Goal: Task Accomplishment & Management: Use online tool/utility

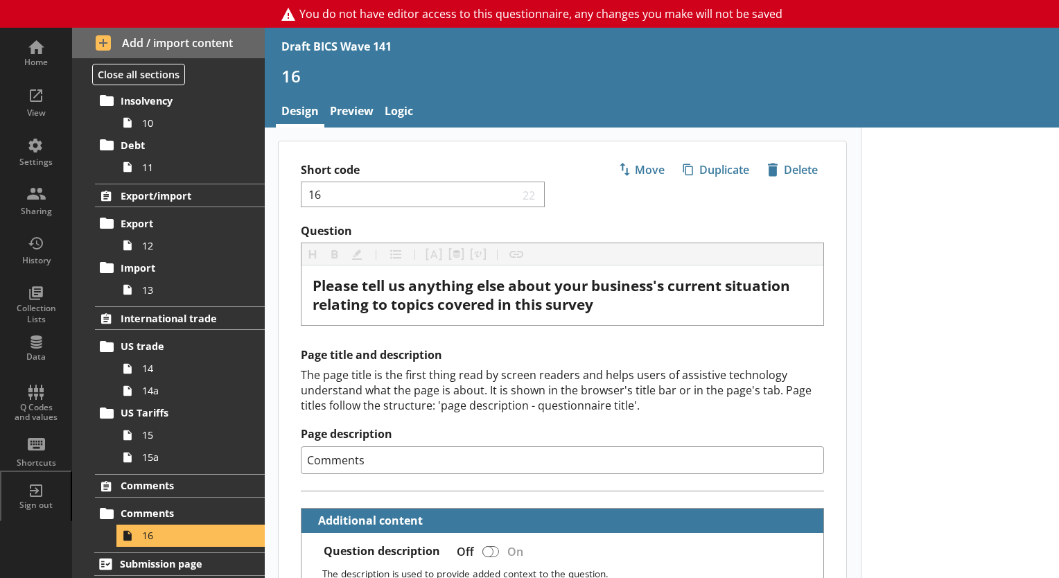
scroll to position [208, 0]
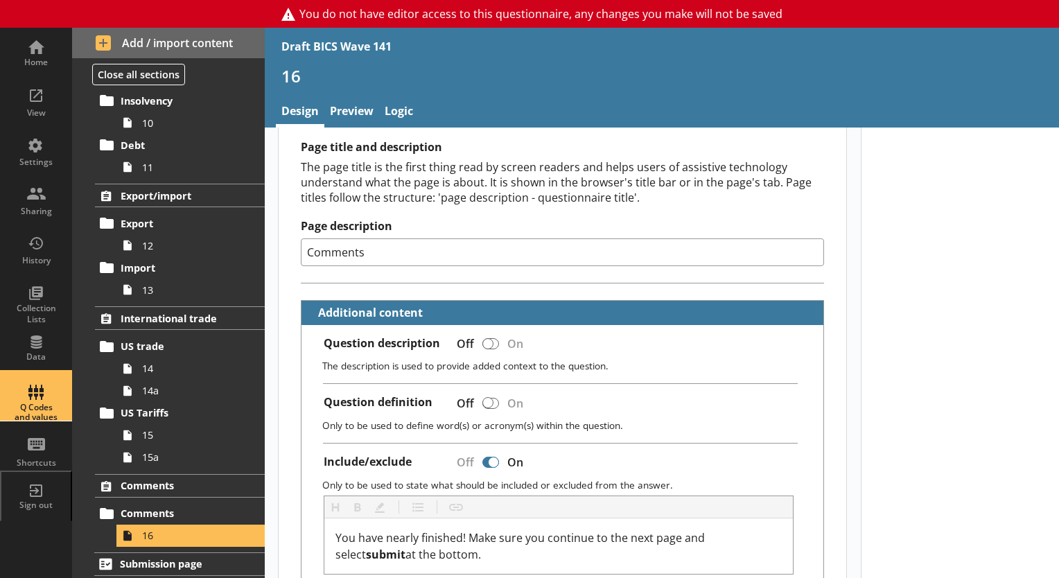
click at [50, 410] on div "Q Codes and values" at bounding box center [36, 413] width 49 height 20
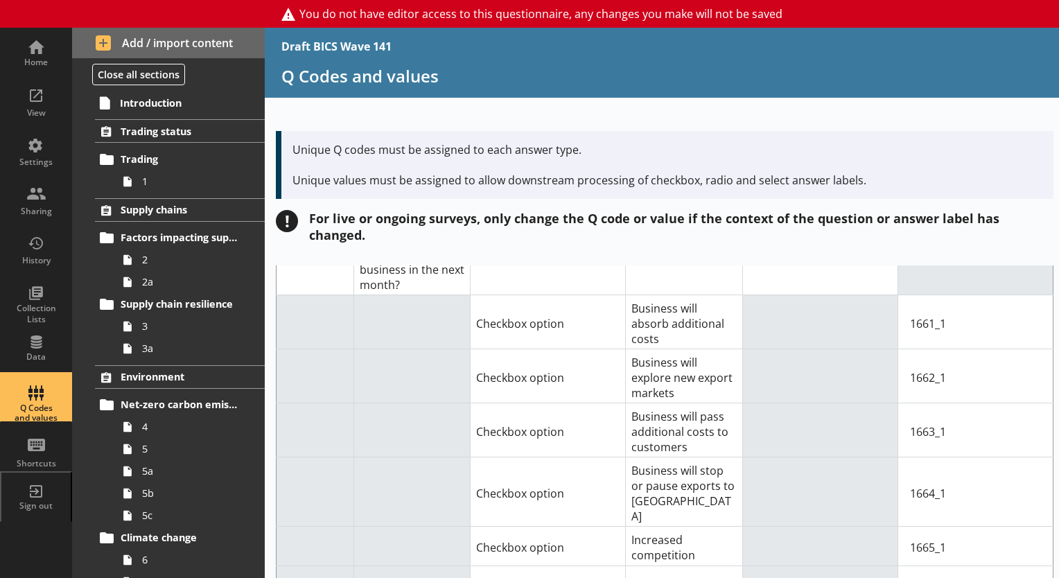
scroll to position [17093, 0]
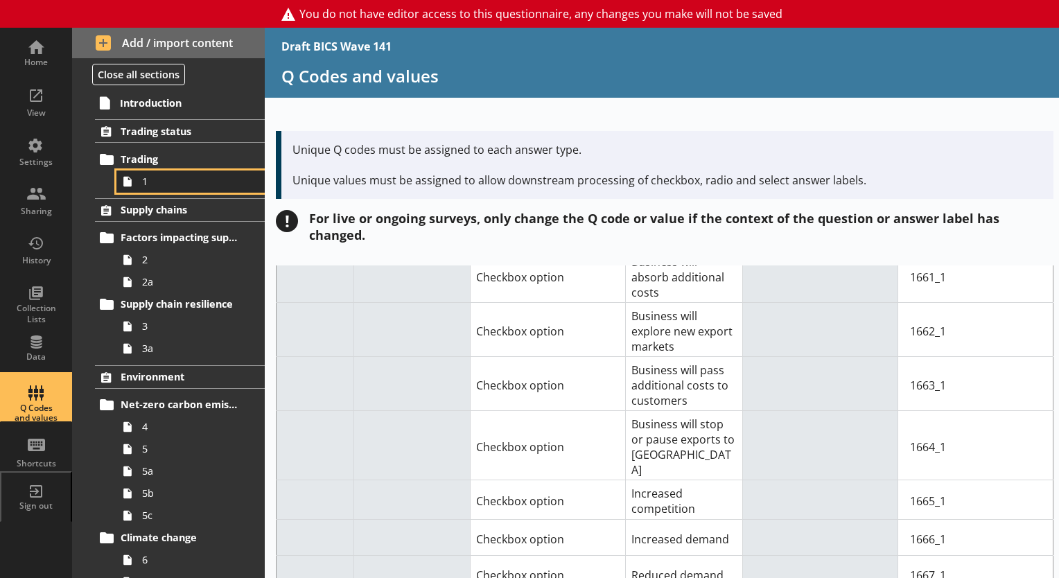
click at [141, 180] on link "1" at bounding box center [190, 181] width 148 height 22
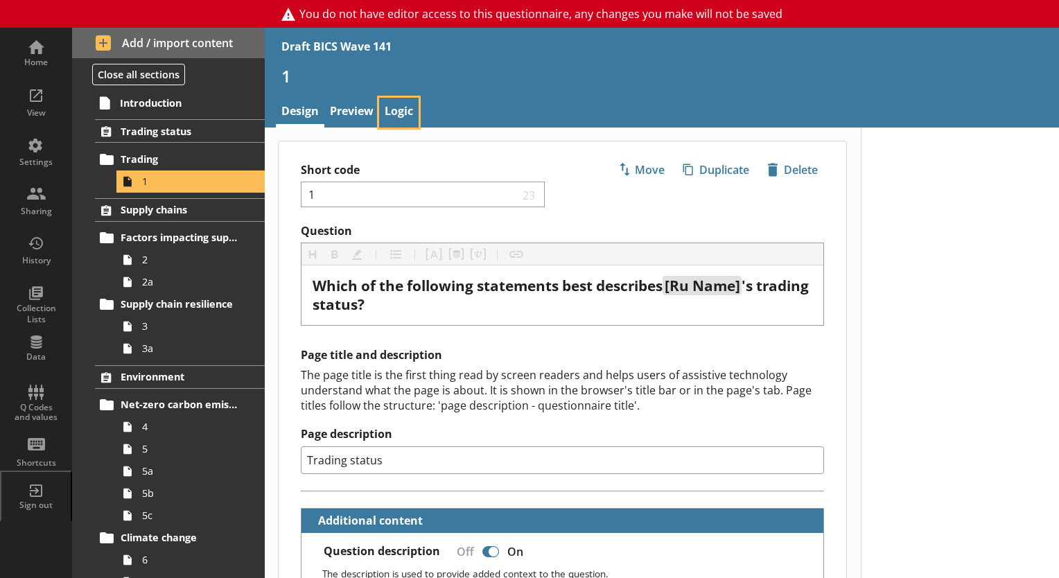
click at [399, 115] on link "Logic" at bounding box center [398, 113] width 39 height 30
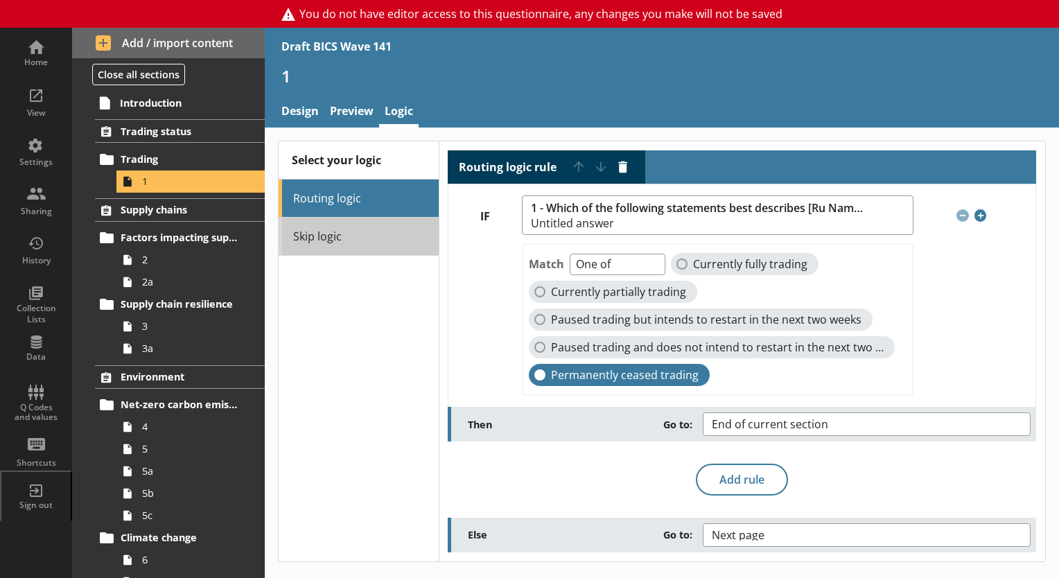
click at [359, 229] on link "Skip logic" at bounding box center [358, 237] width 159 height 38
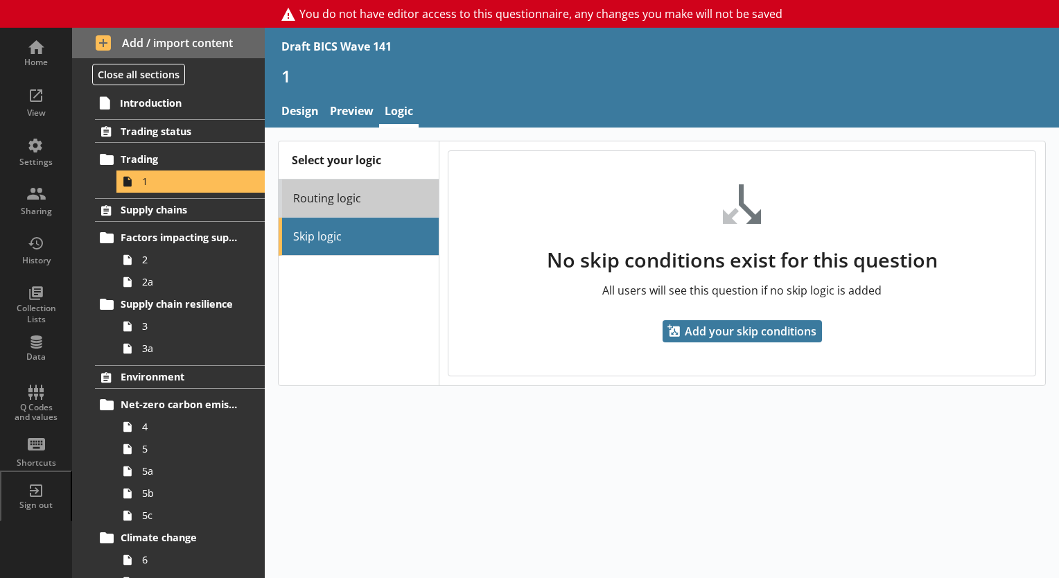
click at [355, 195] on link "Routing logic" at bounding box center [358, 198] width 159 height 38
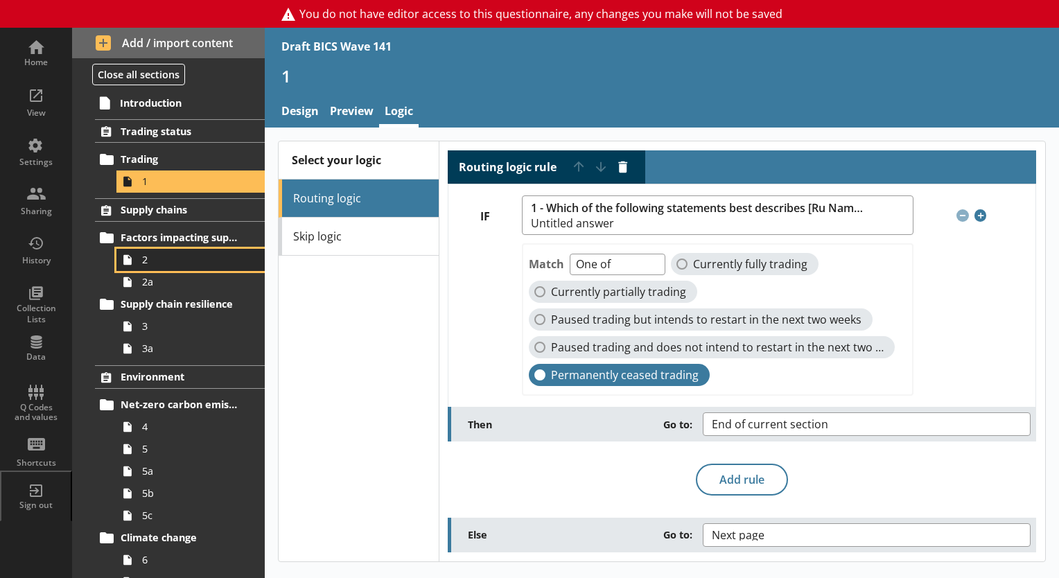
click at [148, 263] on span "2" at bounding box center [194, 259] width 104 height 13
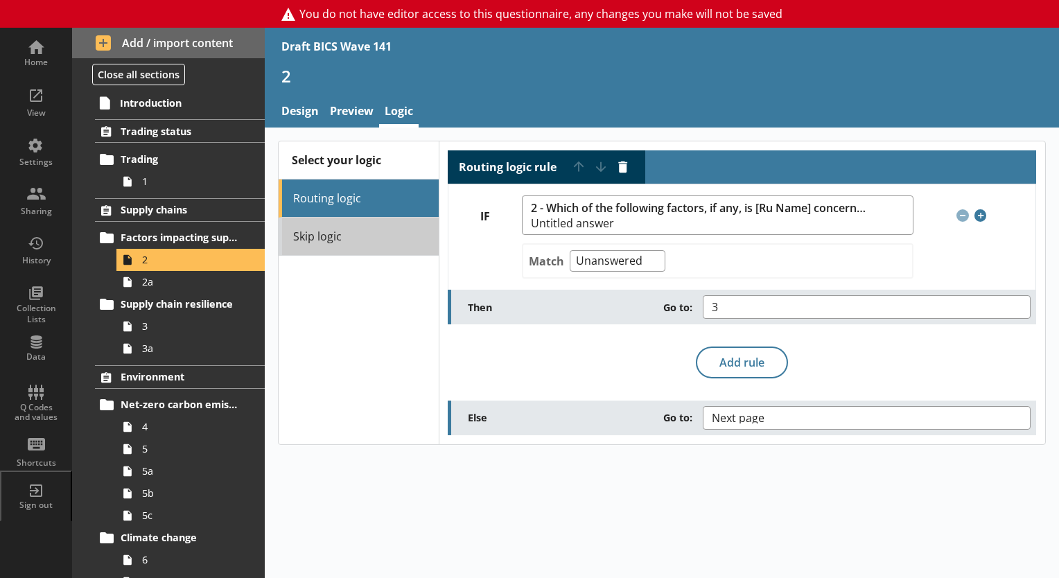
click at [391, 241] on link "Skip logic" at bounding box center [358, 237] width 159 height 38
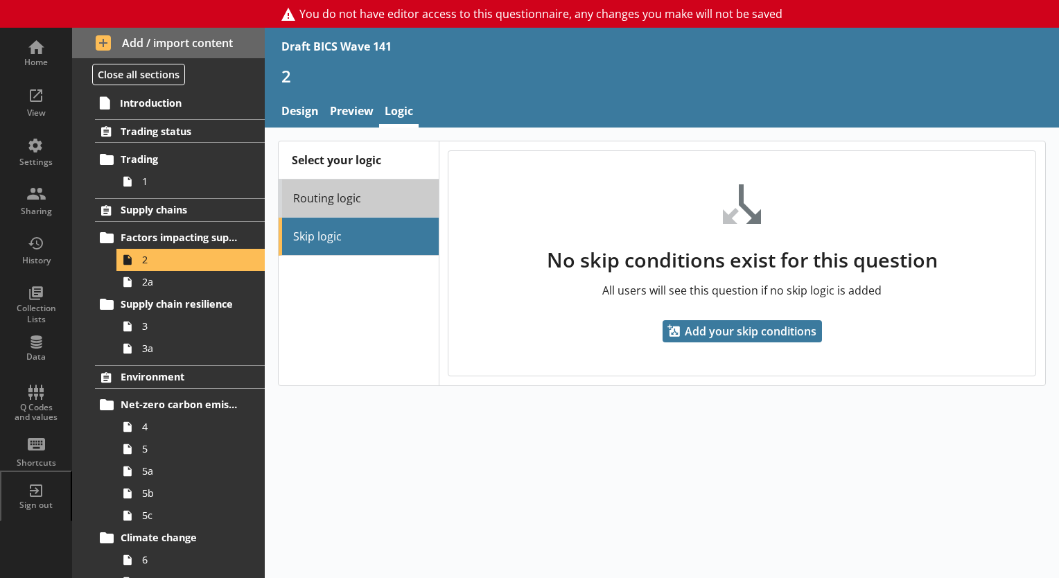
click at [367, 206] on link "Routing logic" at bounding box center [358, 198] width 159 height 38
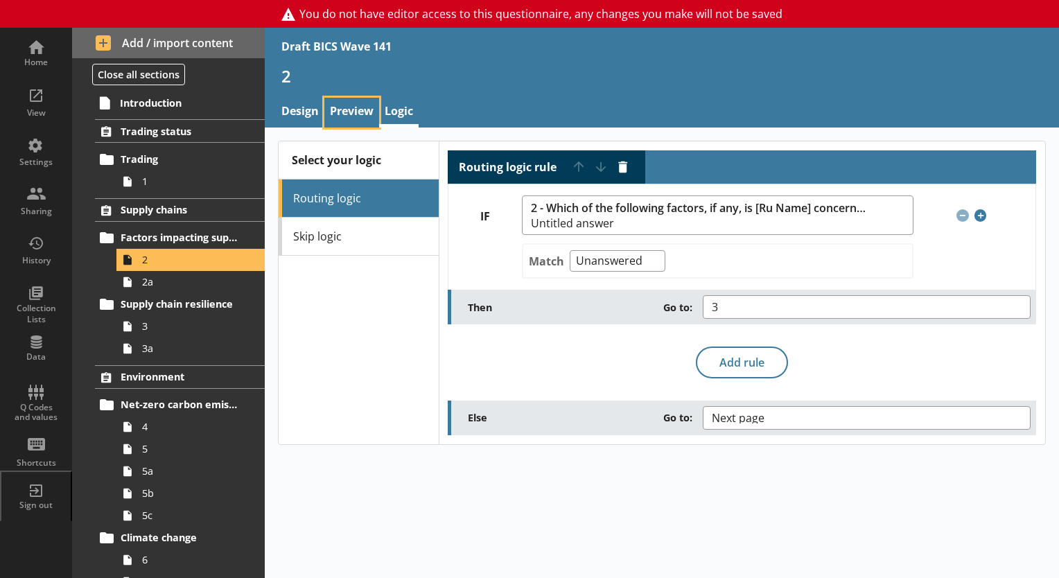
click at [345, 120] on link "Preview" at bounding box center [351, 113] width 55 height 30
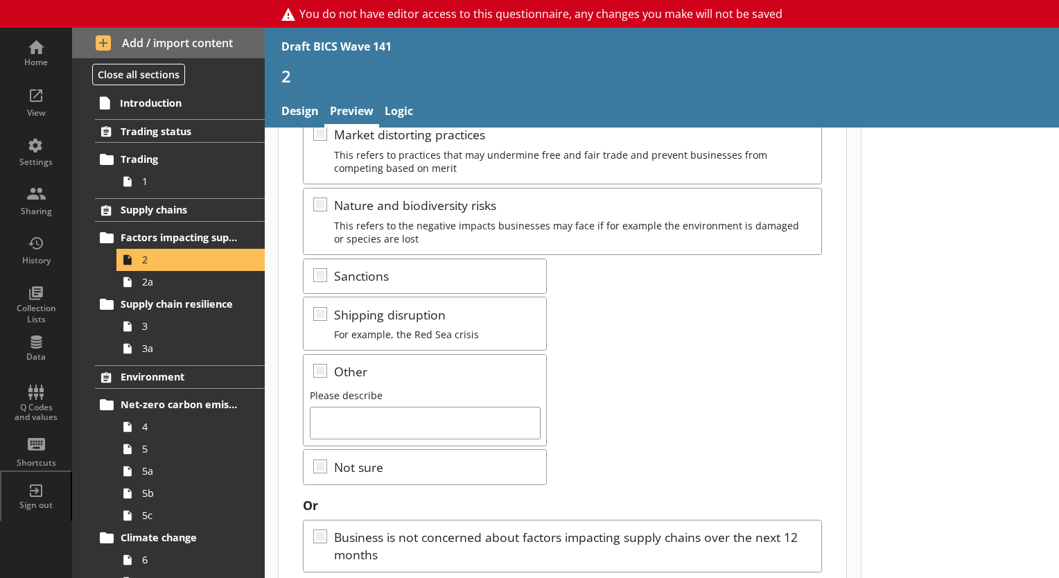
scroll to position [416, 0]
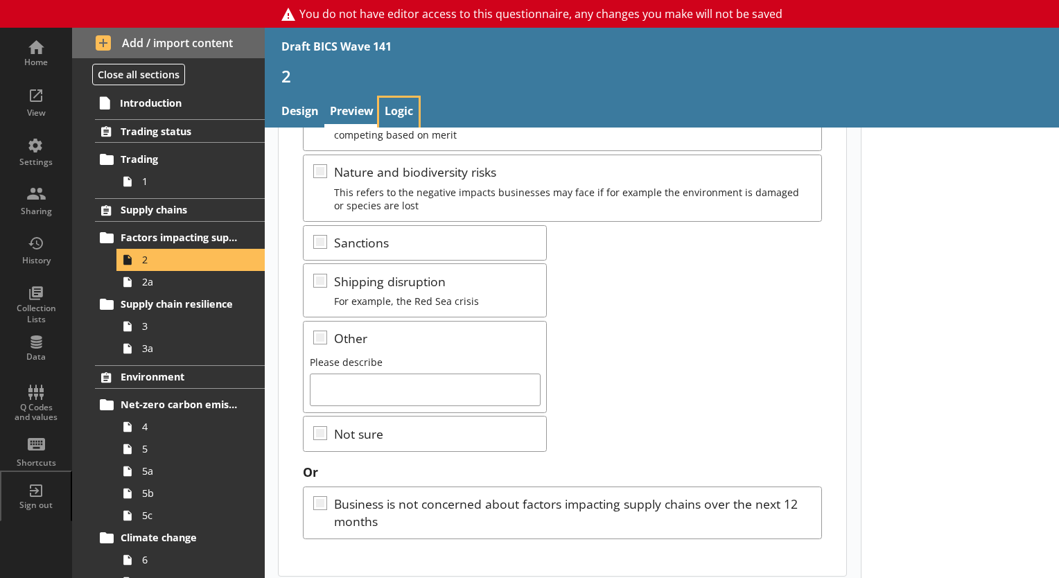
click at [392, 107] on link "Logic" at bounding box center [398, 113] width 39 height 30
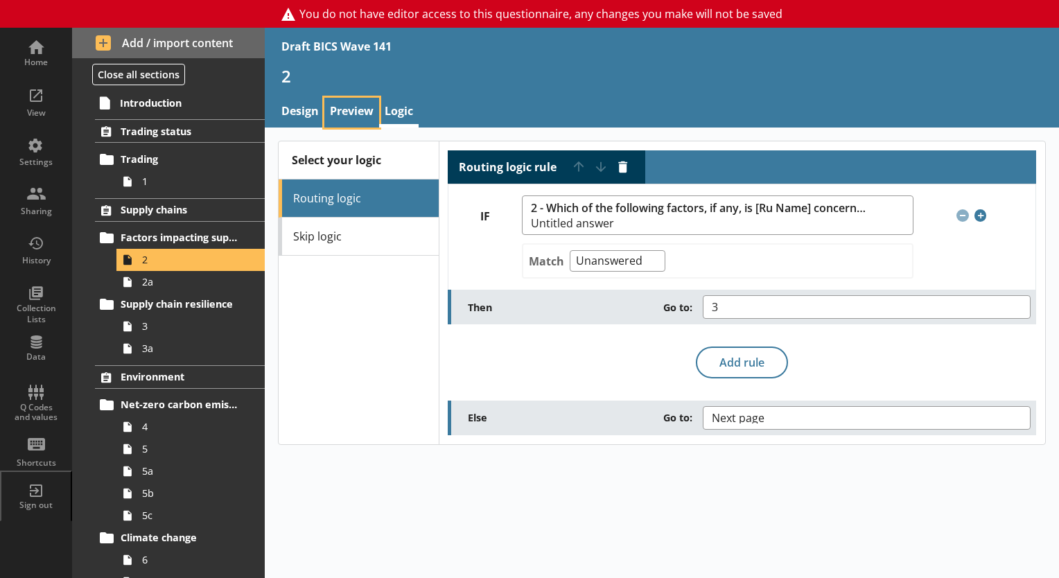
click at [361, 111] on link "Preview" at bounding box center [351, 113] width 55 height 30
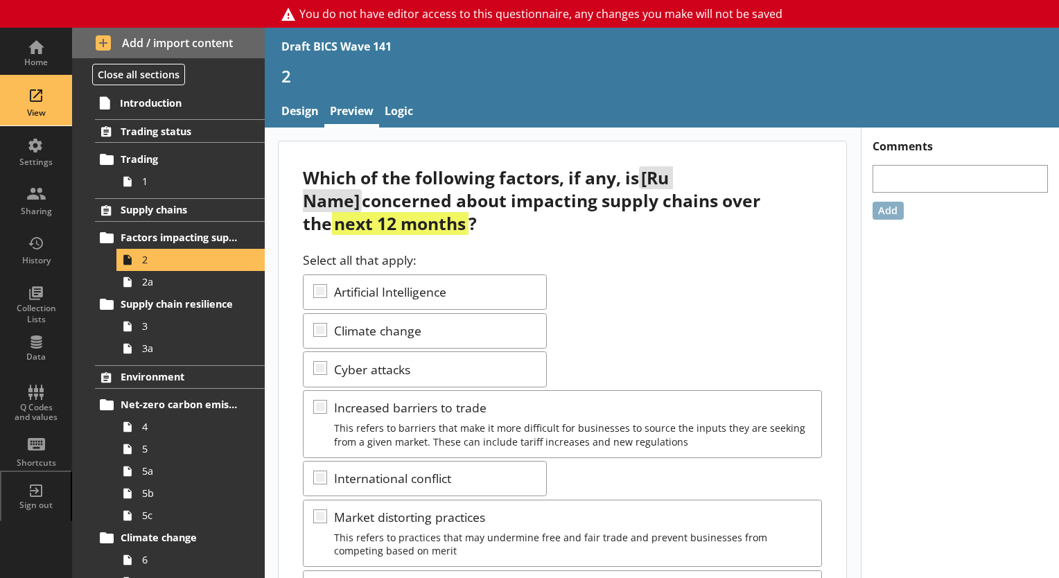
click at [26, 119] on div "View" at bounding box center [36, 101] width 49 height 49
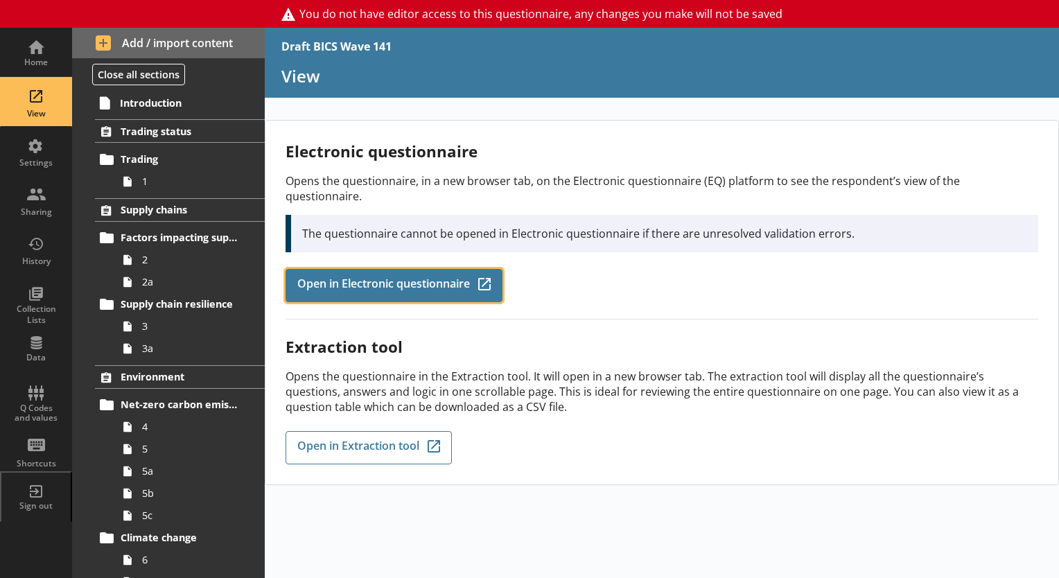
click at [355, 278] on span "Open in Electronic questionnaire" at bounding box center [383, 285] width 173 height 15
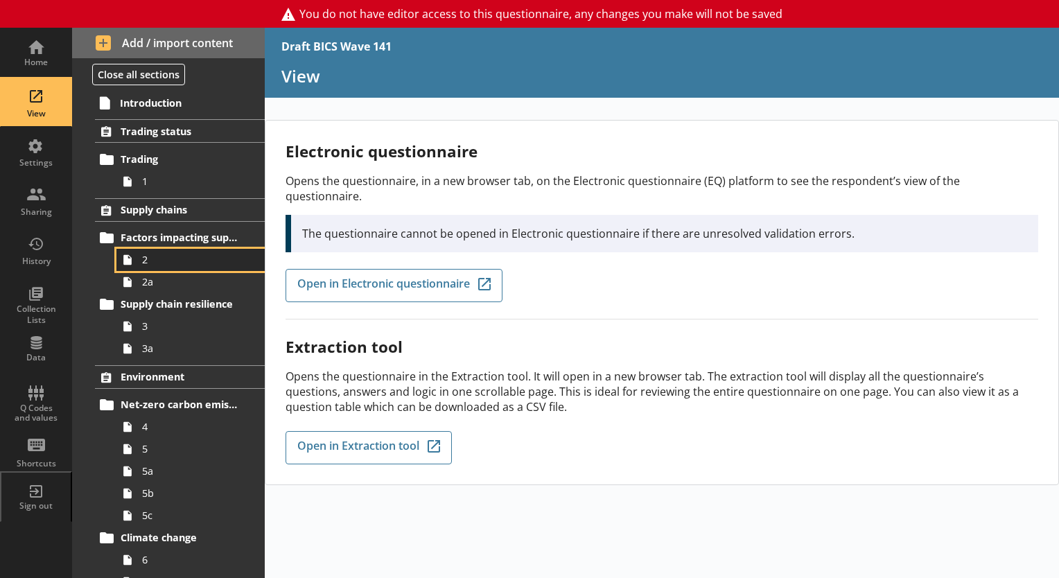
click at [147, 268] on link "2" at bounding box center [190, 260] width 148 height 22
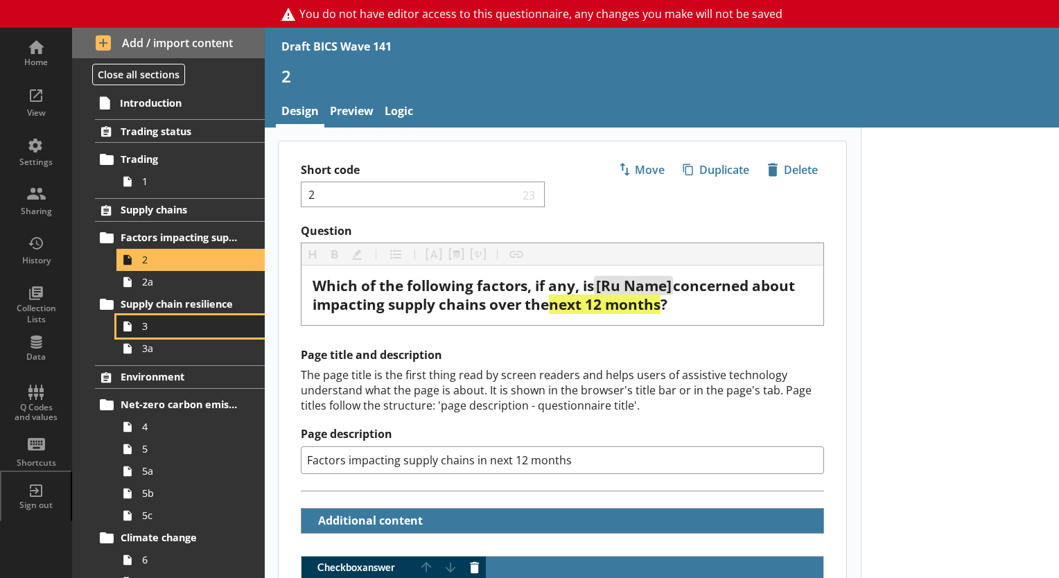
click at [144, 321] on span "3" at bounding box center [194, 325] width 104 height 13
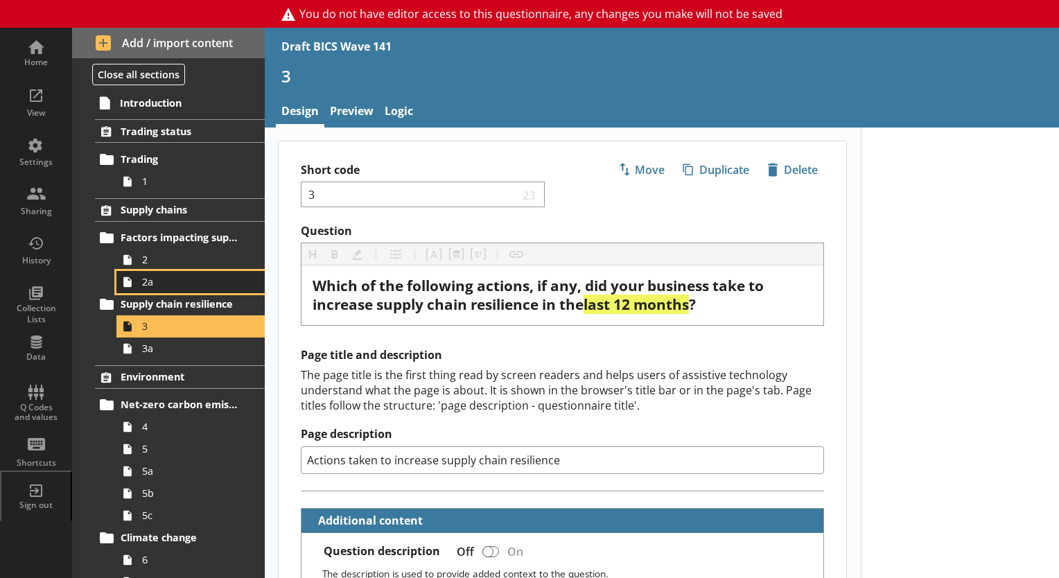
click at [174, 286] on span "2a" at bounding box center [194, 281] width 104 height 13
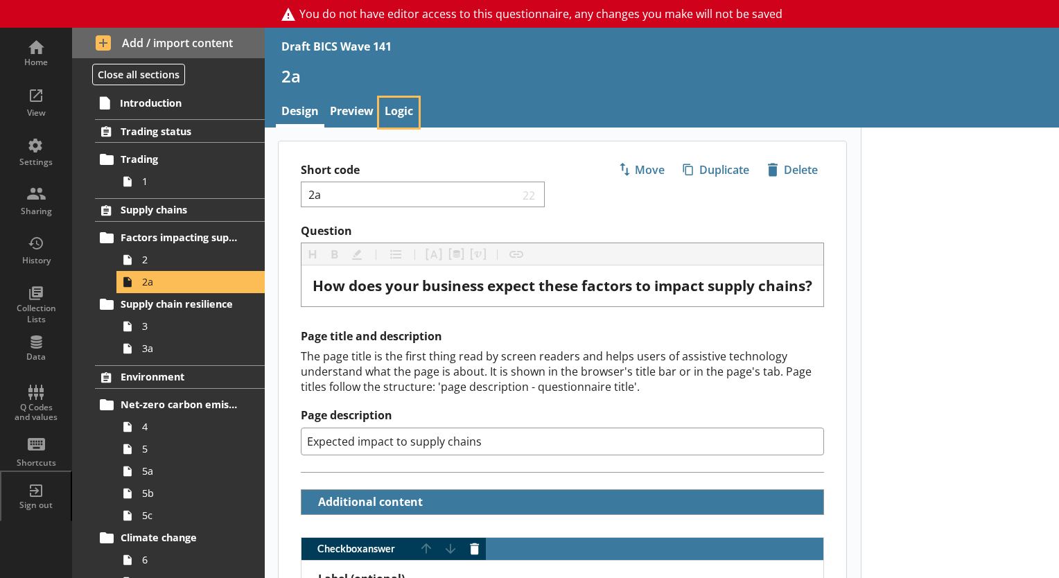
click at [413, 114] on link "Logic" at bounding box center [398, 113] width 39 height 30
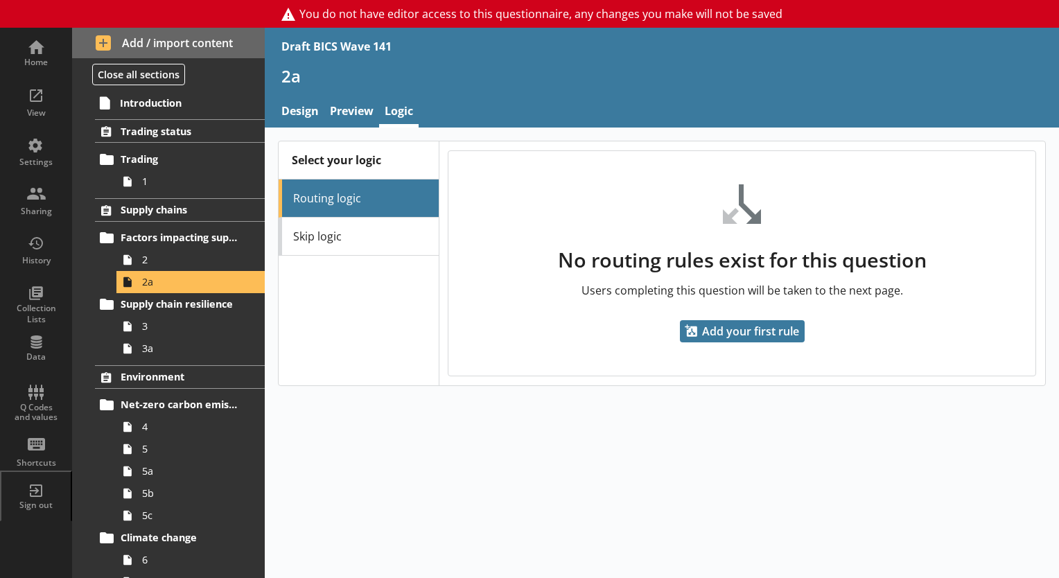
click at [378, 256] on div "Select your logic Routing logic Skip logic" at bounding box center [358, 263] width 159 height 244
click at [368, 225] on link "Skip logic" at bounding box center [358, 237] width 159 height 38
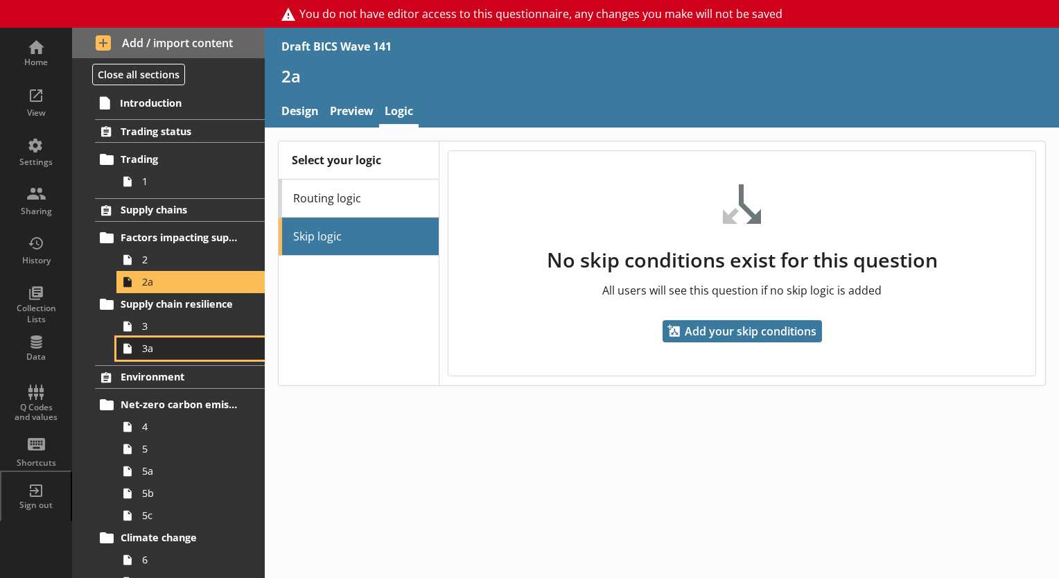
click at [144, 337] on link "3a" at bounding box center [190, 348] width 148 height 22
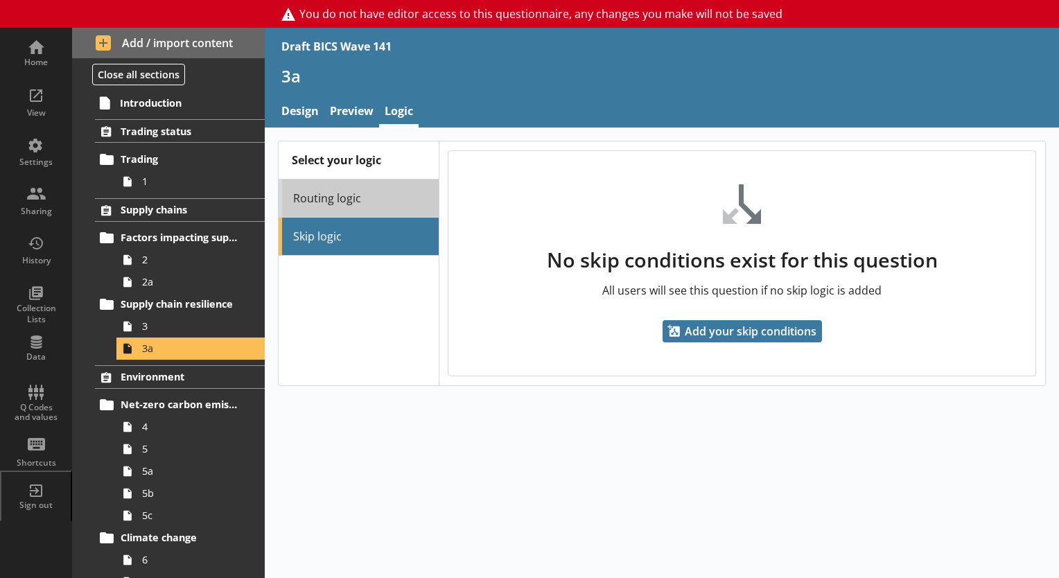
click at [335, 192] on link "Routing logic" at bounding box center [358, 198] width 159 height 38
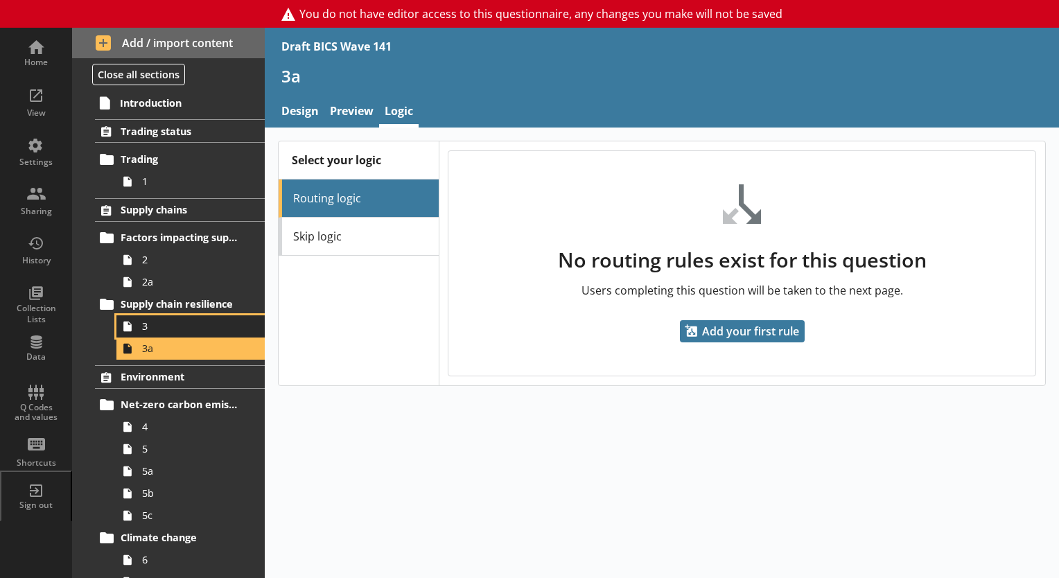
click at [191, 322] on span "3" at bounding box center [194, 325] width 104 height 13
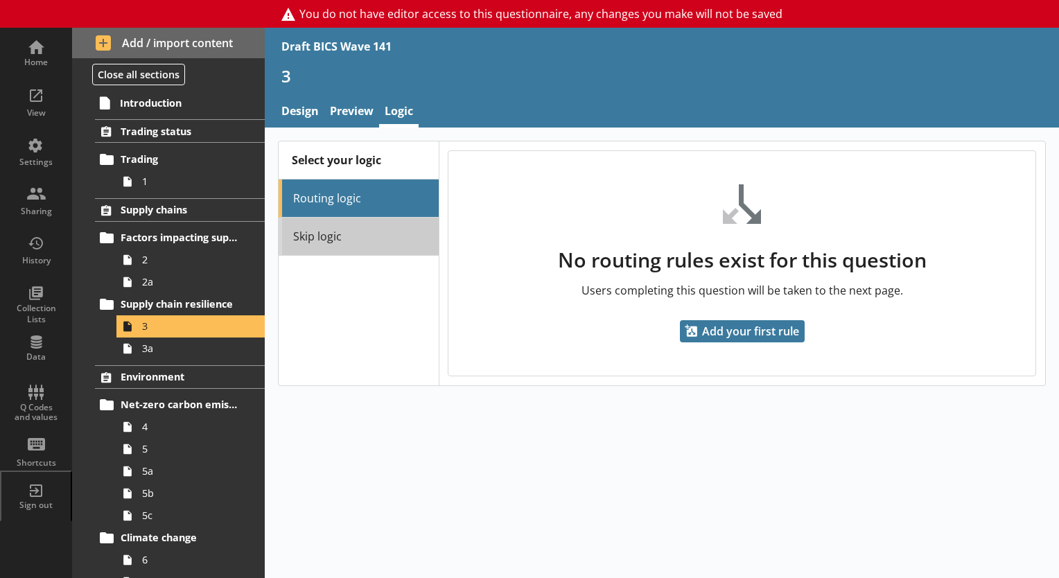
click at [360, 240] on link "Skip logic" at bounding box center [358, 237] width 159 height 38
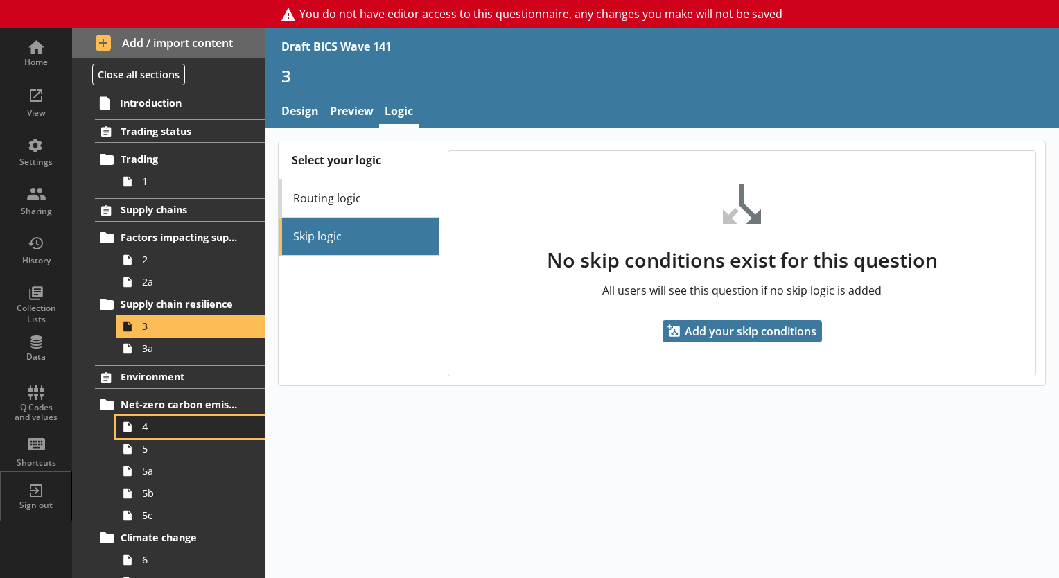
click at [148, 428] on span "4" at bounding box center [194, 426] width 104 height 13
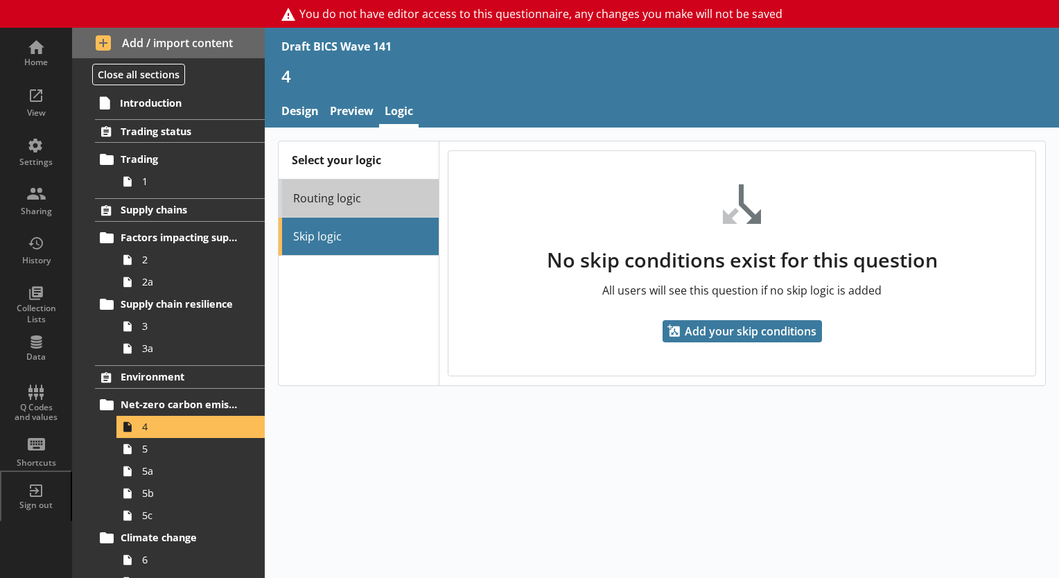
click at [339, 206] on link "Routing logic" at bounding box center [358, 198] width 159 height 38
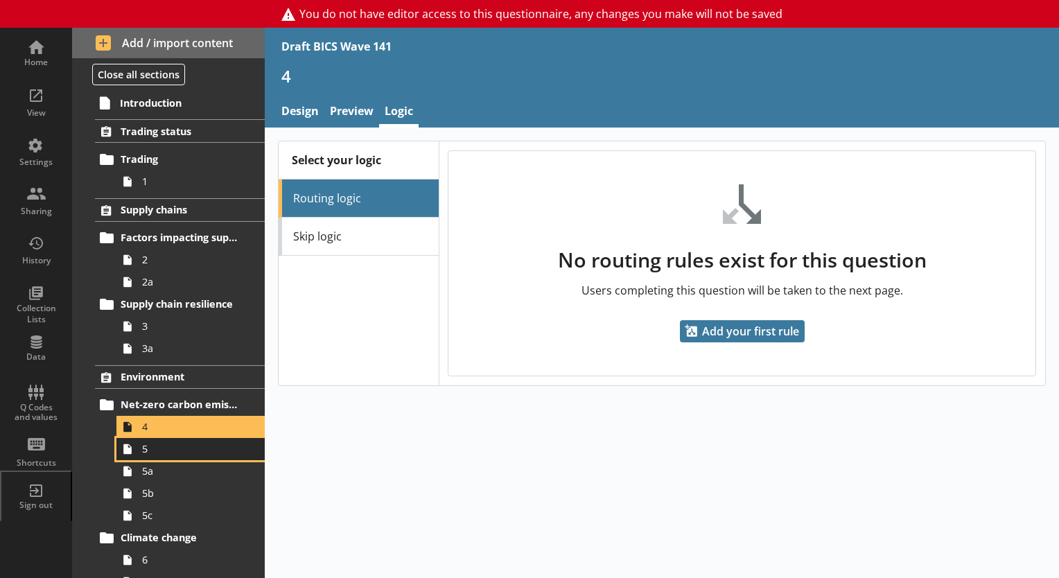
click at [170, 442] on span "5" at bounding box center [194, 448] width 104 height 13
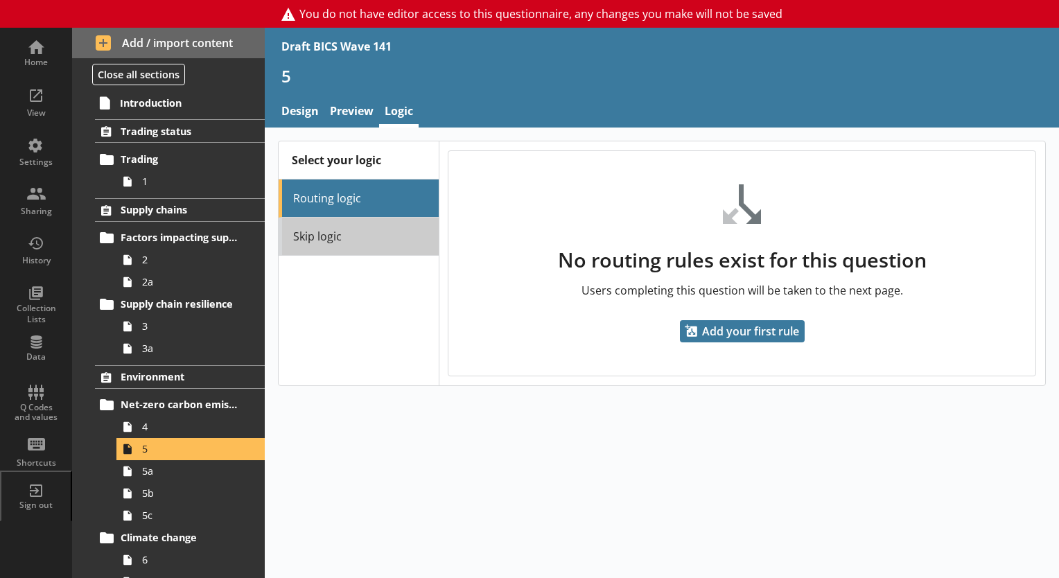
click at [366, 231] on link "Skip logic" at bounding box center [358, 237] width 159 height 38
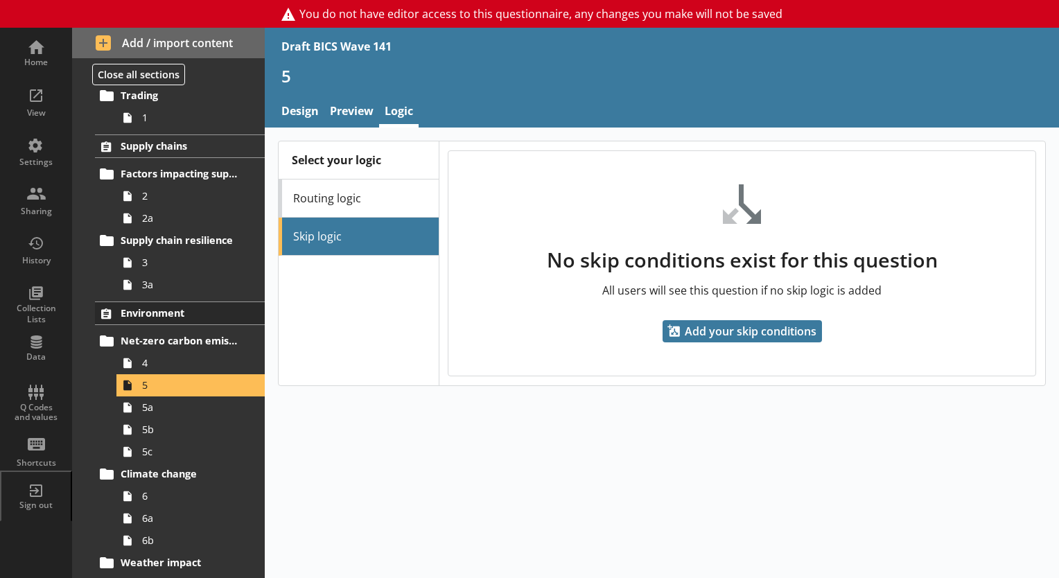
scroll to position [139, 0]
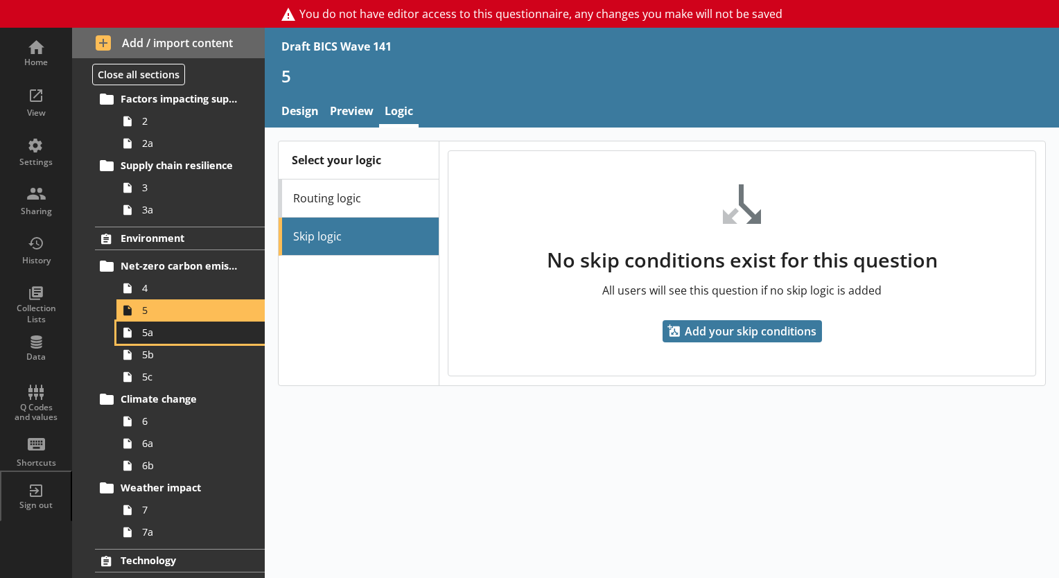
click at [158, 335] on span "5a" at bounding box center [194, 332] width 104 height 13
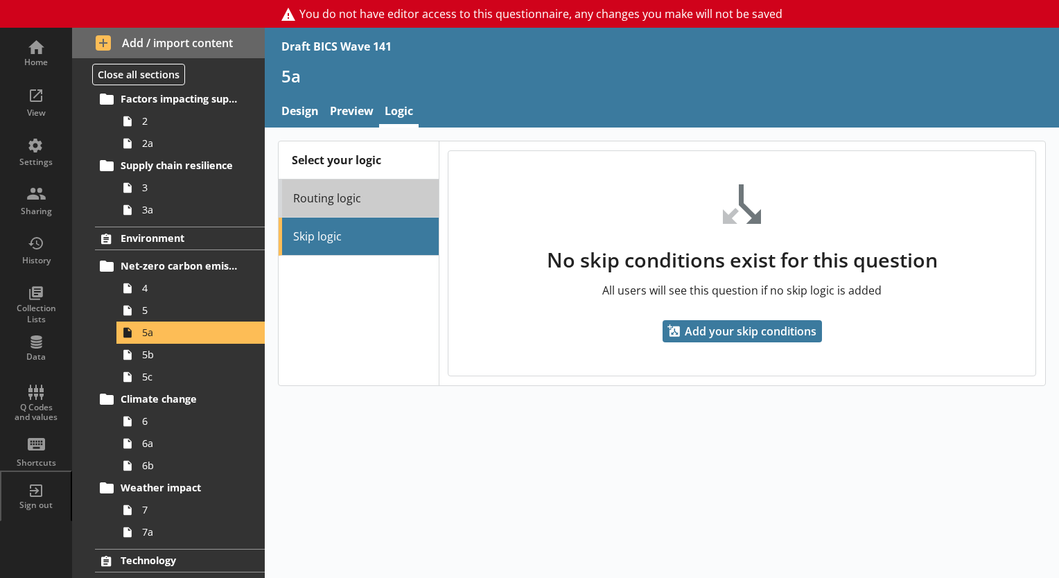
click at [313, 193] on link "Routing logic" at bounding box center [358, 198] width 159 height 38
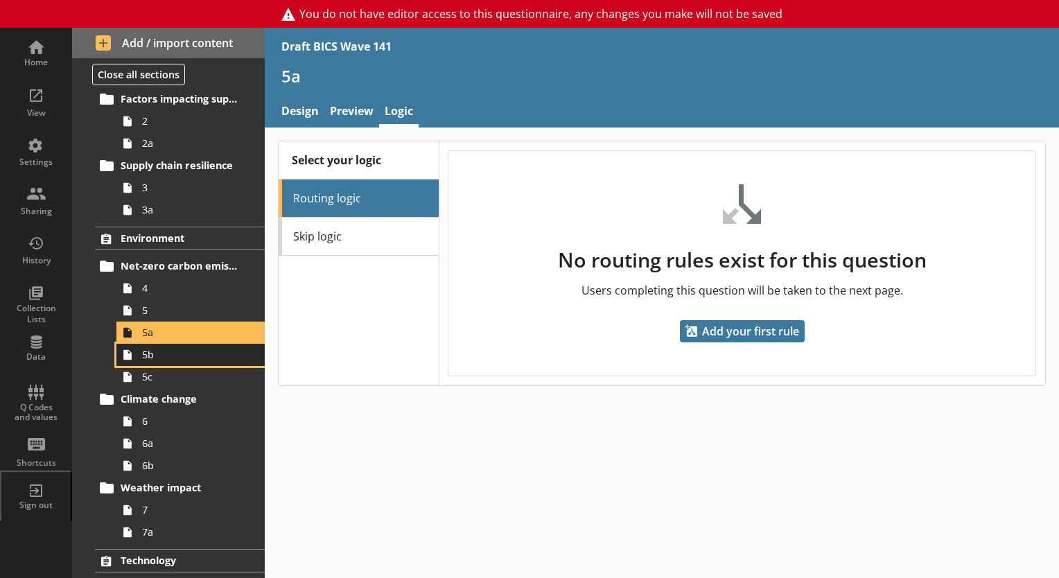
click at [139, 353] on link "5b" at bounding box center [190, 355] width 148 height 22
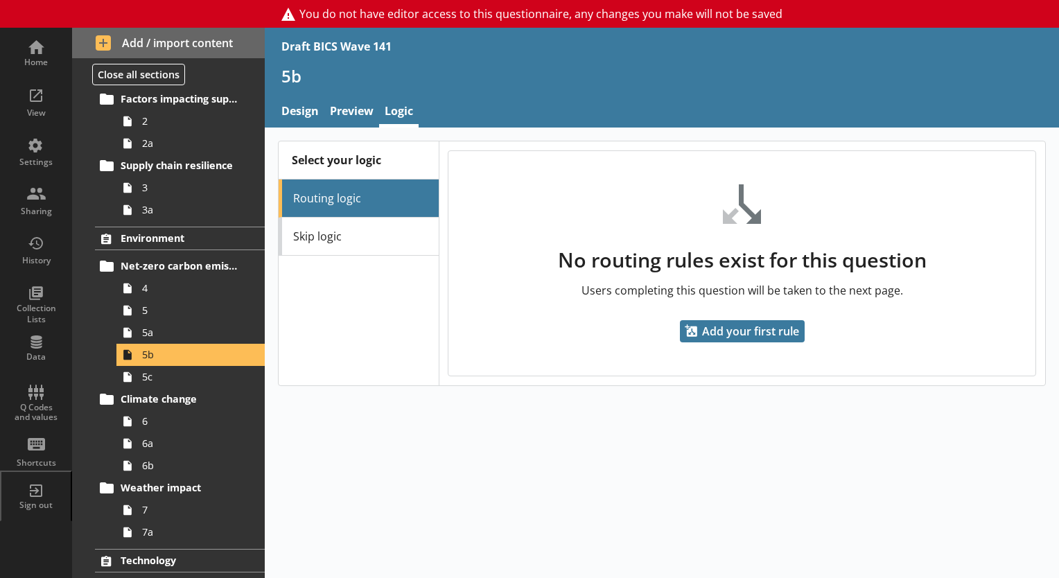
click at [398, 213] on li "Routing logic" at bounding box center [358, 198] width 159 height 38
click at [385, 236] on link "Skip logic" at bounding box center [358, 237] width 159 height 38
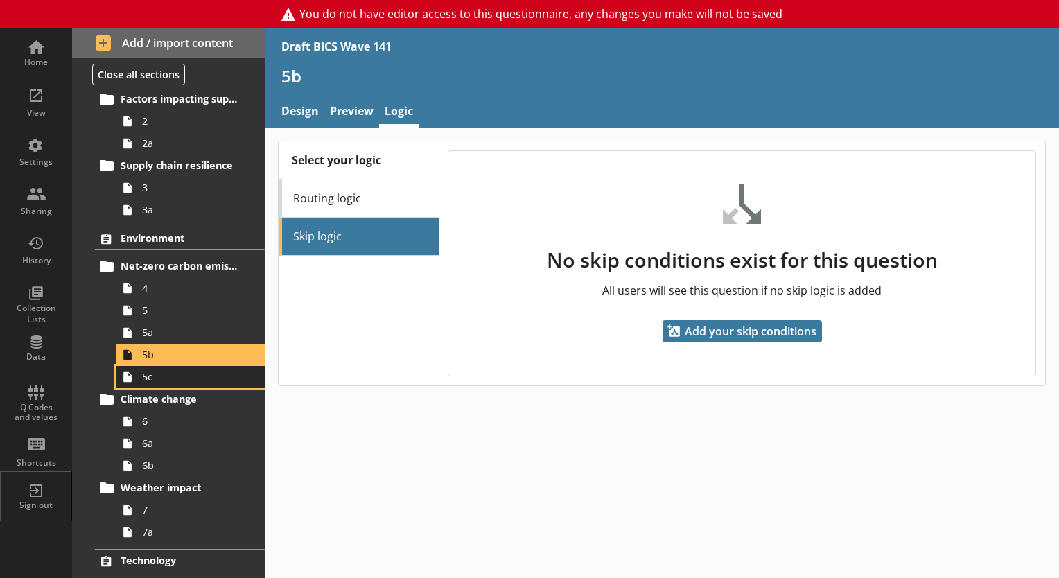
click at [133, 376] on icon at bounding box center [127, 377] width 22 height 22
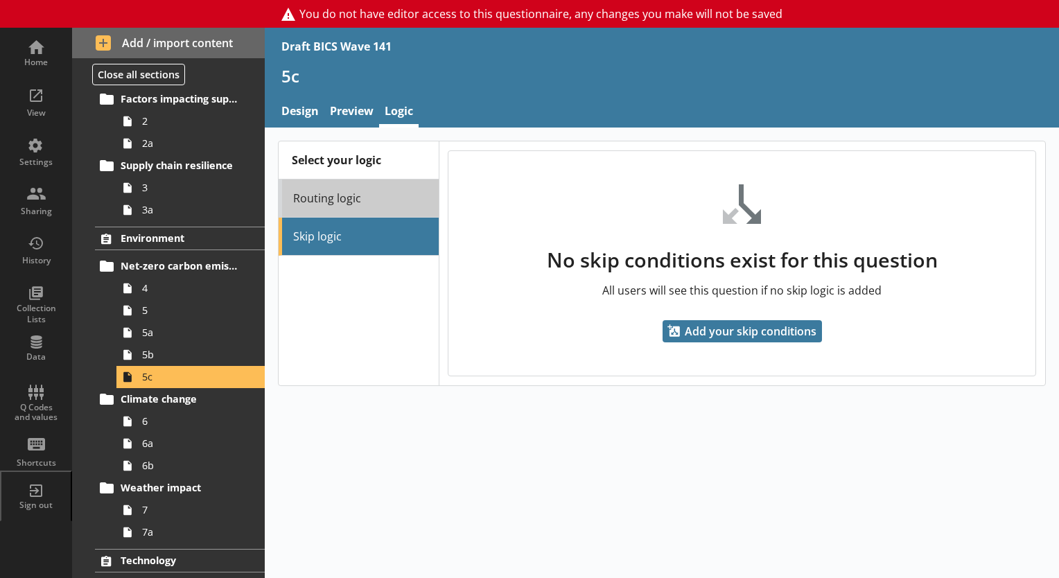
click at [337, 193] on link "Routing logic" at bounding box center [358, 198] width 159 height 38
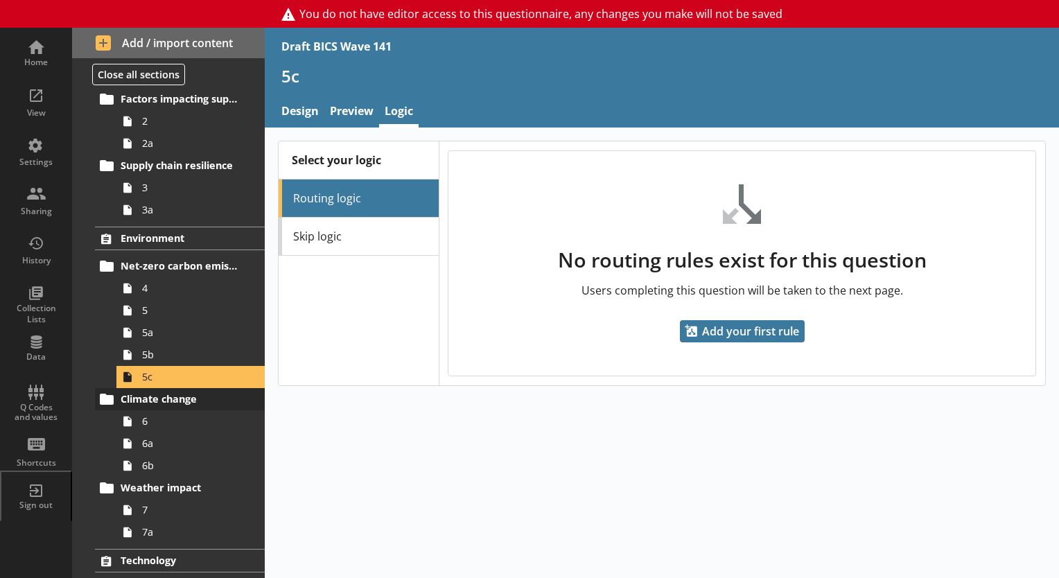
scroll to position [277, 0]
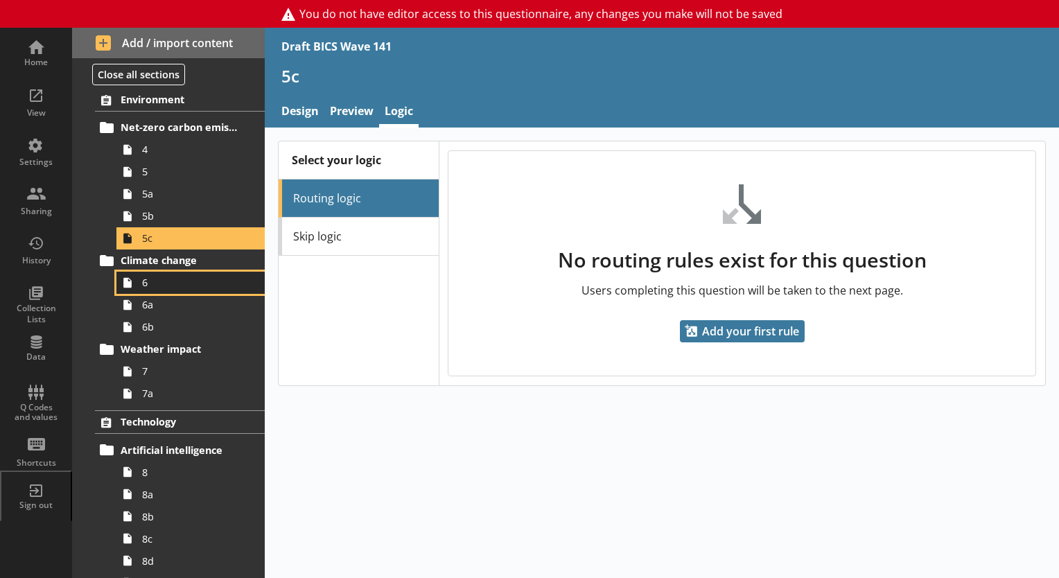
click at [150, 285] on span "6" at bounding box center [194, 282] width 104 height 13
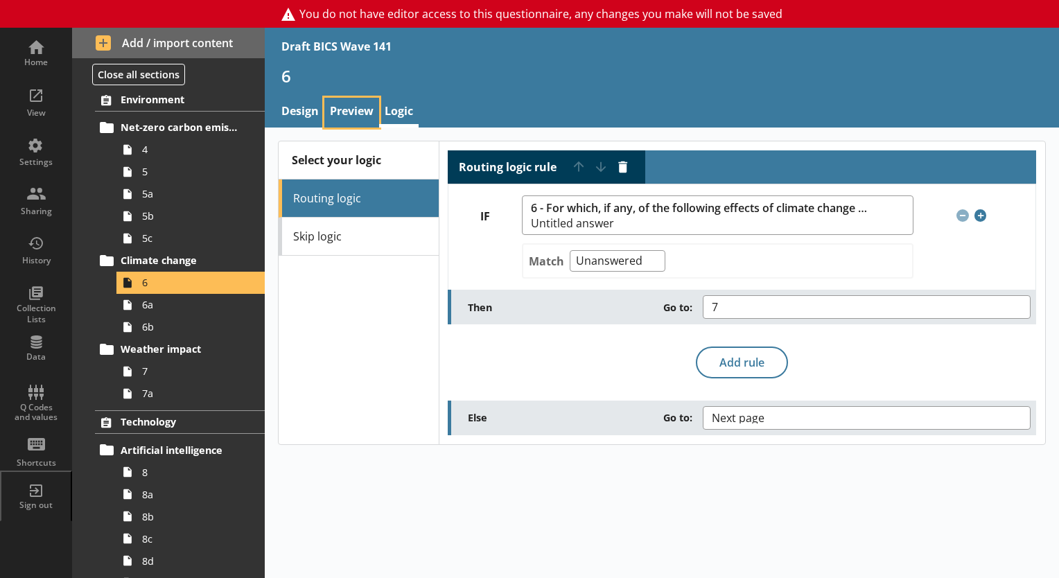
click at [358, 110] on link "Preview" at bounding box center [351, 113] width 55 height 30
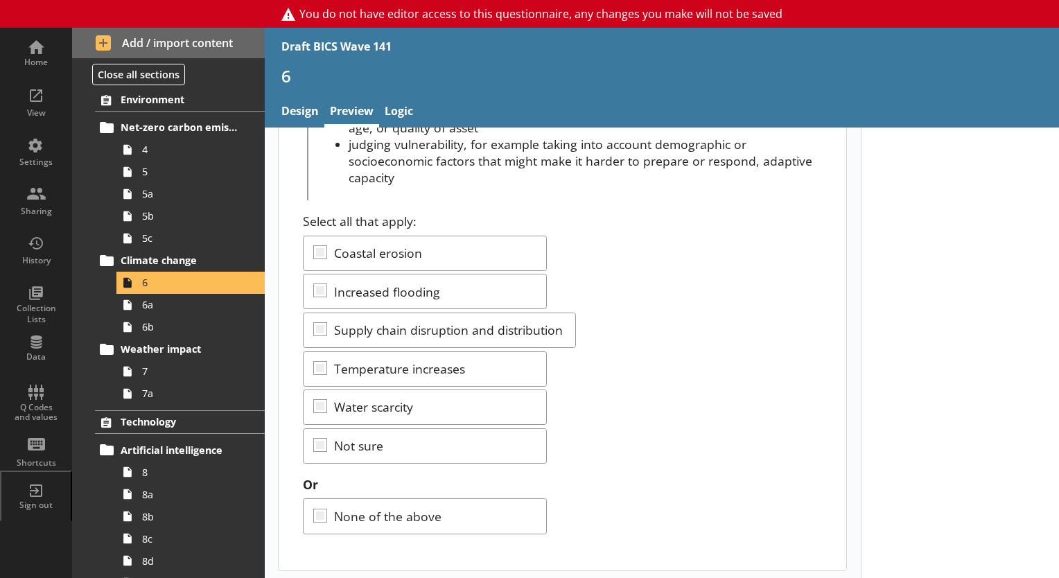
scroll to position [204, 0]
click at [416, 103] on link "Logic" at bounding box center [398, 113] width 39 height 30
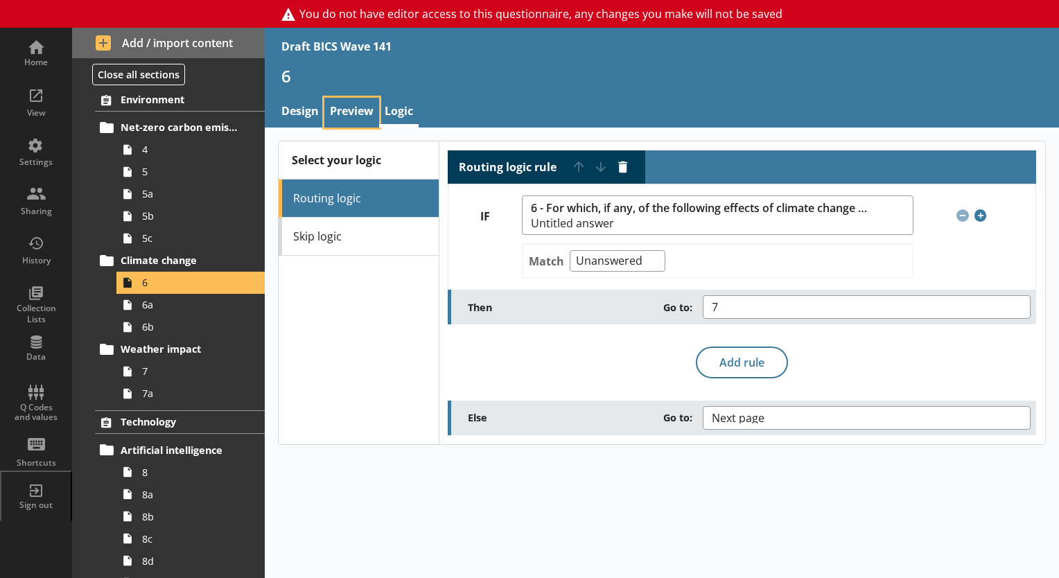
click at [342, 109] on link "Preview" at bounding box center [351, 113] width 55 height 30
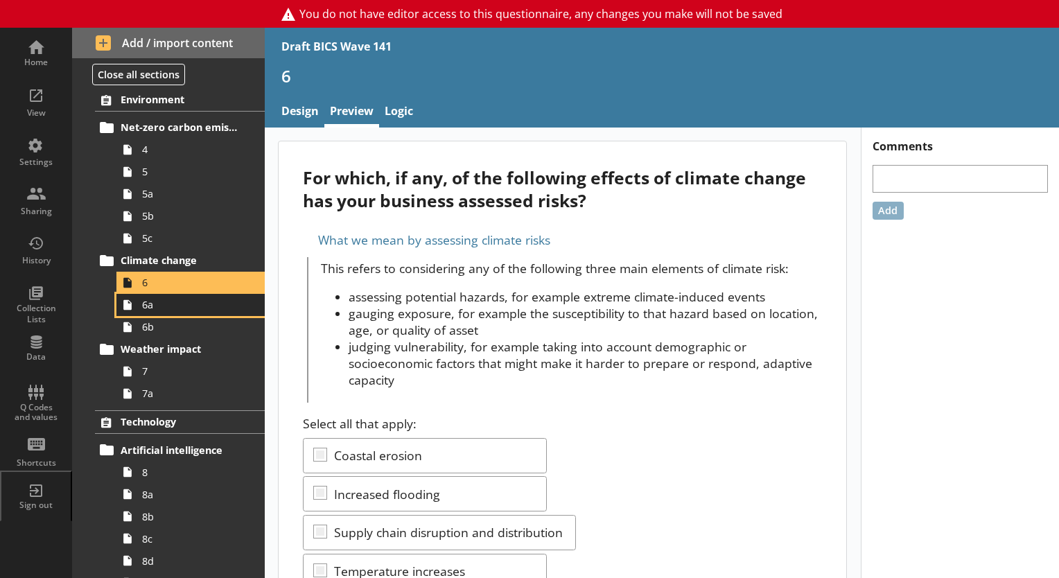
click at [156, 311] on link "6a" at bounding box center [190, 305] width 148 height 22
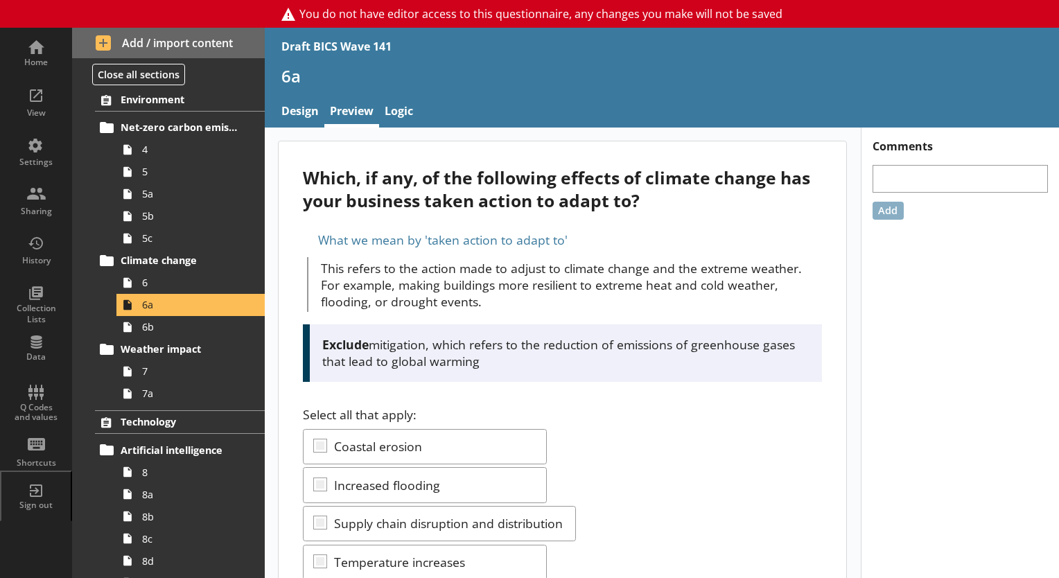
click at [419, 109] on nav "Design Preview Logic" at bounding box center [662, 113] width 794 height 30
click at [385, 118] on link "Logic" at bounding box center [398, 113] width 39 height 30
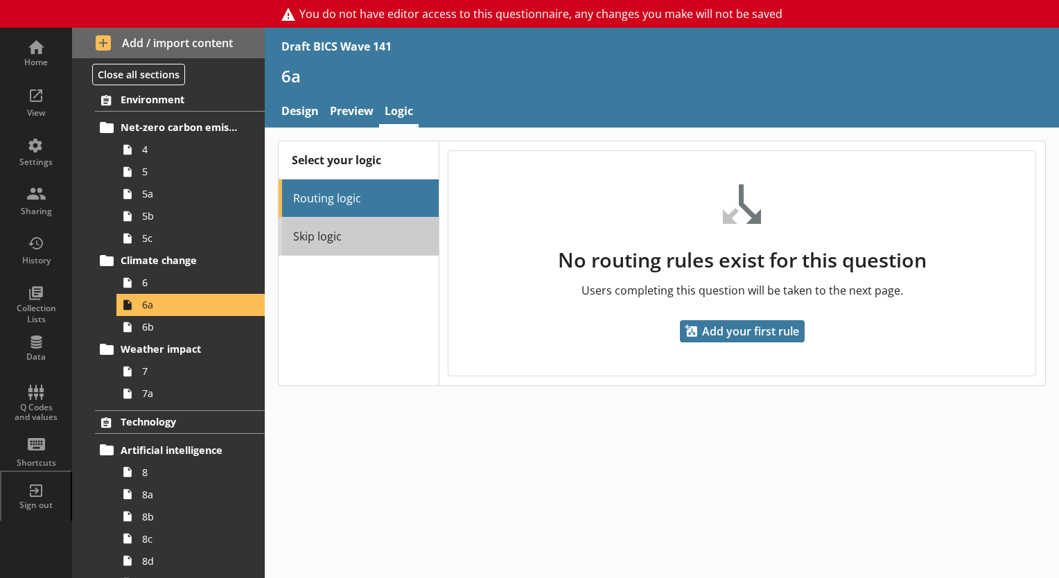
click at [389, 230] on link "Skip logic" at bounding box center [358, 237] width 159 height 38
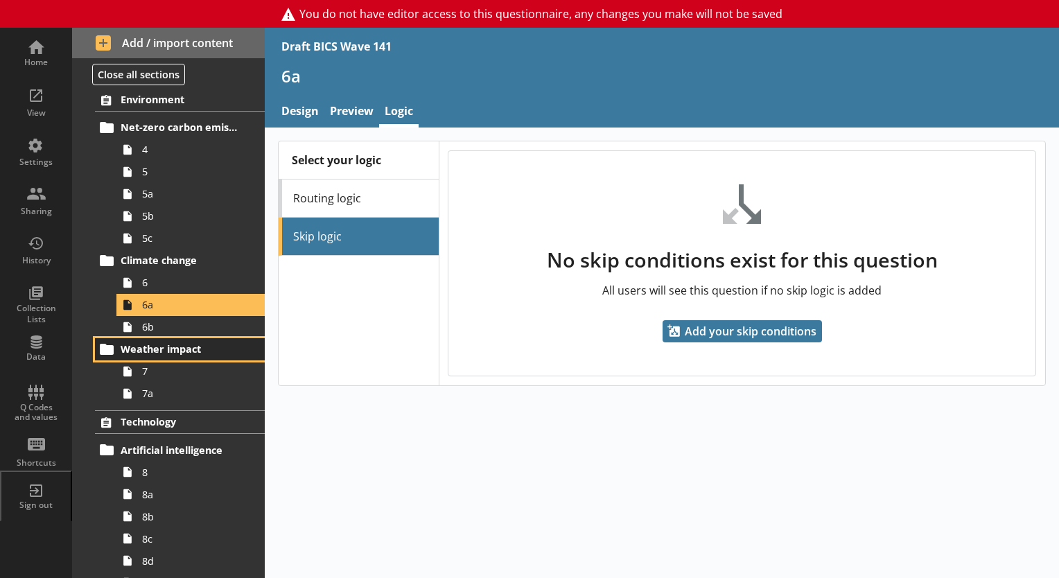
click at [221, 338] on link "Weather impact" at bounding box center [180, 349] width 170 height 22
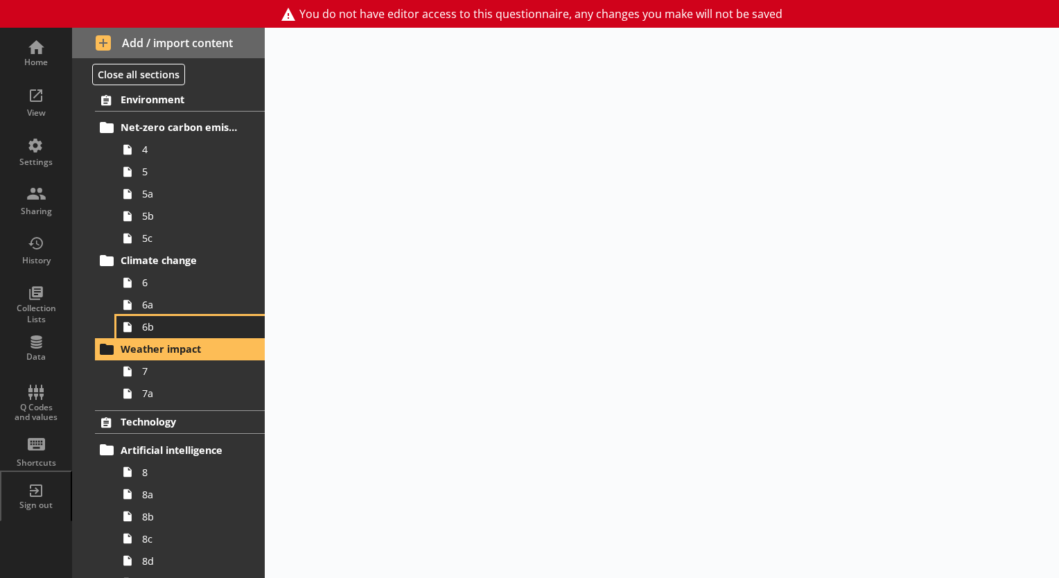
click at [200, 322] on span "6b" at bounding box center [194, 326] width 104 height 13
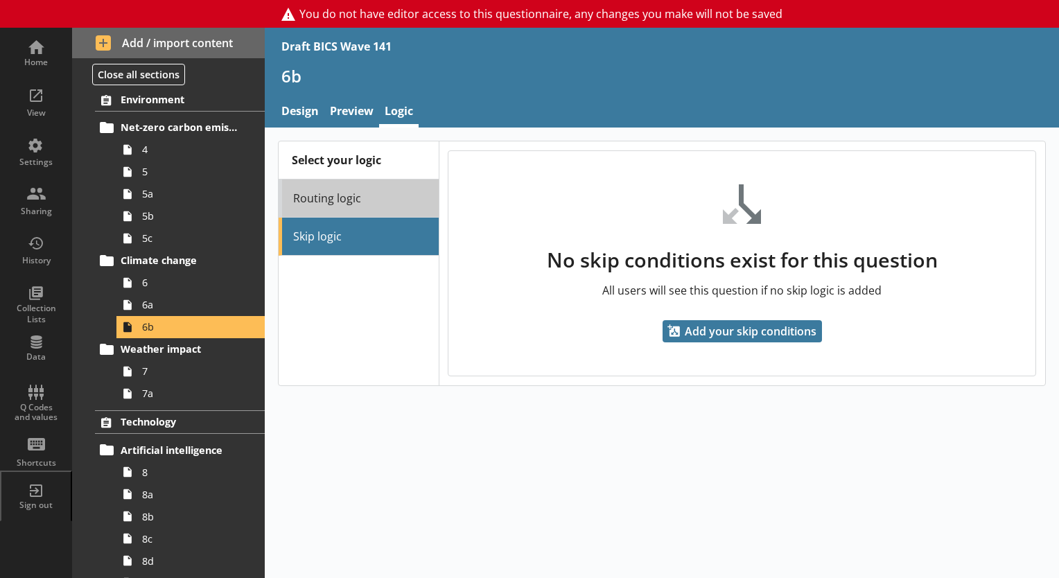
click at [345, 202] on link "Routing logic" at bounding box center [358, 198] width 159 height 38
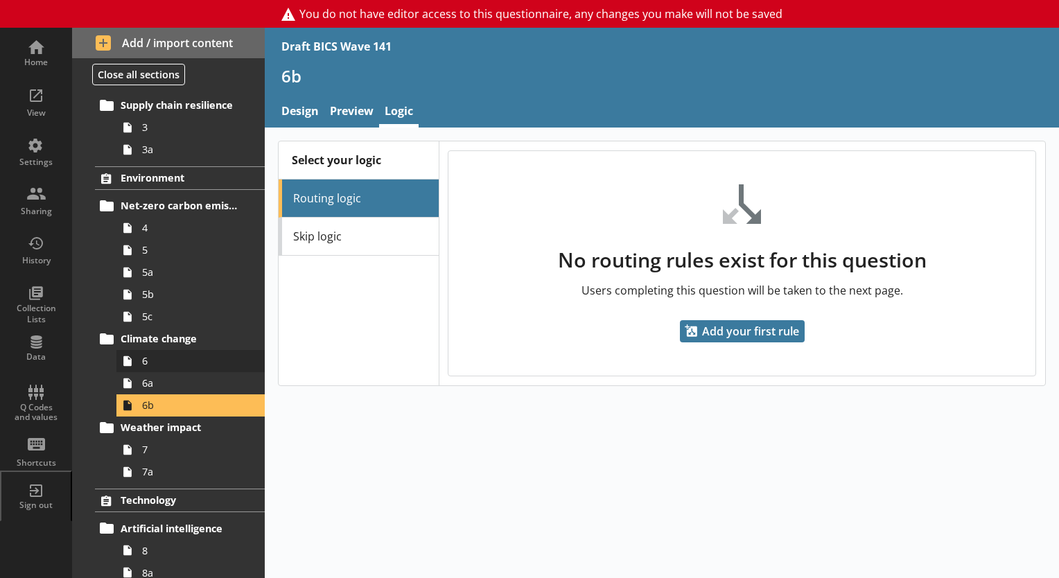
scroll to position [208, 0]
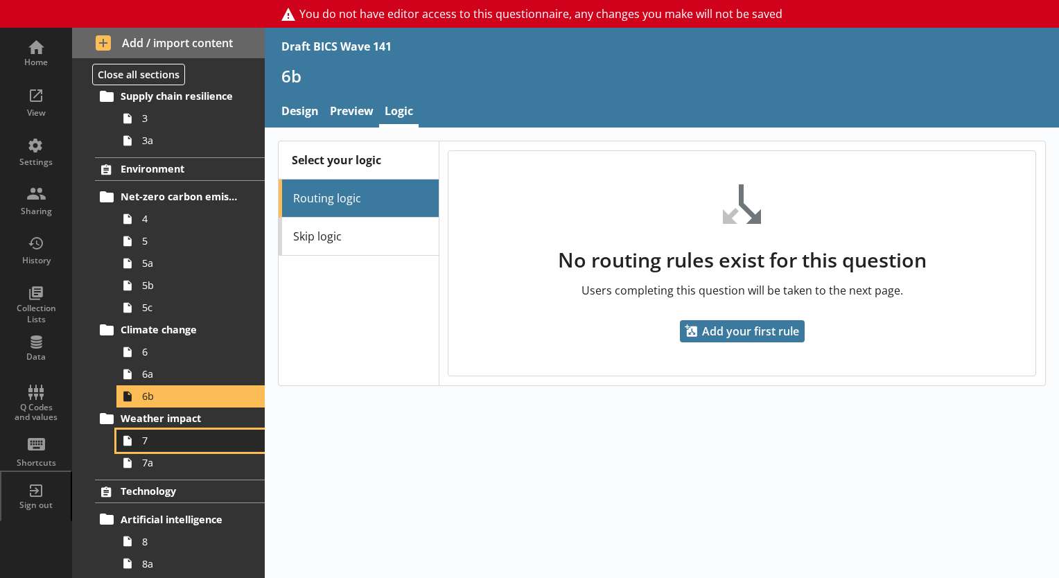
click at [170, 442] on span "7" at bounding box center [194, 440] width 104 height 13
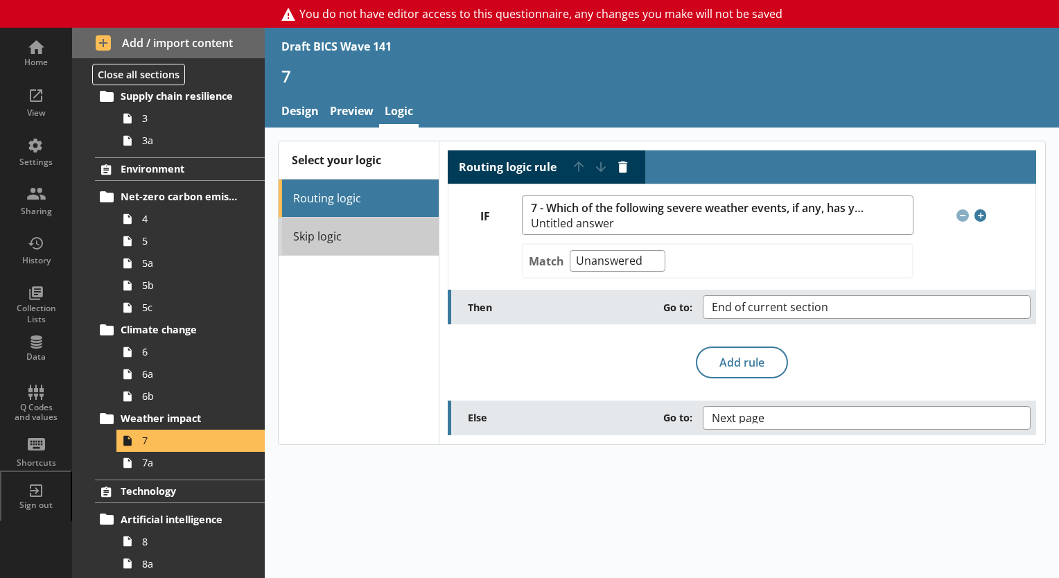
click at [394, 235] on link "Skip logic" at bounding box center [358, 237] width 159 height 38
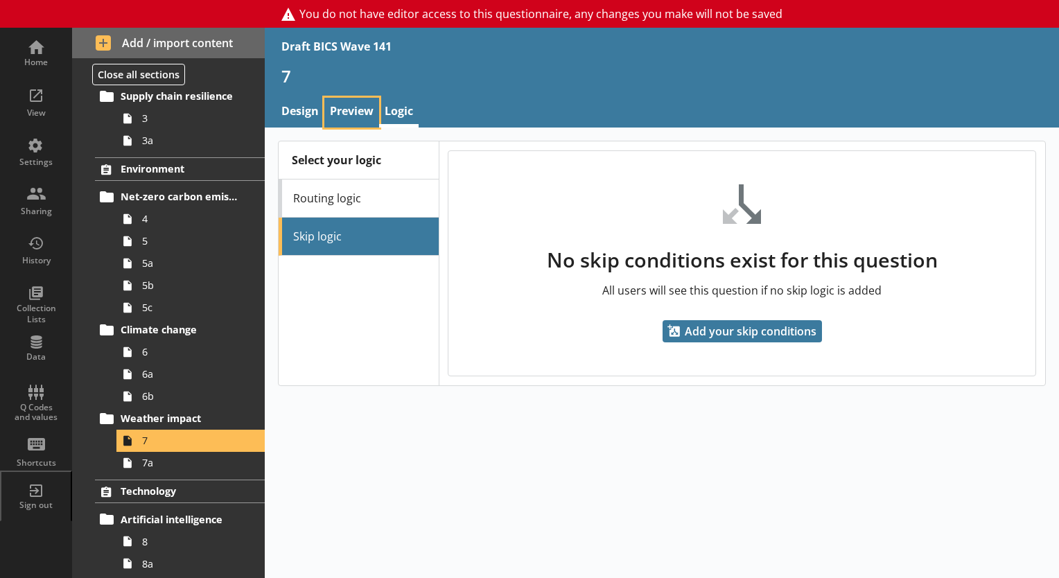
click at [343, 118] on link "Preview" at bounding box center [351, 113] width 55 height 30
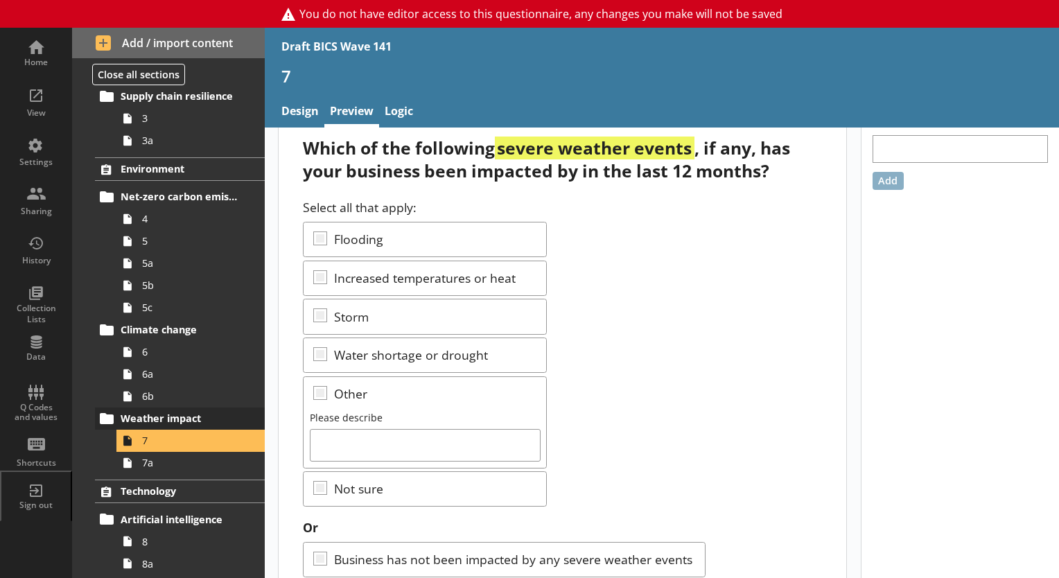
scroll to position [6, 0]
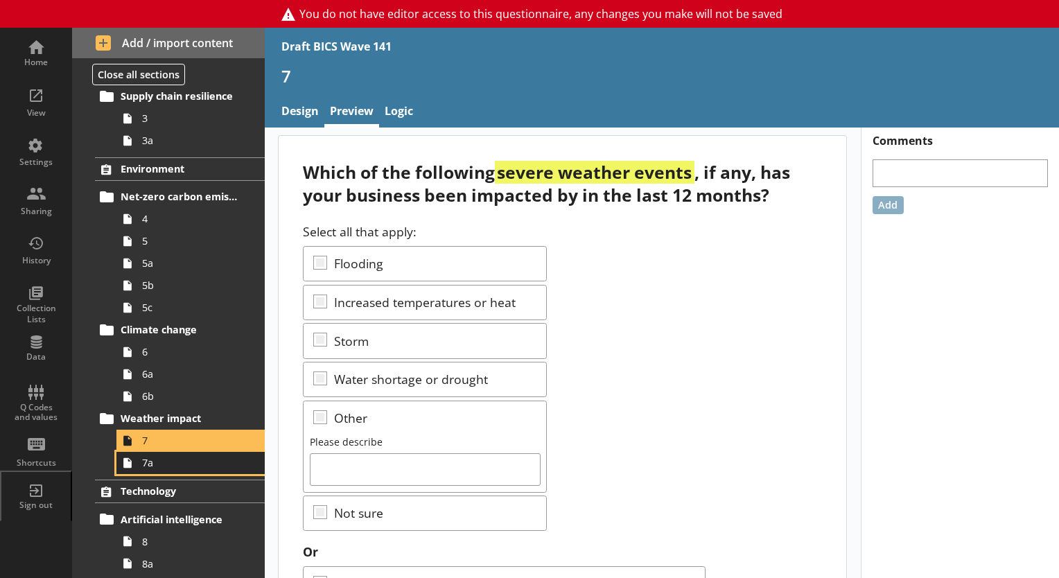
click at [167, 464] on span "7a" at bounding box center [194, 462] width 104 height 13
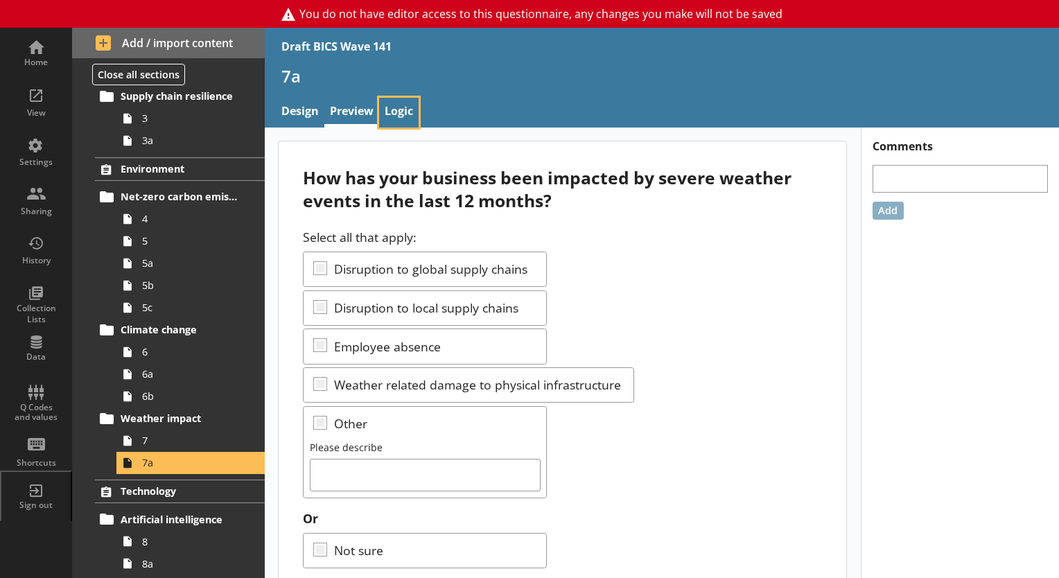
click at [410, 114] on link "Logic" at bounding box center [398, 113] width 39 height 30
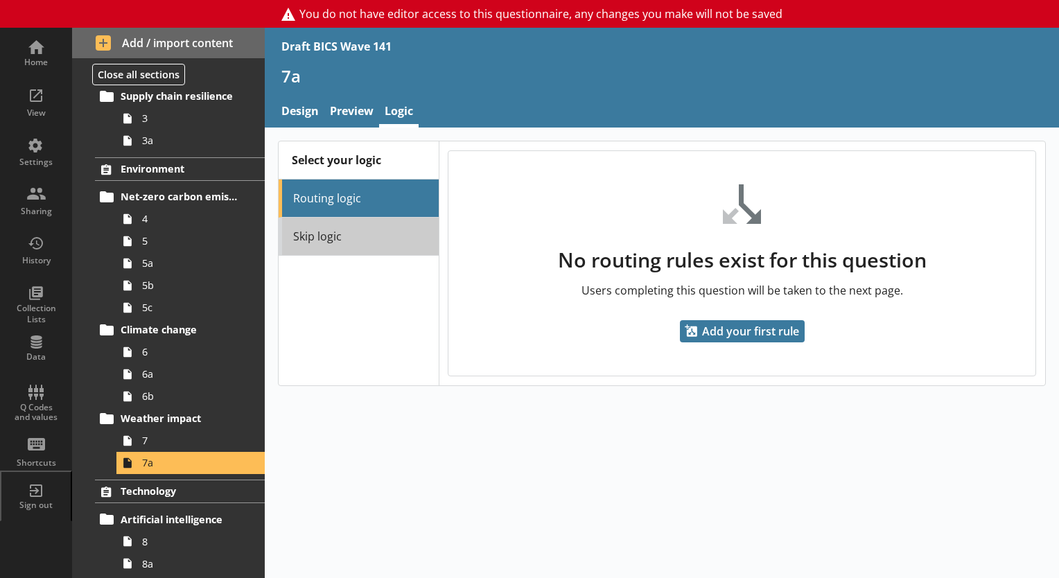
click at [389, 238] on link "Skip logic" at bounding box center [358, 237] width 159 height 38
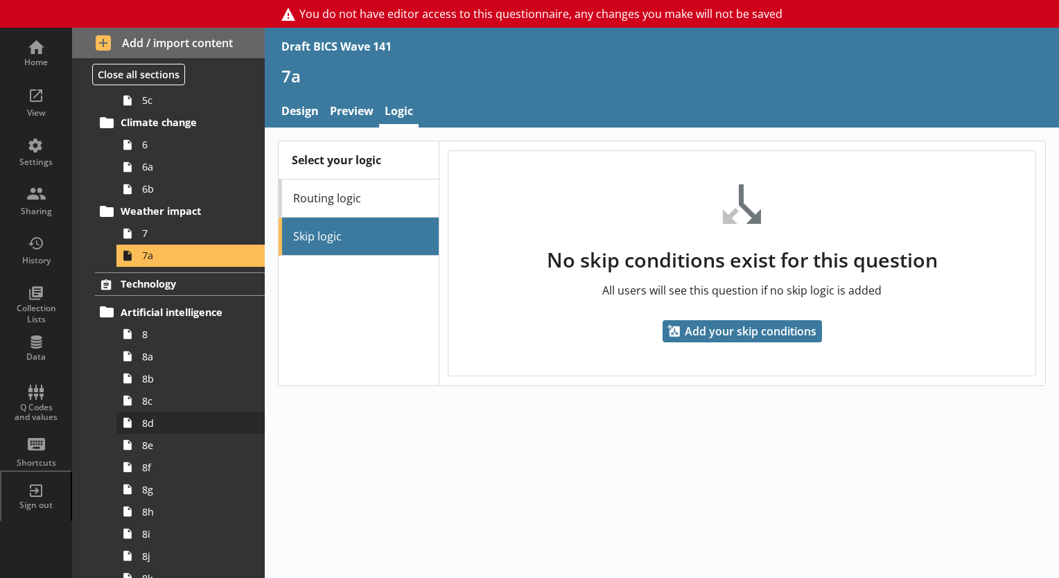
scroll to position [416, 0]
click at [150, 340] on link "8" at bounding box center [190, 333] width 148 height 22
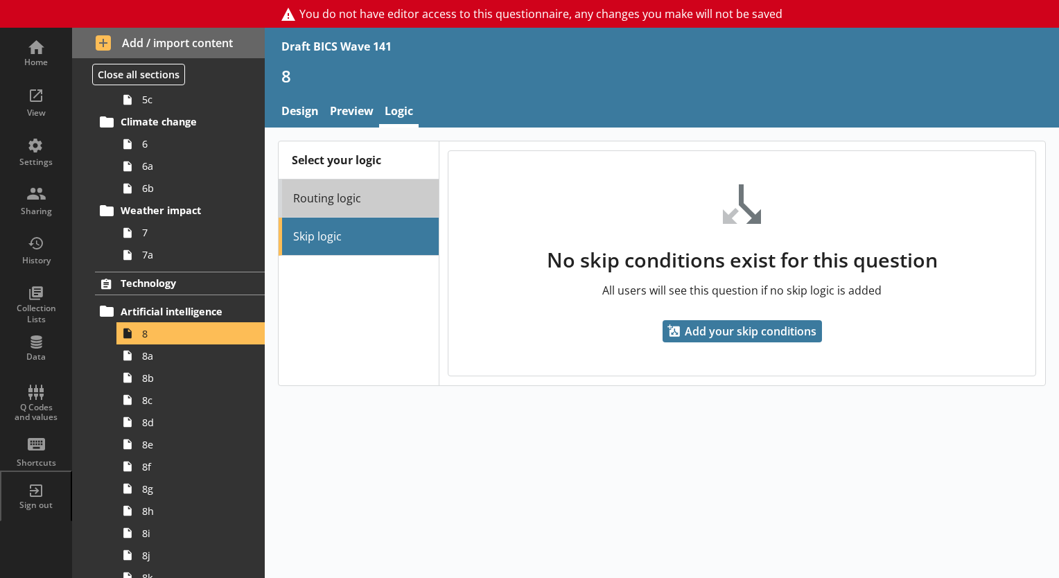
click at [344, 203] on link "Routing logic" at bounding box center [358, 198] width 159 height 38
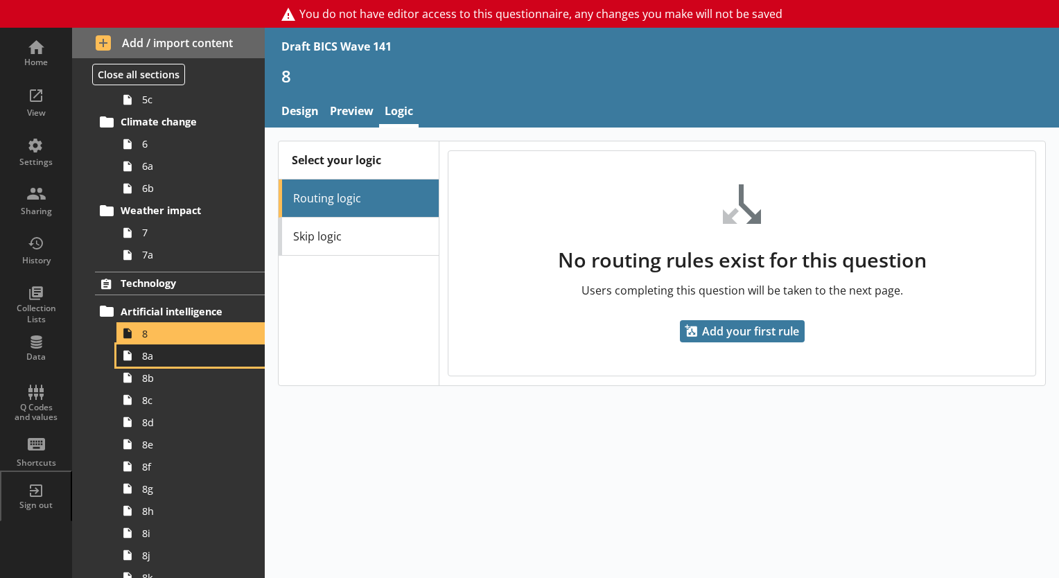
click at [168, 354] on span "8a" at bounding box center [194, 355] width 104 height 13
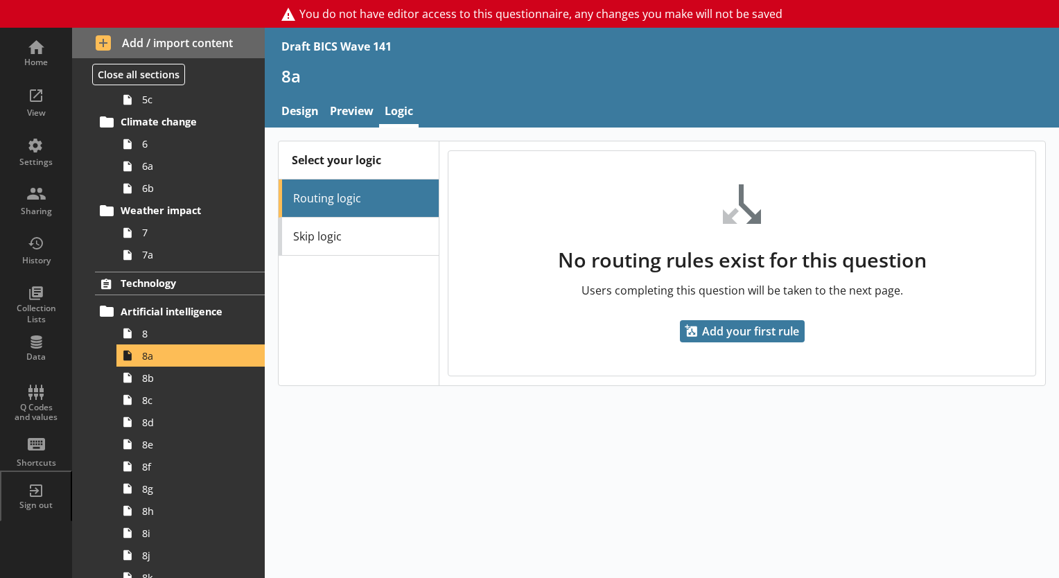
click at [342, 212] on li "Routing logic" at bounding box center [358, 198] width 159 height 38
click at [358, 231] on link "Skip logic" at bounding box center [358, 237] width 159 height 38
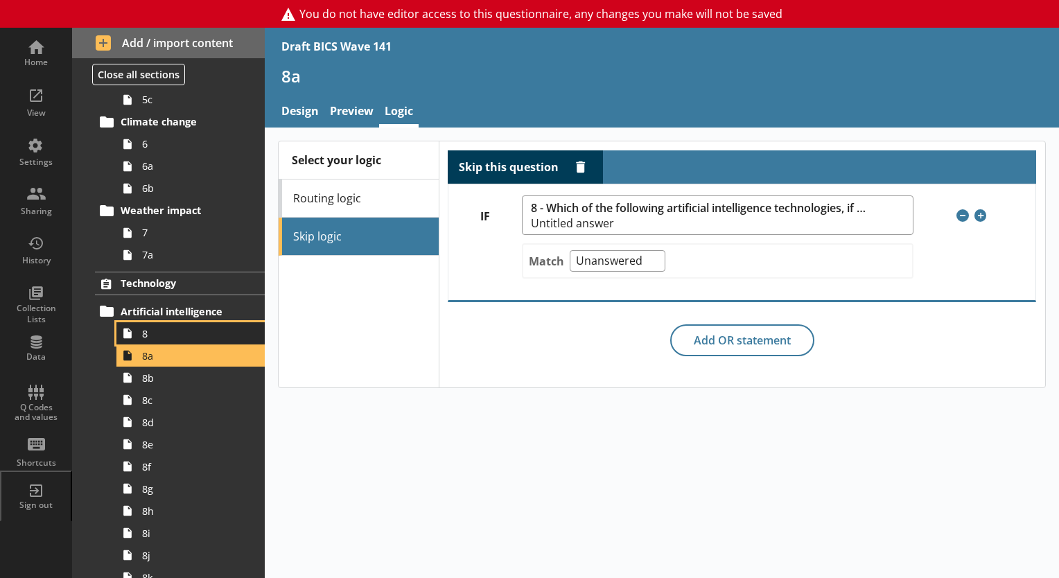
click at [148, 335] on span "8" at bounding box center [194, 333] width 104 height 13
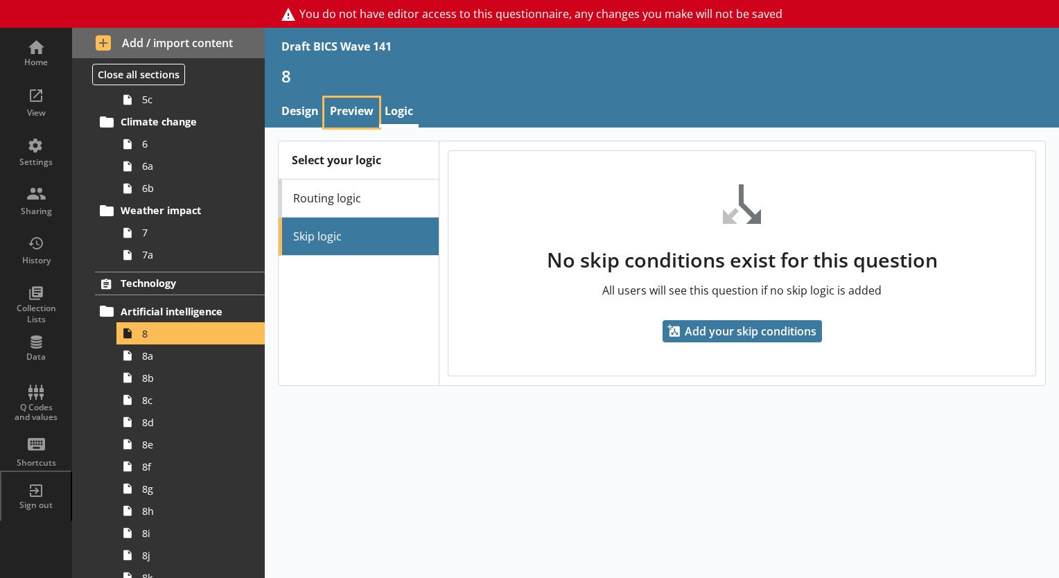
click at [353, 106] on link "Preview" at bounding box center [351, 113] width 55 height 30
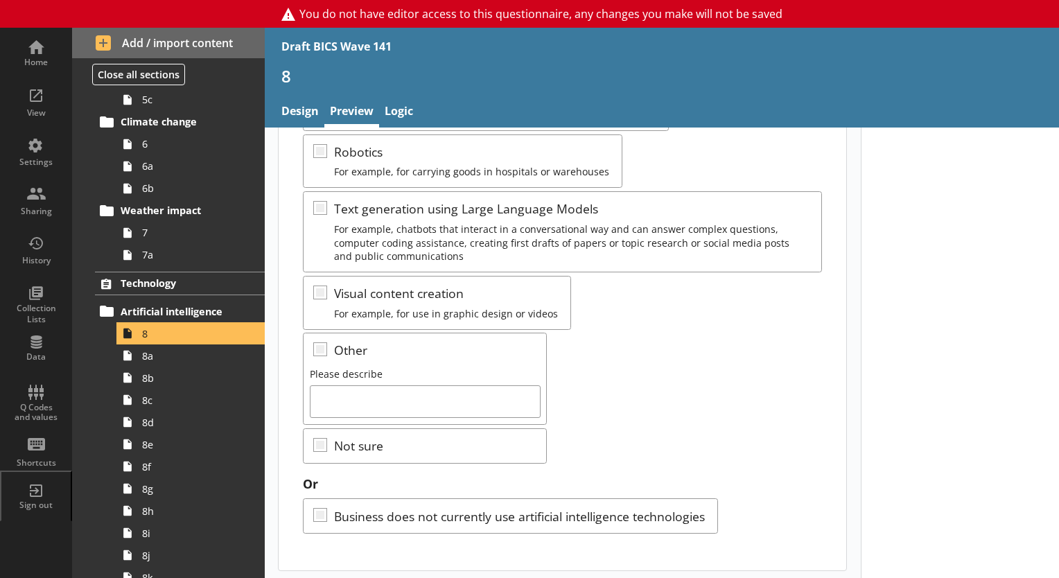
scroll to position [363, 0]
click at [181, 381] on span "8b" at bounding box center [194, 377] width 104 height 13
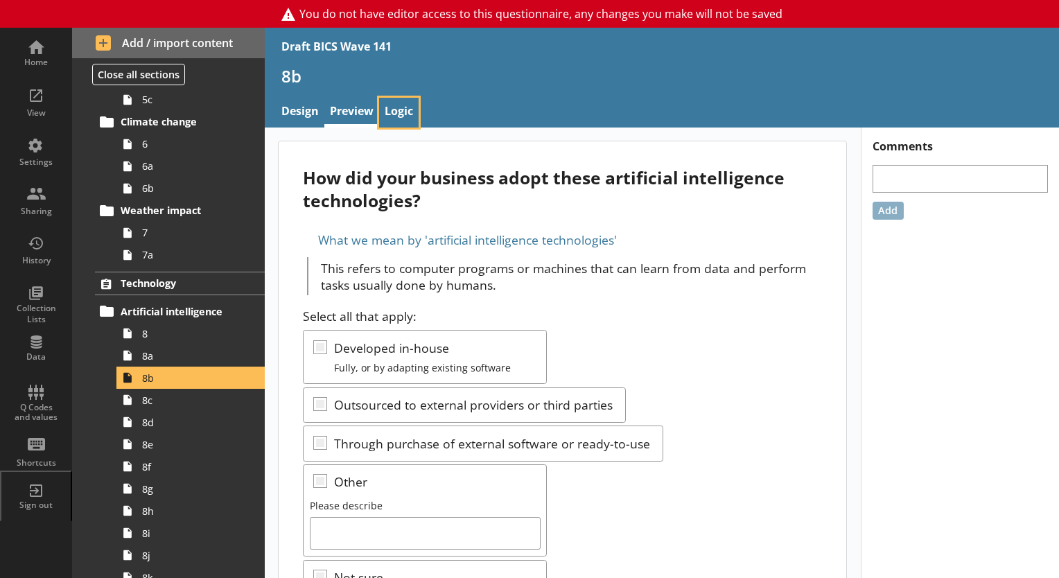
click at [392, 109] on link "Logic" at bounding box center [398, 113] width 39 height 30
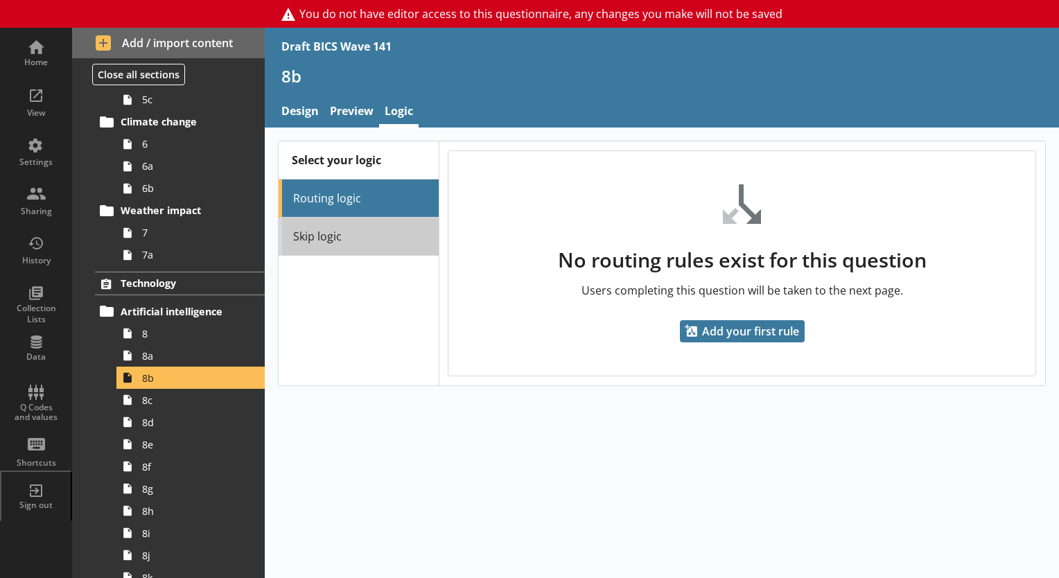
click at [341, 234] on link "Skip logic" at bounding box center [358, 237] width 159 height 38
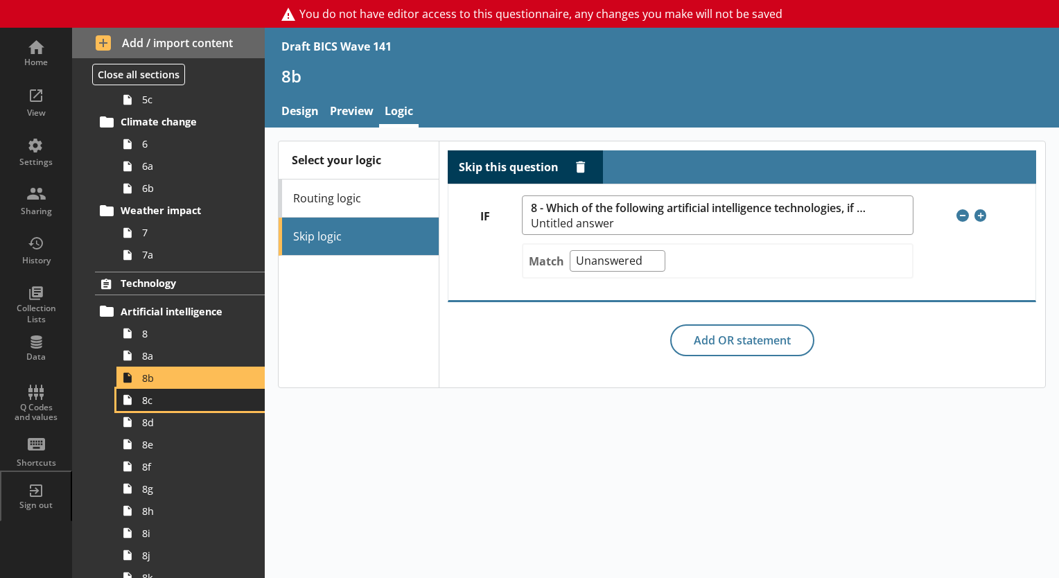
click at [163, 406] on link "8c" at bounding box center [190, 400] width 148 height 22
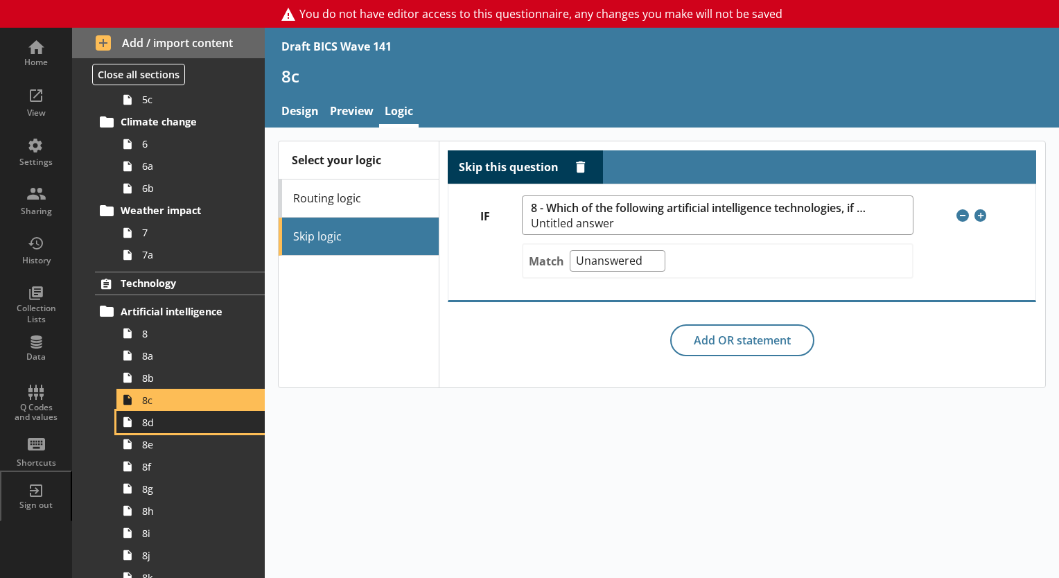
click at [147, 425] on span "8d" at bounding box center [194, 422] width 104 height 13
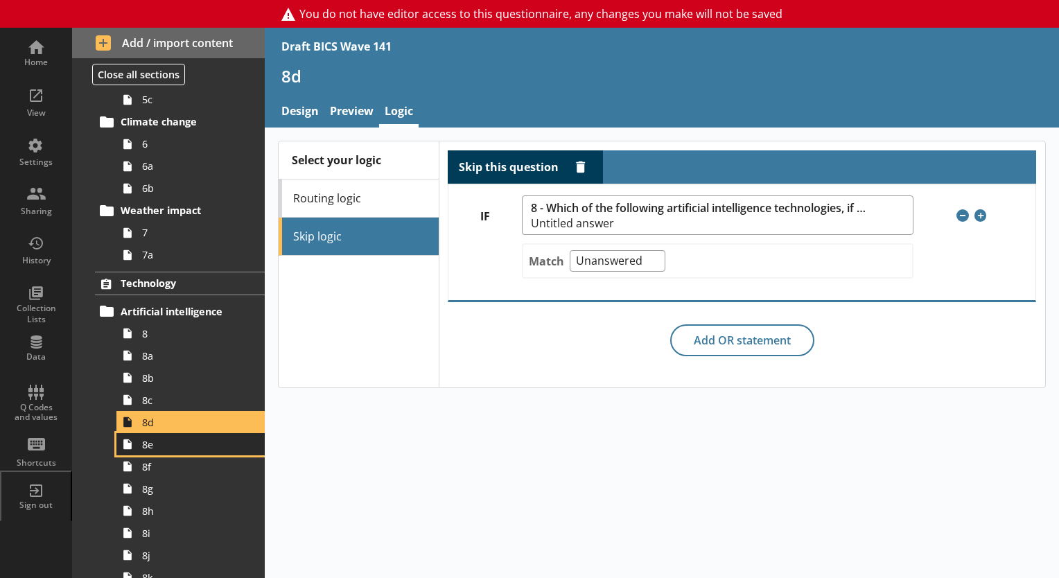
click at [154, 452] on link "8e" at bounding box center [190, 444] width 148 height 22
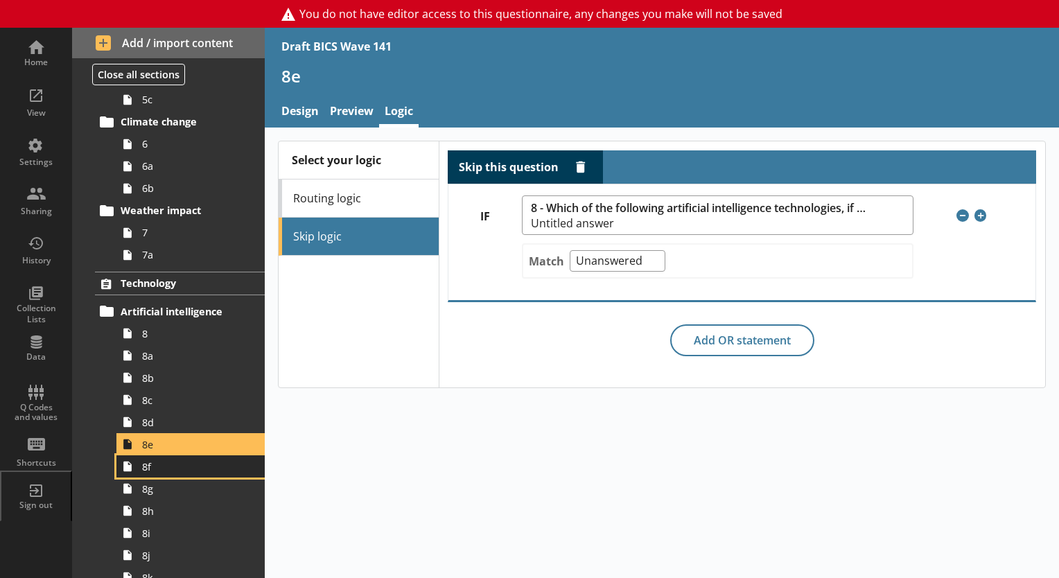
click at [154, 471] on span "8f" at bounding box center [194, 466] width 104 height 13
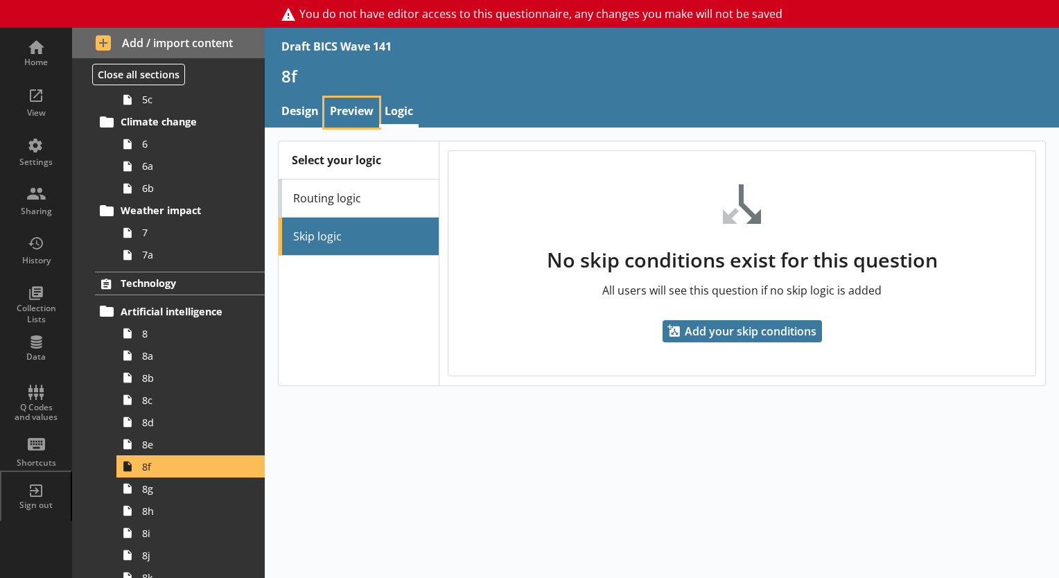
click at [346, 108] on link "Preview" at bounding box center [351, 113] width 55 height 30
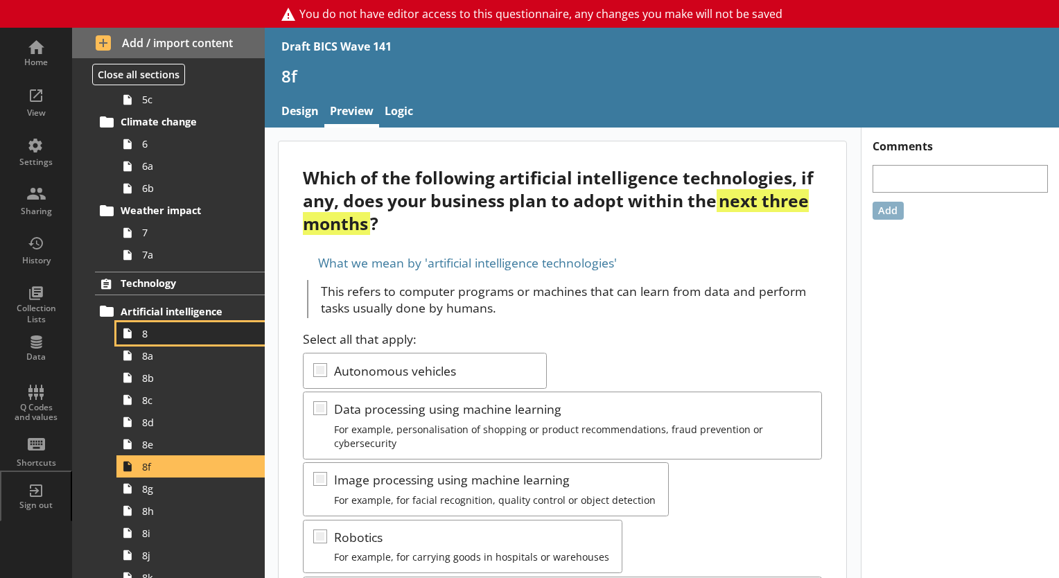
click at [182, 331] on span "8" at bounding box center [194, 333] width 104 height 13
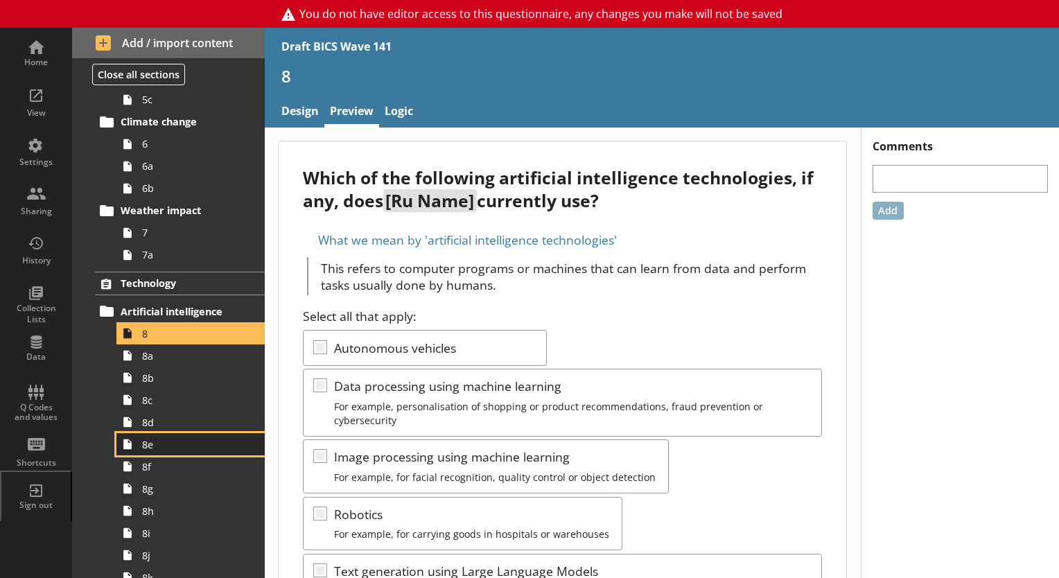
click at [152, 442] on span "8e" at bounding box center [194, 444] width 104 height 13
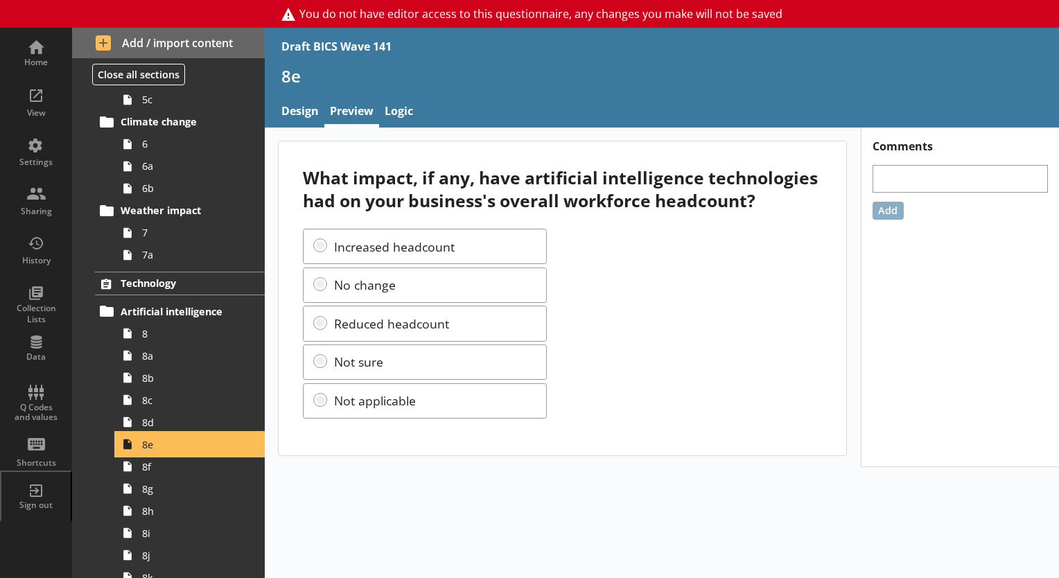
click at [152, 433] on link "8e" at bounding box center [190, 444] width 148 height 22
click at [143, 423] on span "8d" at bounding box center [194, 422] width 104 height 13
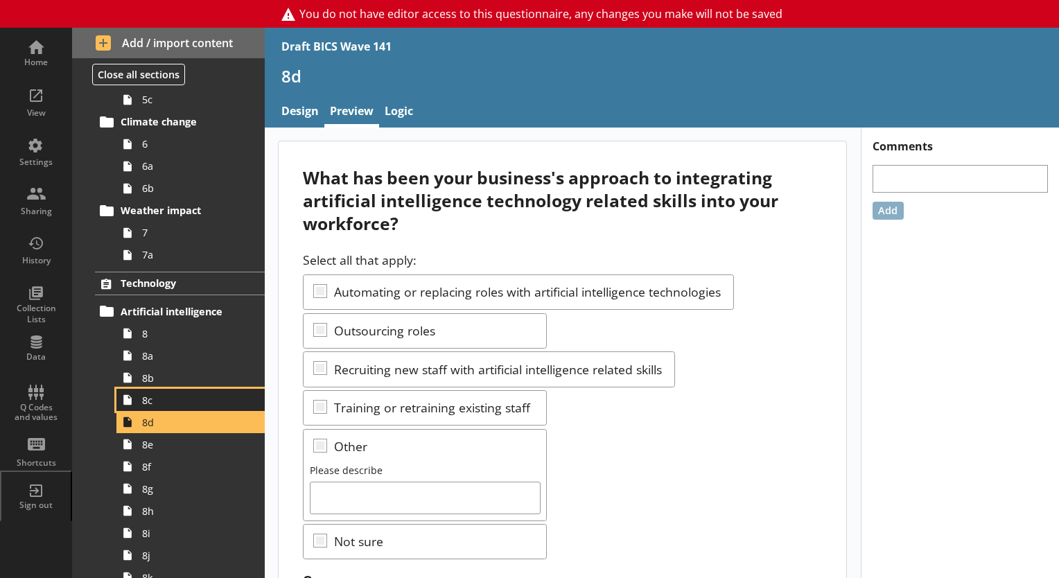
click at [156, 398] on span "8c" at bounding box center [194, 400] width 104 height 13
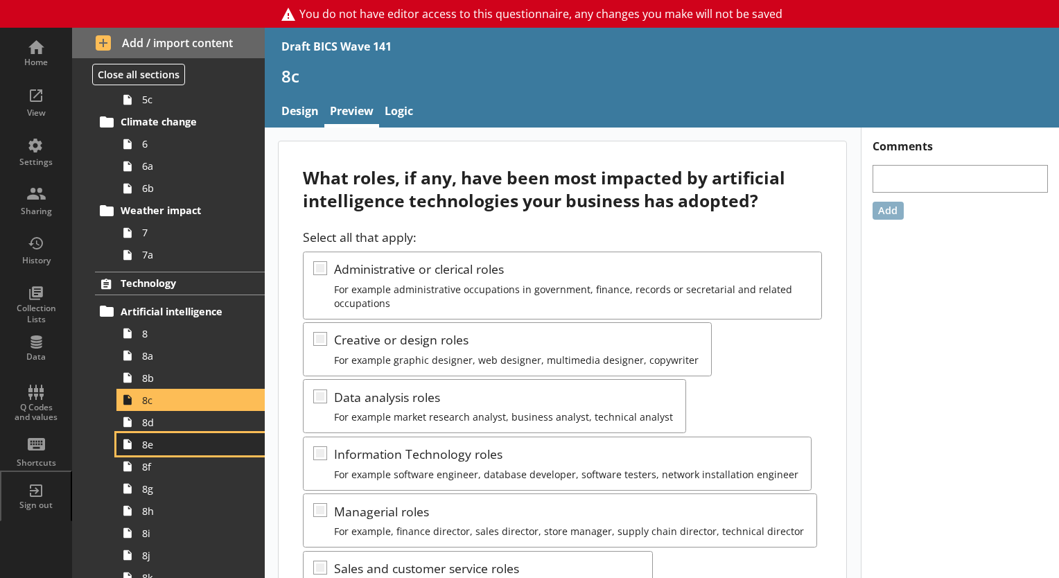
click at [159, 450] on link "8e" at bounding box center [190, 444] width 148 height 22
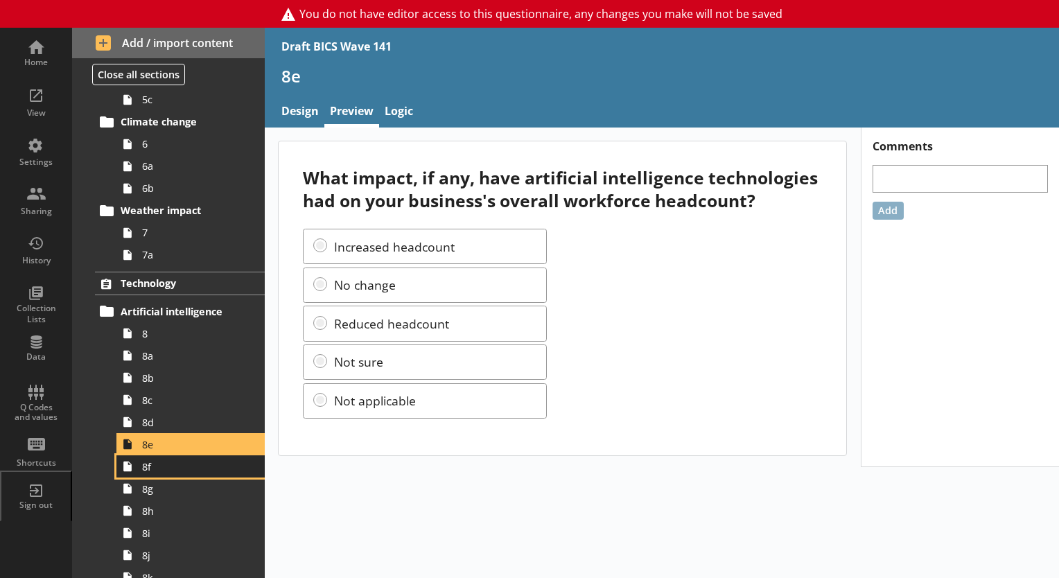
click at [152, 471] on span "8f" at bounding box center [194, 466] width 104 height 13
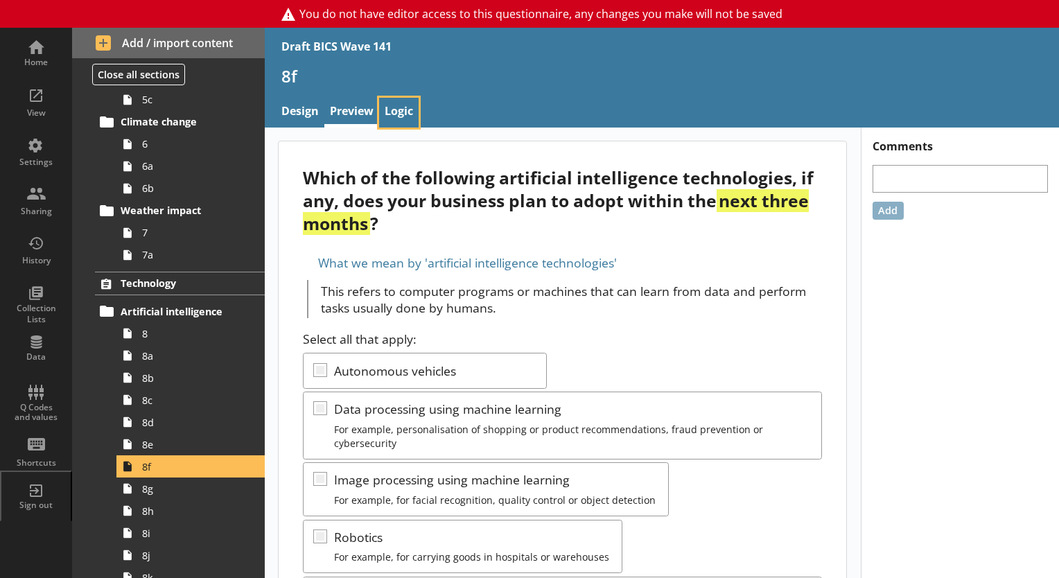
click at [394, 104] on link "Logic" at bounding box center [398, 113] width 39 height 30
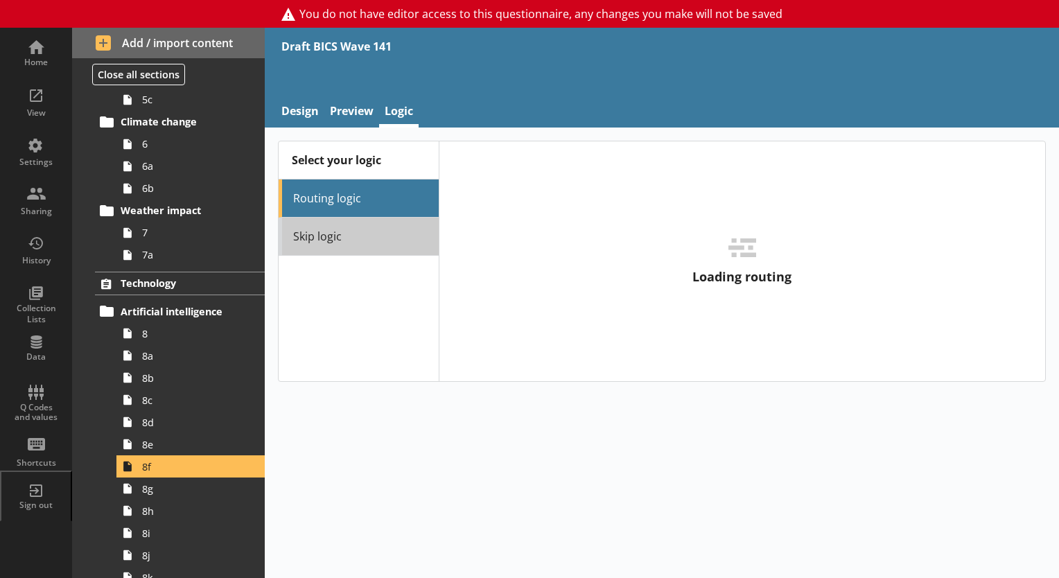
click at [385, 236] on link "Skip logic" at bounding box center [358, 237] width 159 height 38
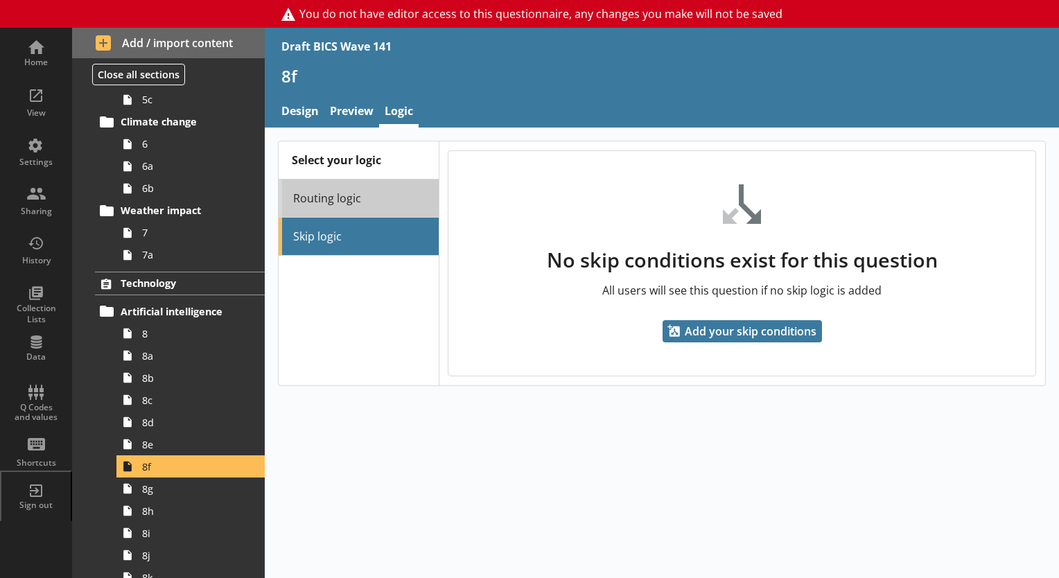
click at [357, 207] on link "Routing logic" at bounding box center [358, 198] width 159 height 38
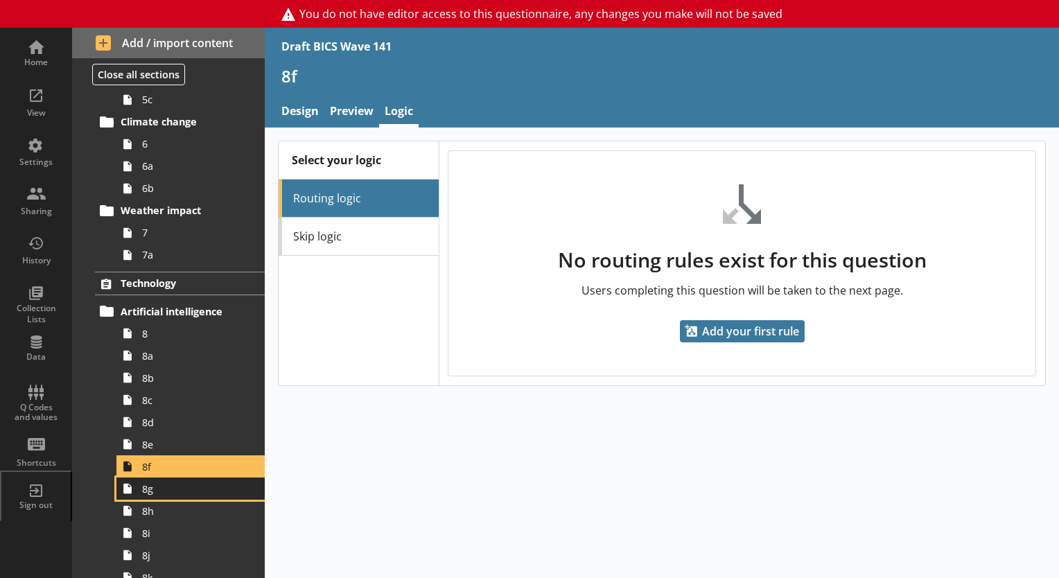
click at [178, 486] on span "8g" at bounding box center [194, 488] width 104 height 13
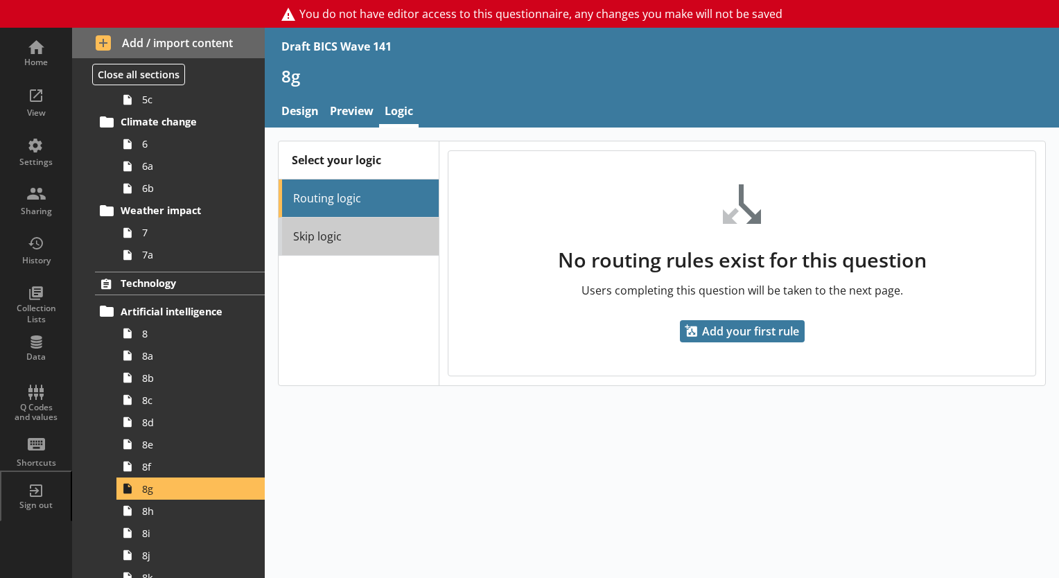
click at [308, 250] on link "Skip logic" at bounding box center [358, 237] width 159 height 38
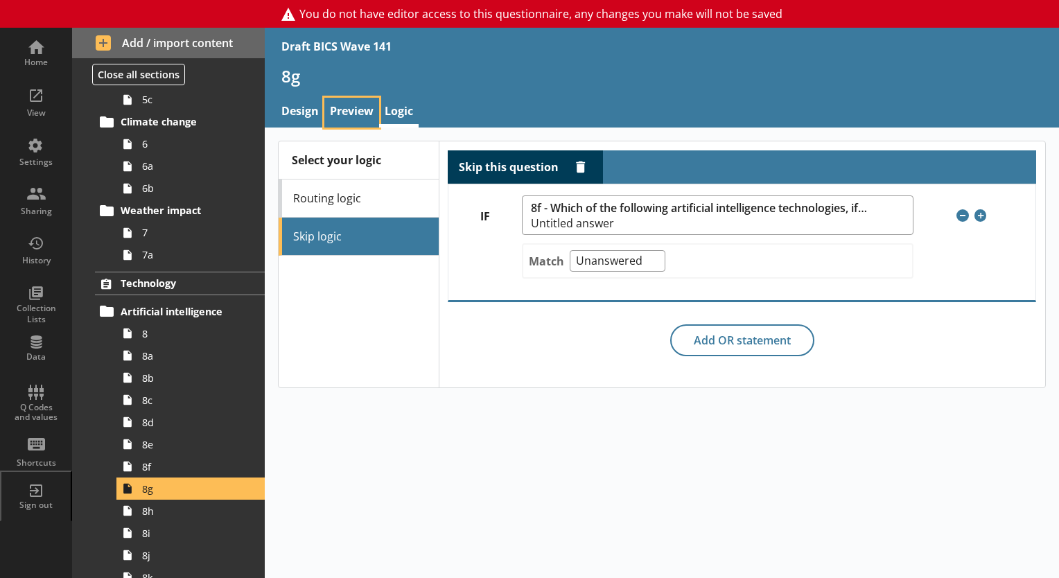
click at [366, 107] on link "Preview" at bounding box center [351, 113] width 55 height 30
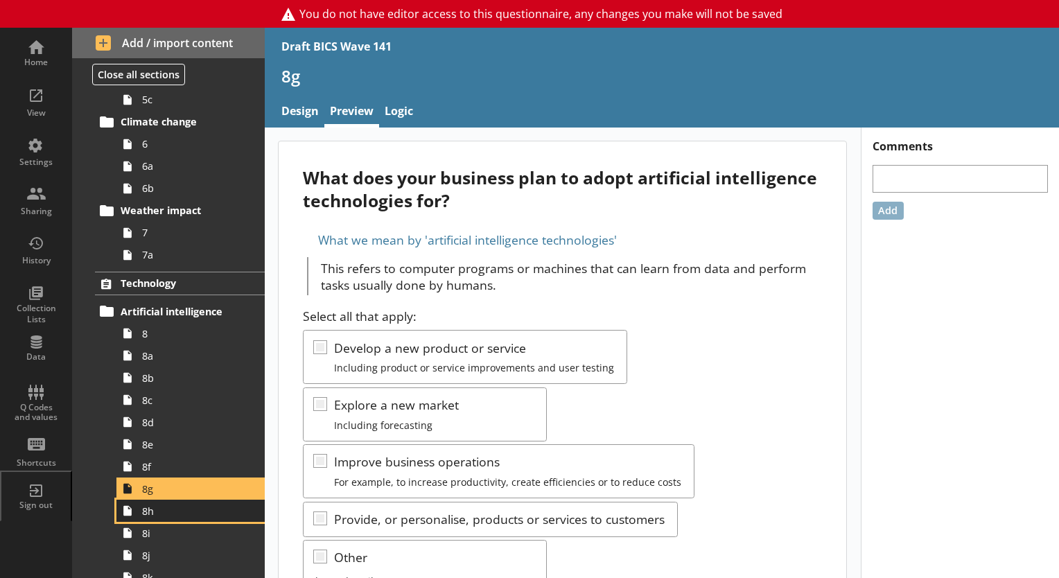
click at [161, 520] on link "8h" at bounding box center [190, 511] width 148 height 22
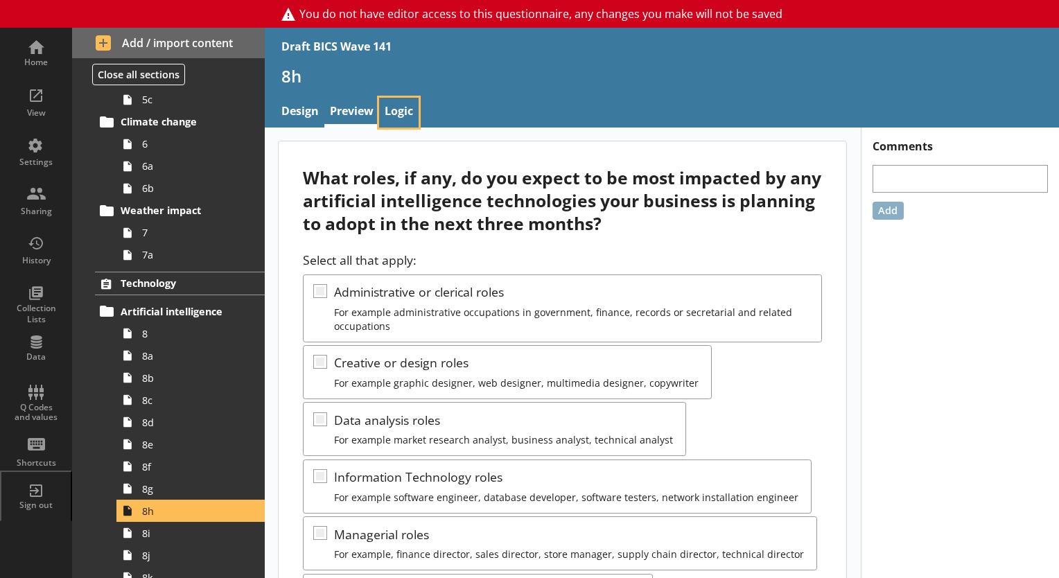
click at [389, 100] on link "Logic" at bounding box center [398, 113] width 39 height 30
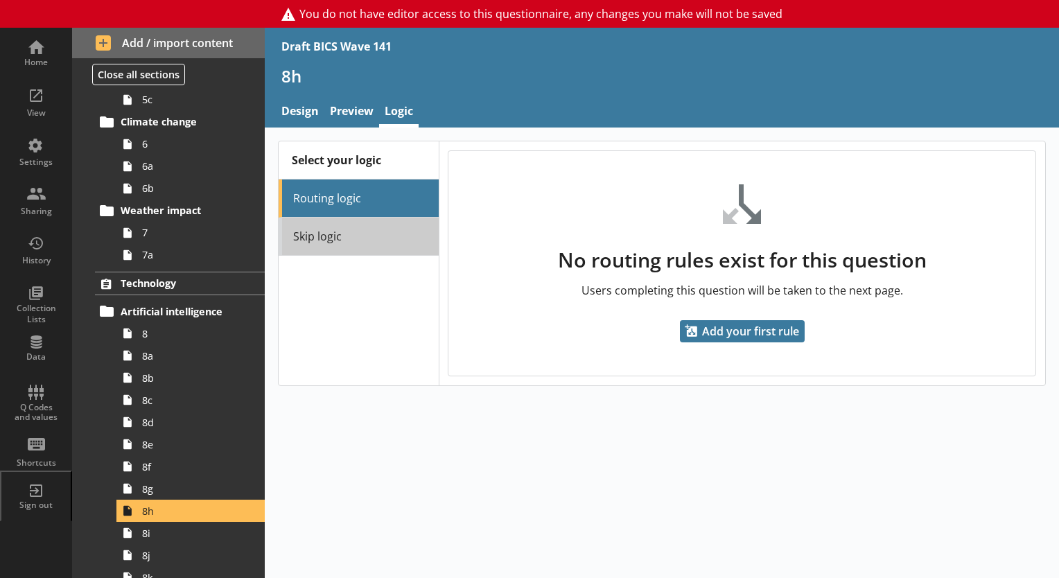
click at [376, 234] on link "Skip logic" at bounding box center [358, 237] width 159 height 38
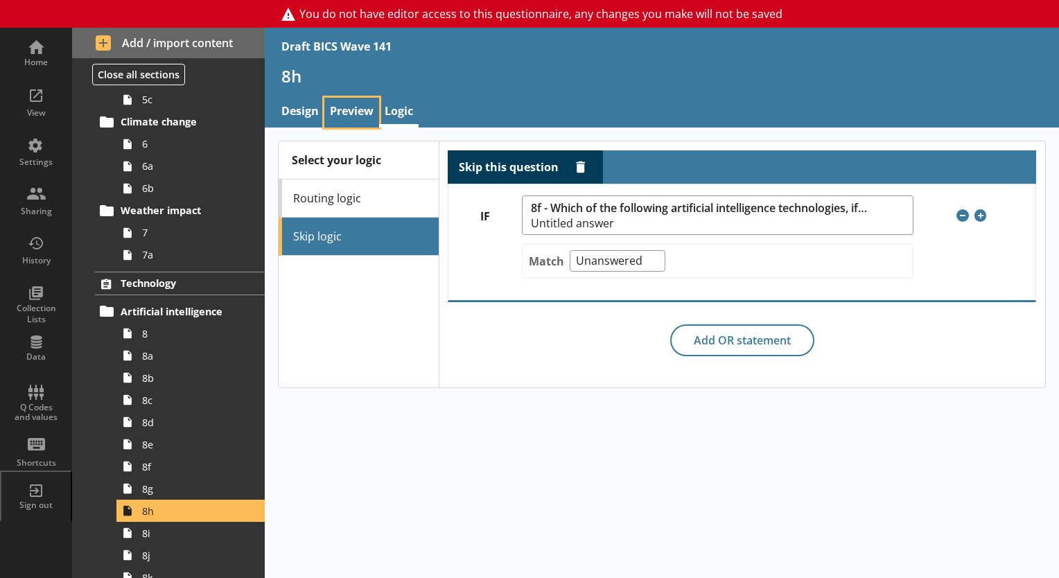
click at [336, 108] on link "Preview" at bounding box center [351, 113] width 55 height 30
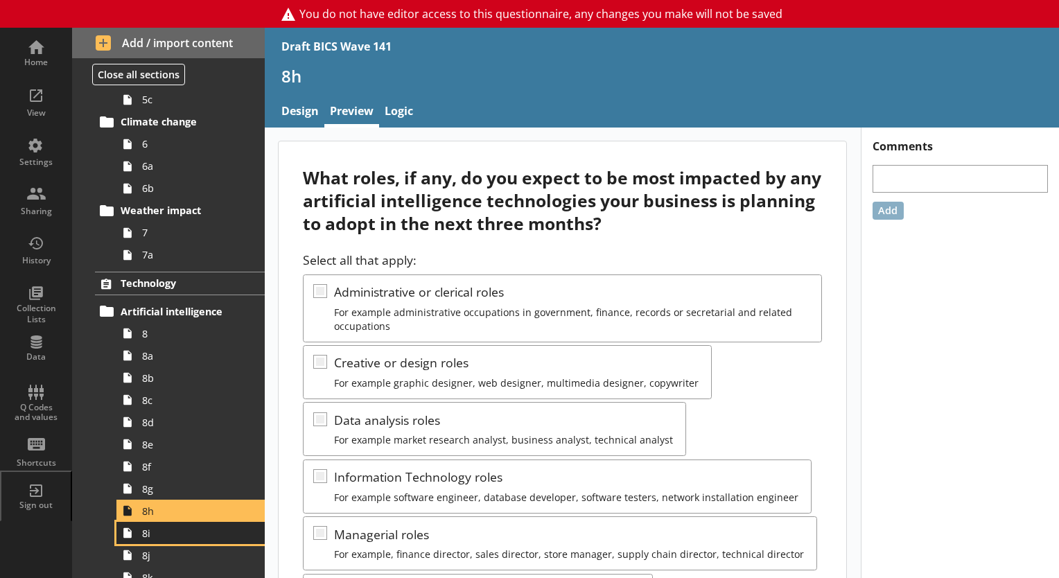
click at [164, 536] on span "8i" at bounding box center [194, 533] width 104 height 13
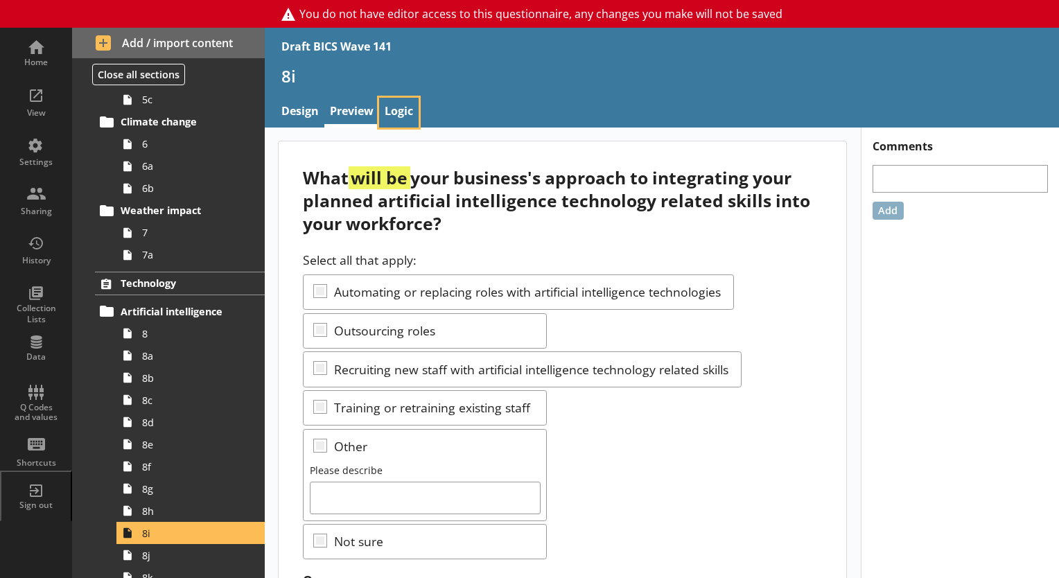
click at [396, 109] on link "Logic" at bounding box center [398, 113] width 39 height 30
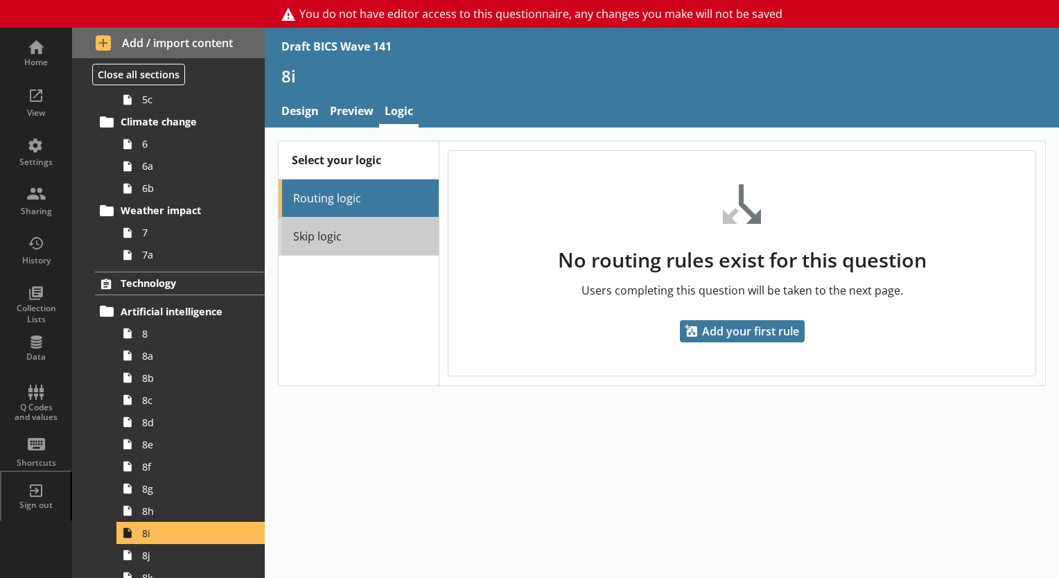
click at [355, 240] on link "Skip logic" at bounding box center [358, 237] width 159 height 38
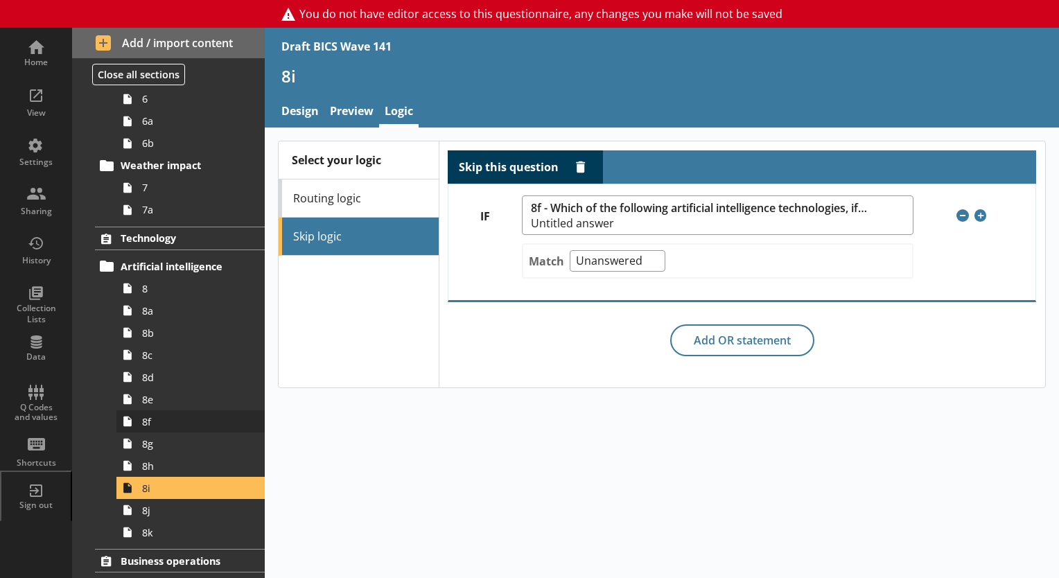
scroll to position [485, 0]
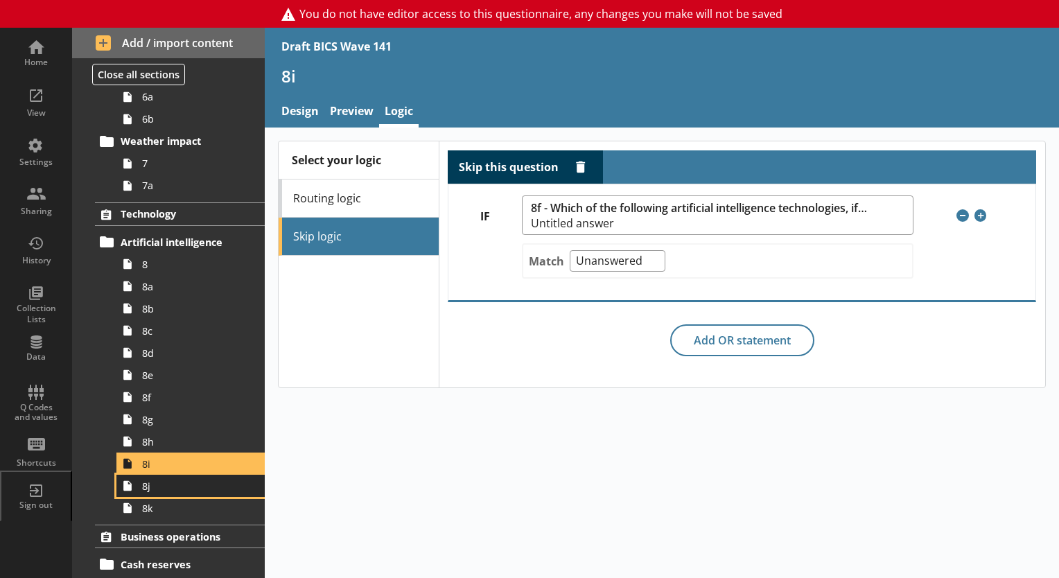
click at [169, 490] on span "8j" at bounding box center [194, 486] width 104 height 13
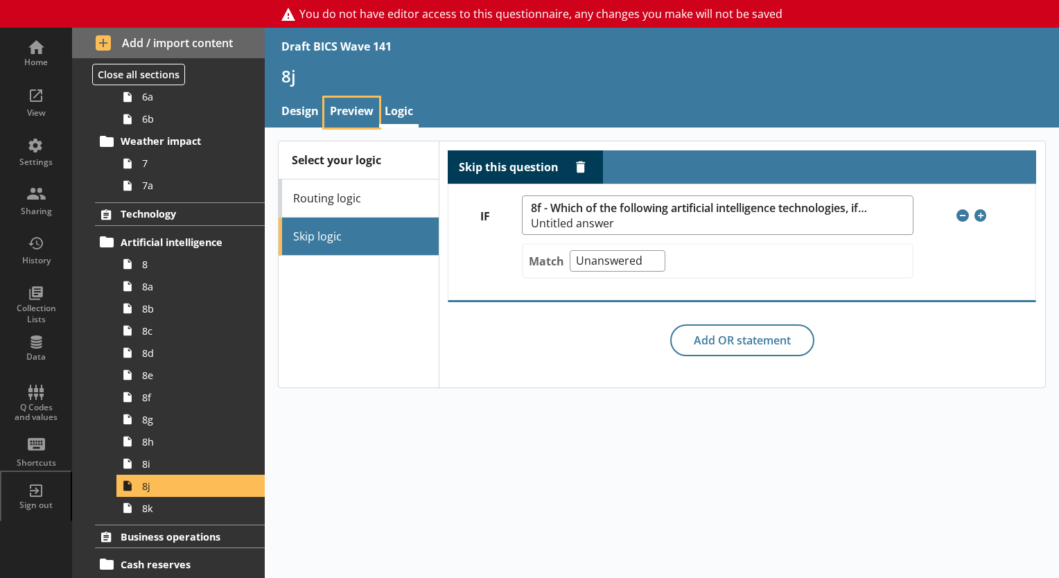
click at [347, 116] on link "Preview" at bounding box center [351, 113] width 55 height 30
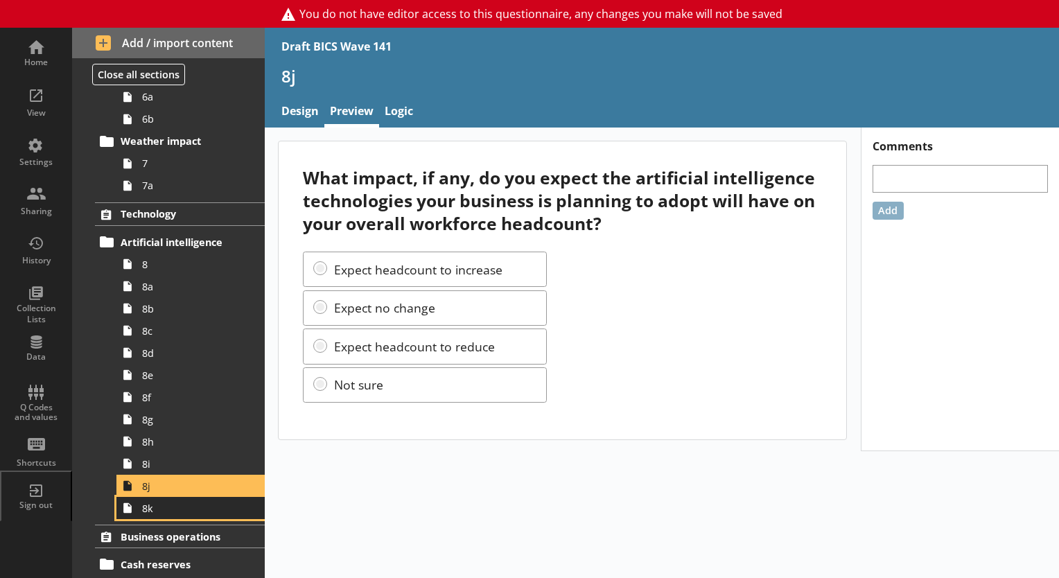
click at [187, 507] on span "8k" at bounding box center [194, 508] width 104 height 13
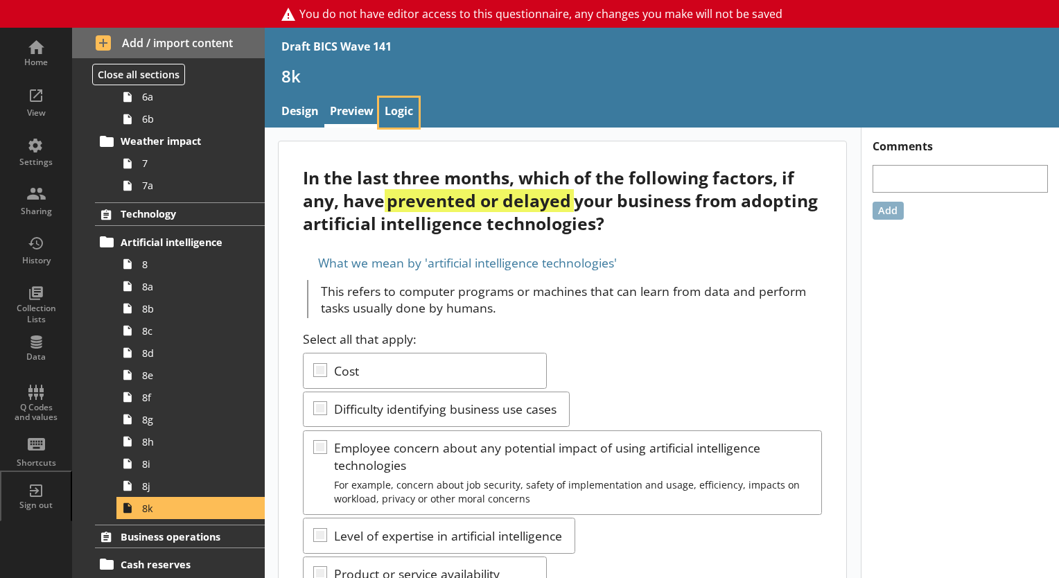
click at [404, 116] on link "Logic" at bounding box center [398, 113] width 39 height 30
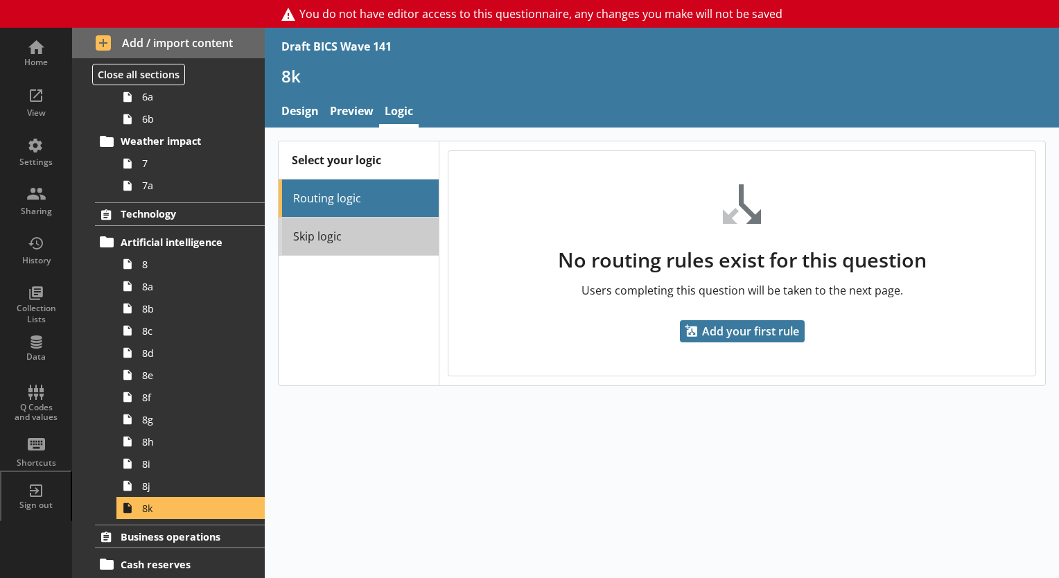
click at [394, 231] on link "Skip logic" at bounding box center [358, 237] width 159 height 38
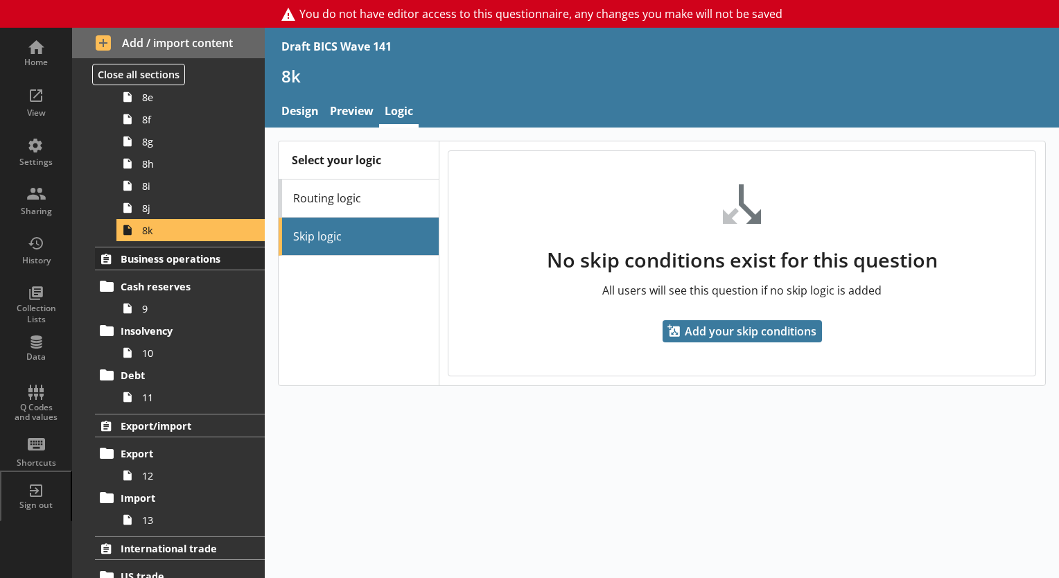
scroll to position [832, 0]
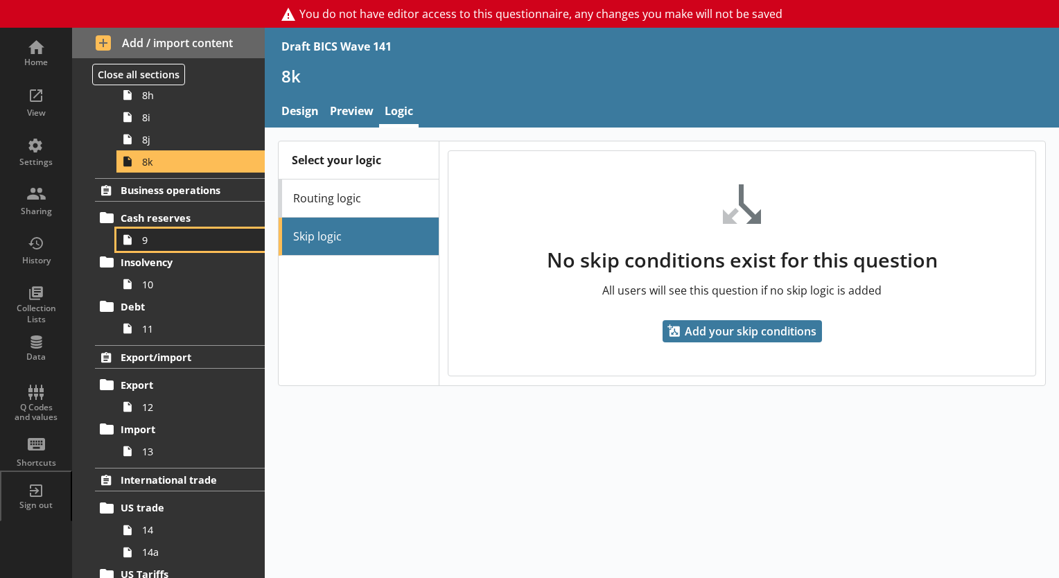
click at [161, 244] on span "9" at bounding box center [194, 240] width 104 height 13
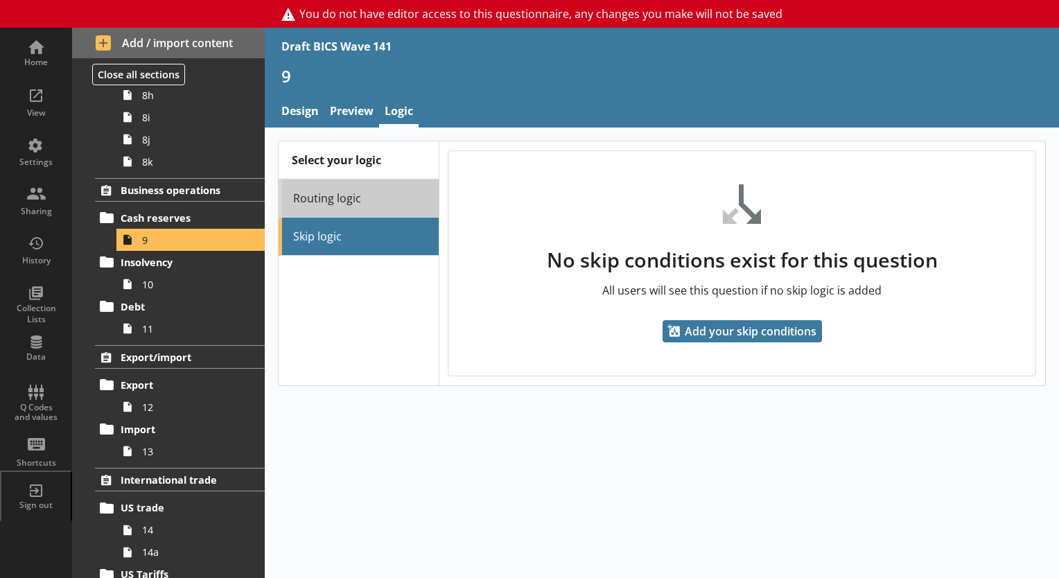
click at [328, 205] on link "Routing logic" at bounding box center [358, 198] width 159 height 38
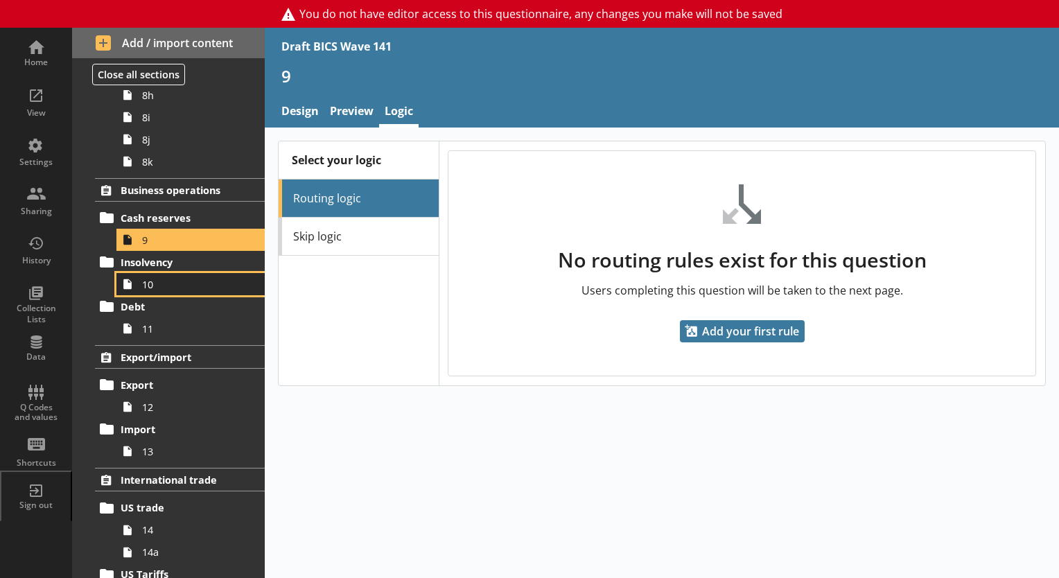
click at [175, 283] on span "10" at bounding box center [194, 284] width 104 height 13
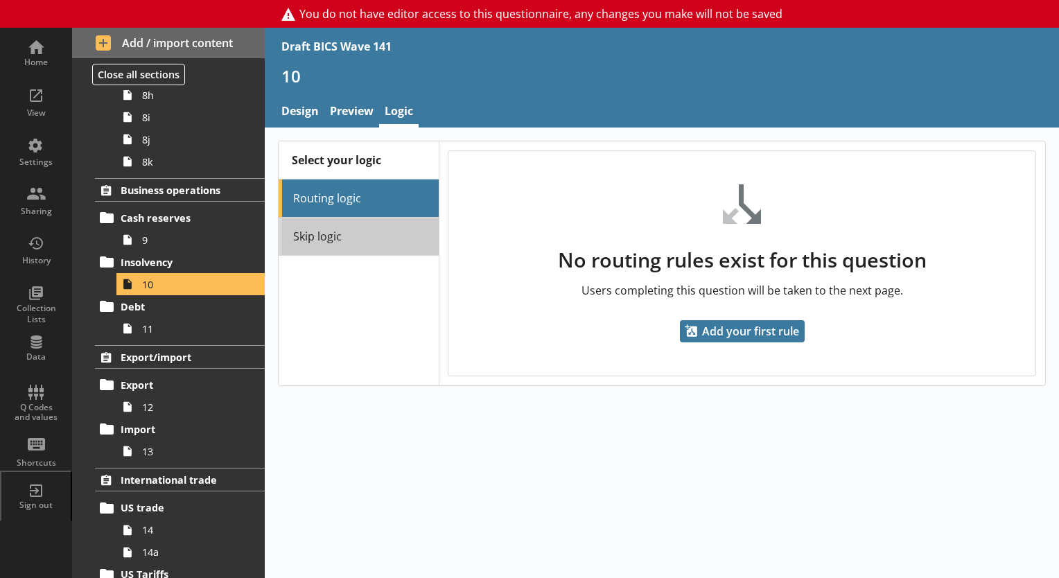
click at [339, 254] on link "Skip logic" at bounding box center [358, 237] width 159 height 38
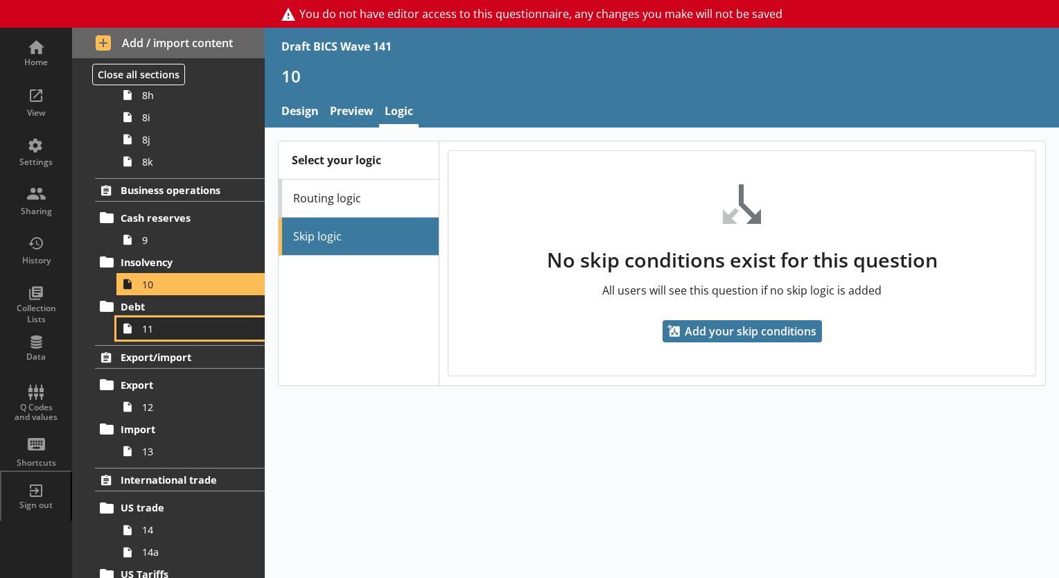
click at [163, 328] on span "11" at bounding box center [194, 328] width 104 height 13
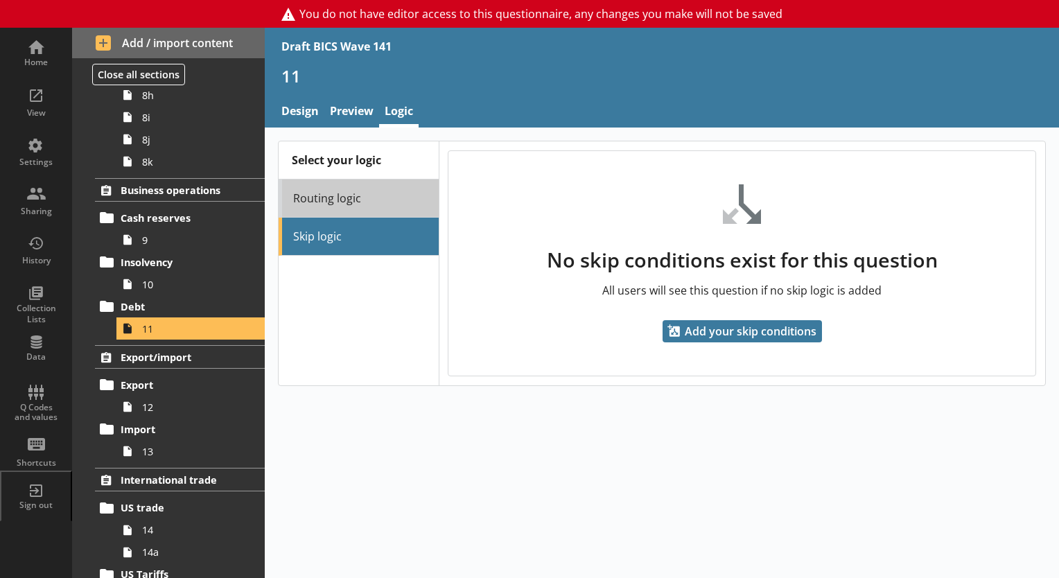
click at [351, 203] on link "Routing logic" at bounding box center [358, 198] width 159 height 38
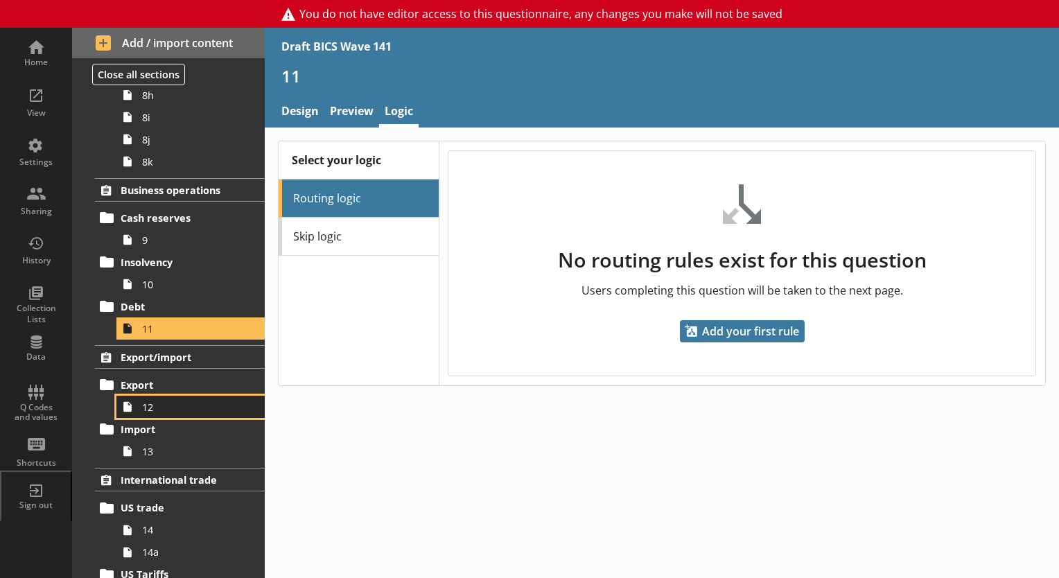
click at [161, 397] on link "12" at bounding box center [190, 407] width 148 height 22
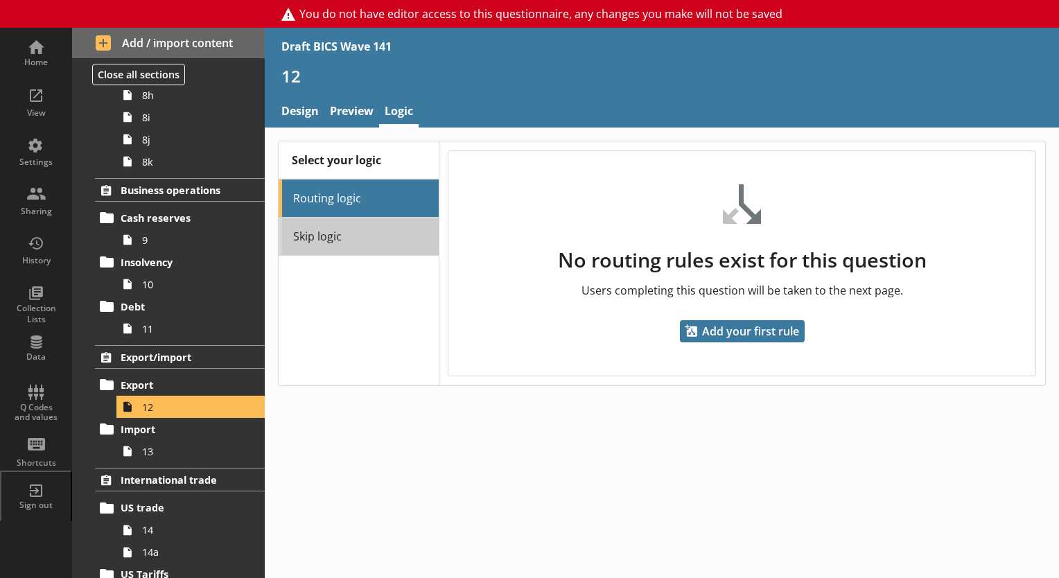
click at [337, 238] on link "Skip logic" at bounding box center [358, 237] width 159 height 38
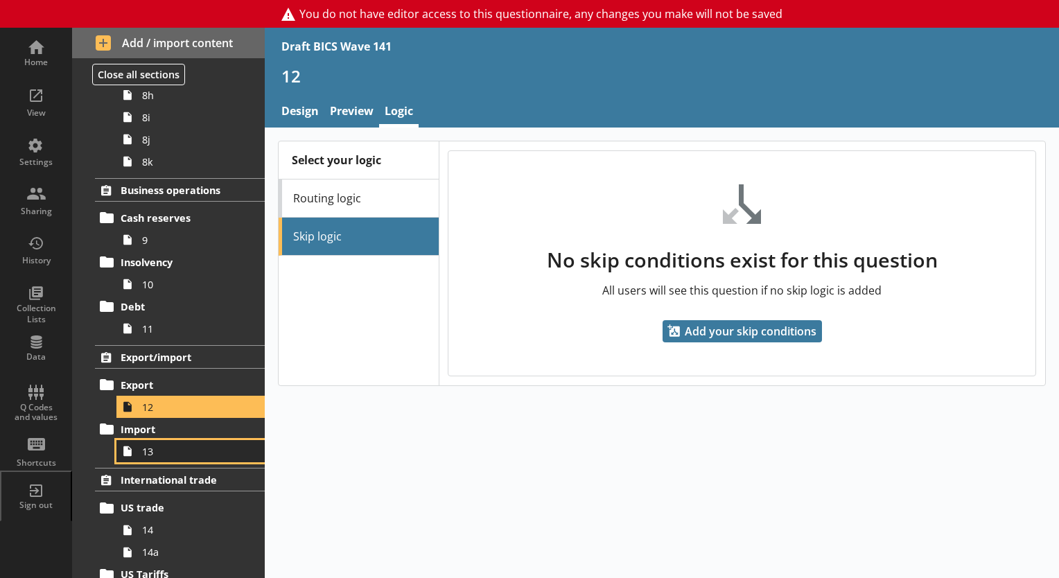
click at [194, 445] on span "13" at bounding box center [194, 451] width 104 height 13
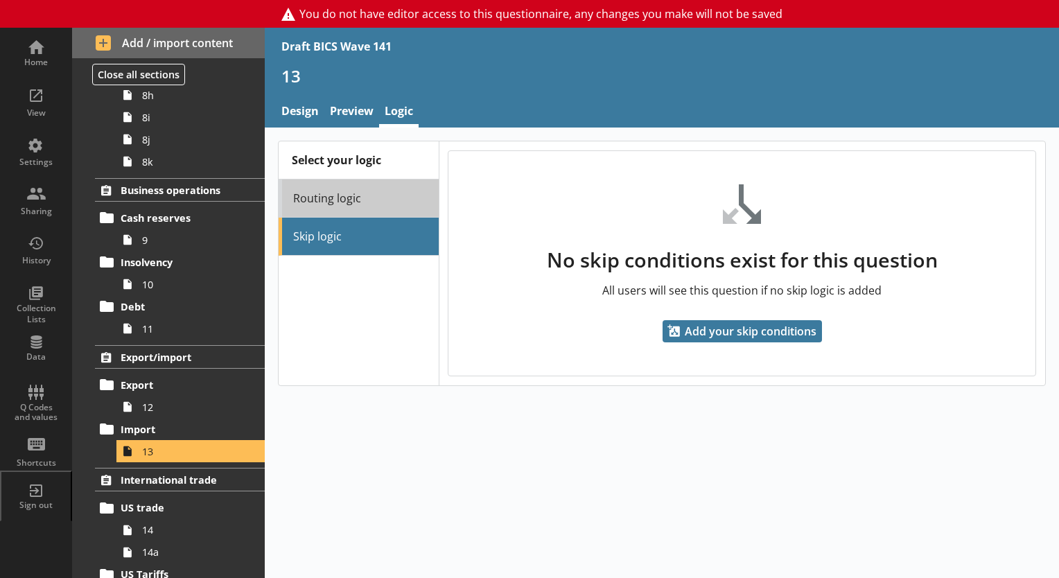
click at [376, 187] on link "Routing logic" at bounding box center [358, 198] width 159 height 38
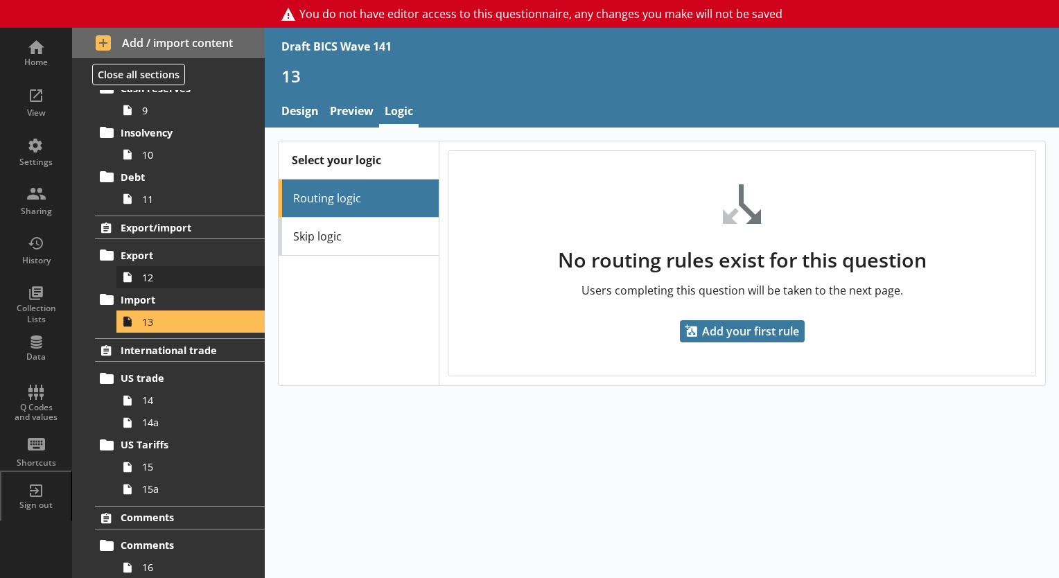
scroll to position [970, 0]
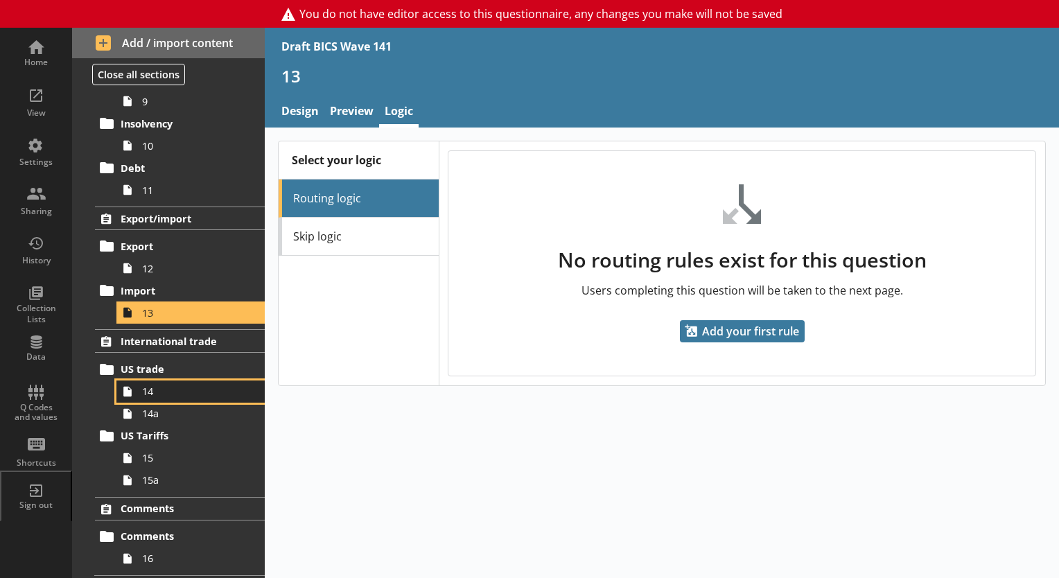
click at [155, 389] on span "14" at bounding box center [194, 391] width 104 height 13
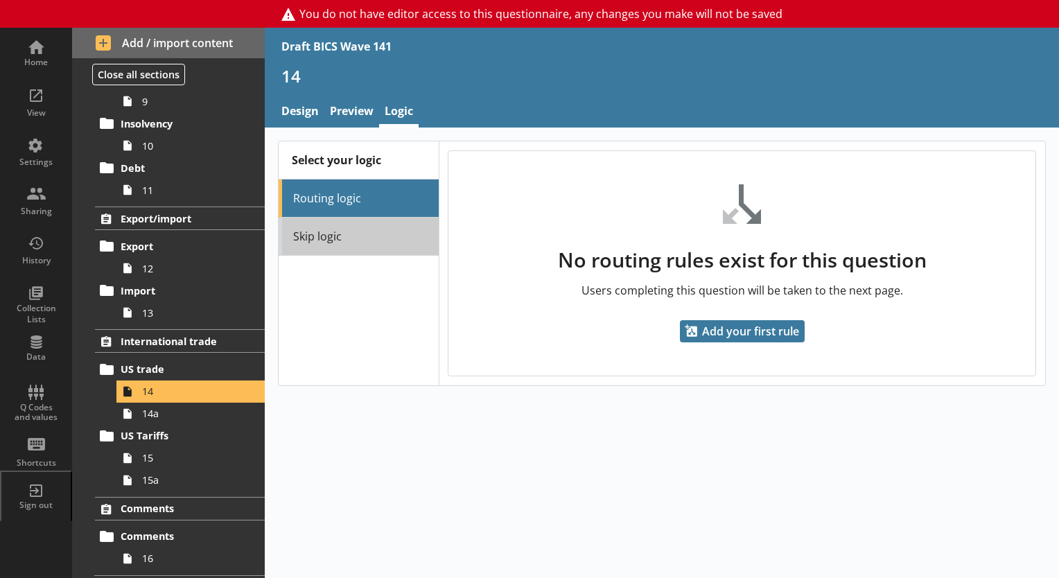
click at [338, 251] on link "Skip logic" at bounding box center [358, 237] width 159 height 38
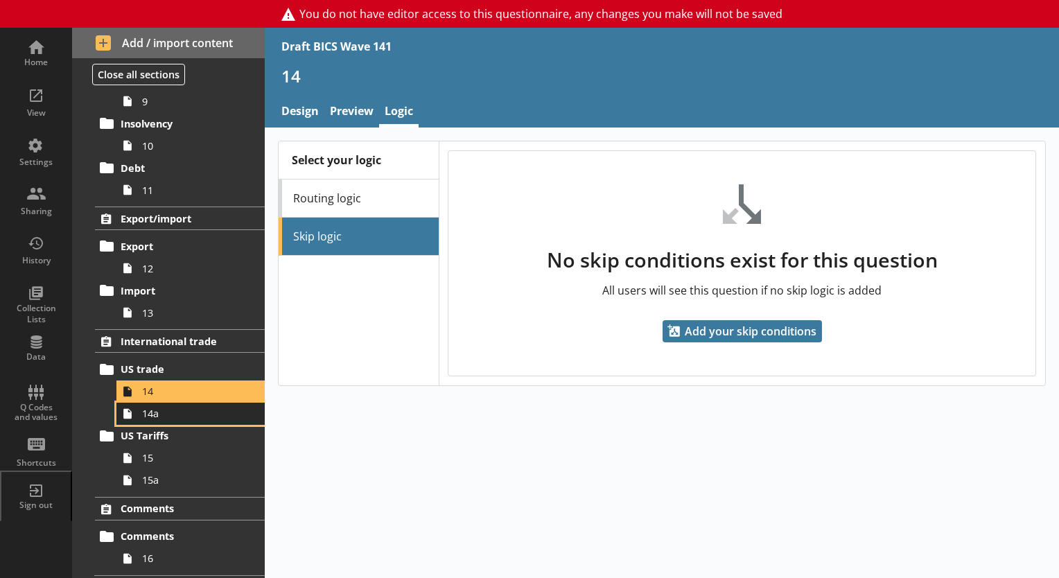
click at [164, 414] on span "14a" at bounding box center [194, 413] width 104 height 13
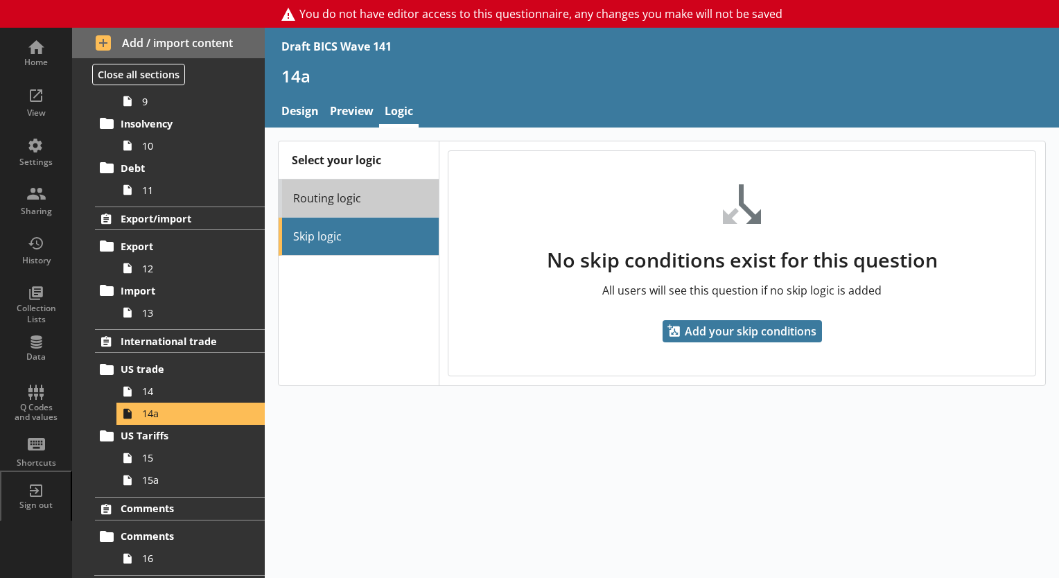
click at [355, 200] on link "Routing logic" at bounding box center [358, 198] width 159 height 38
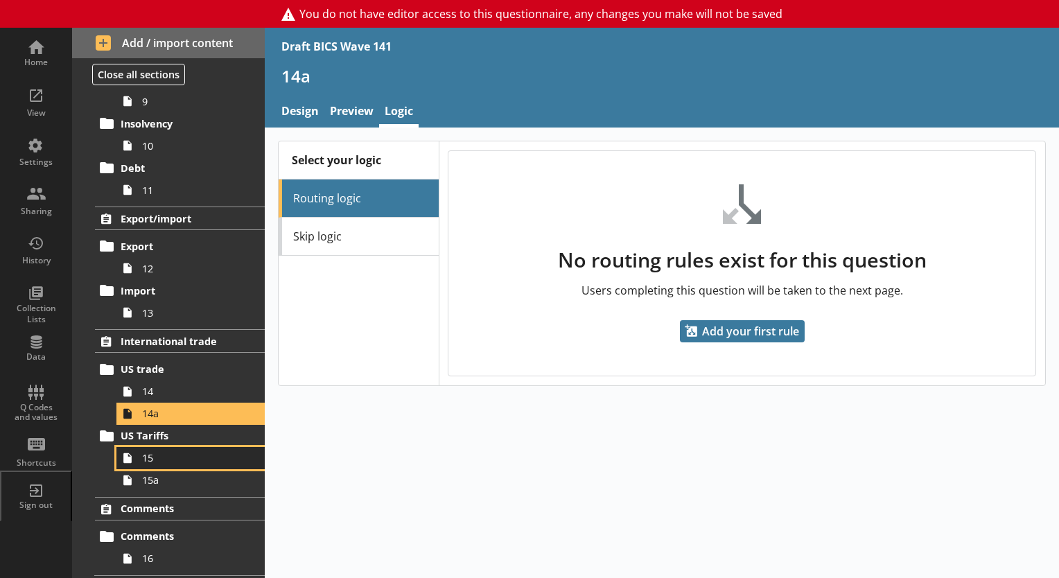
click at [184, 454] on span "15" at bounding box center [194, 457] width 104 height 13
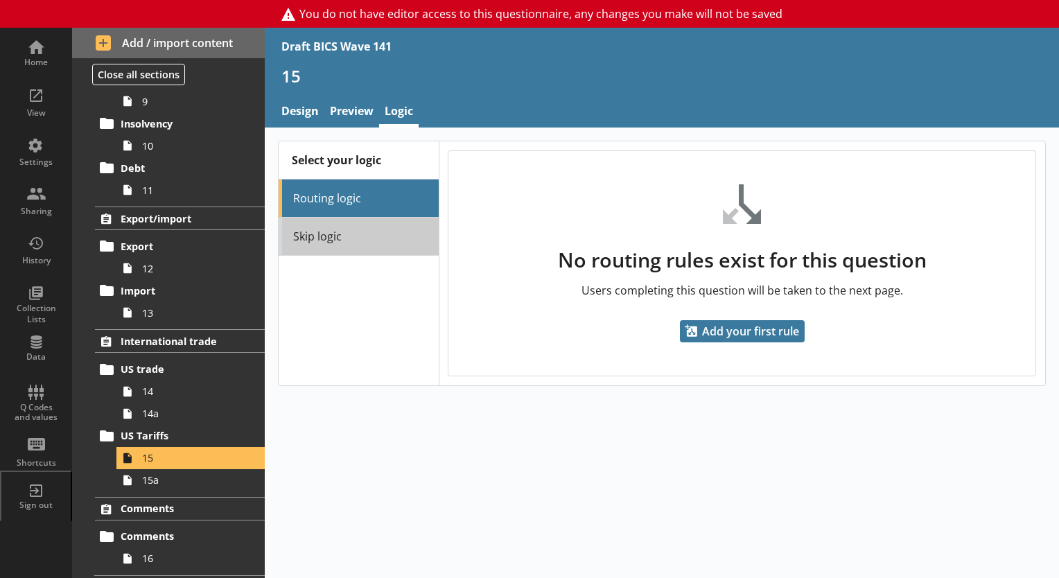
click at [385, 241] on link "Skip logic" at bounding box center [358, 237] width 159 height 38
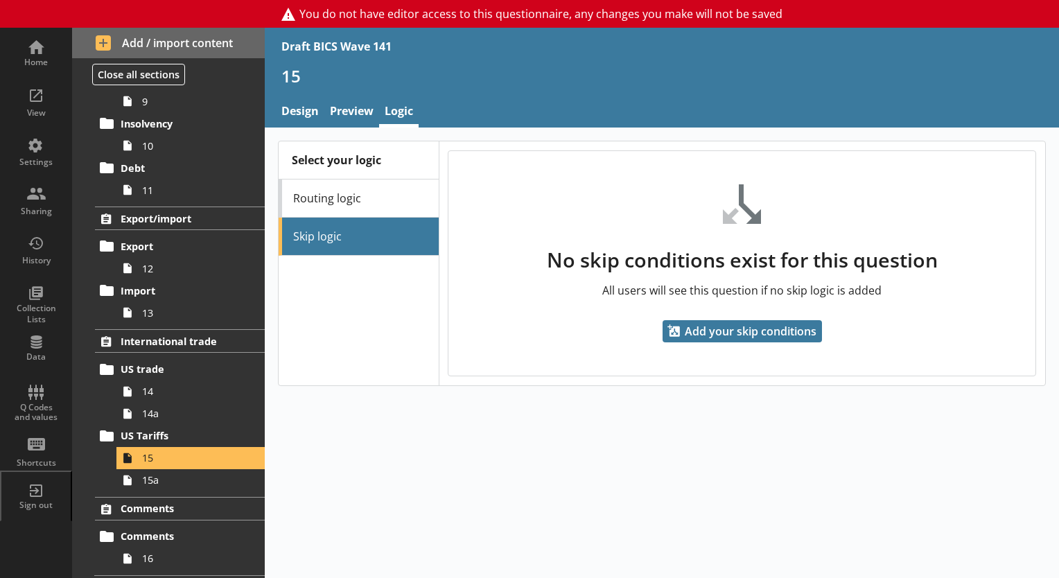
click at [194, 477] on span "15a" at bounding box center [194, 479] width 104 height 13
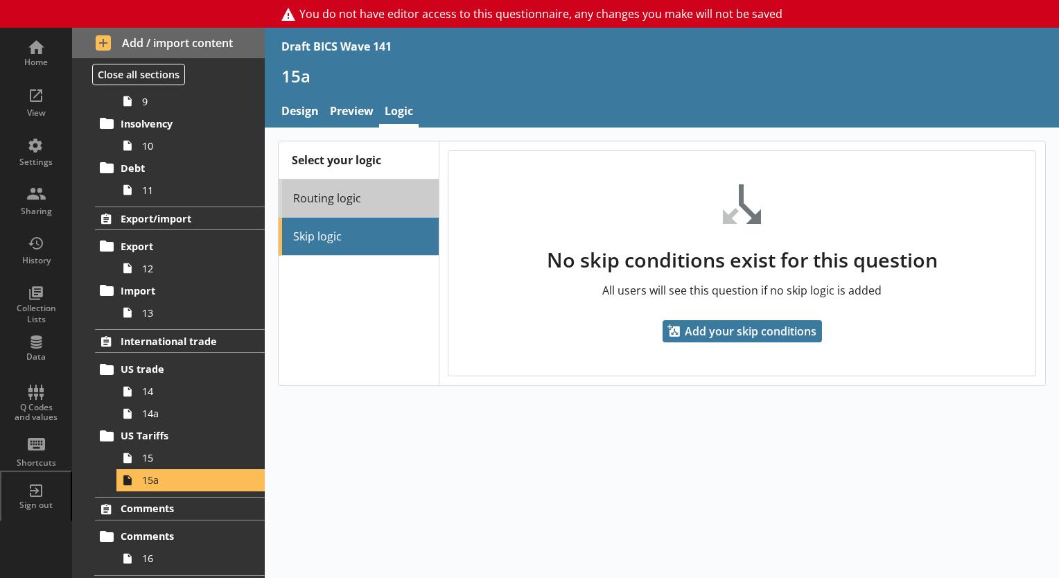
click at [360, 193] on link "Routing logic" at bounding box center [358, 198] width 159 height 38
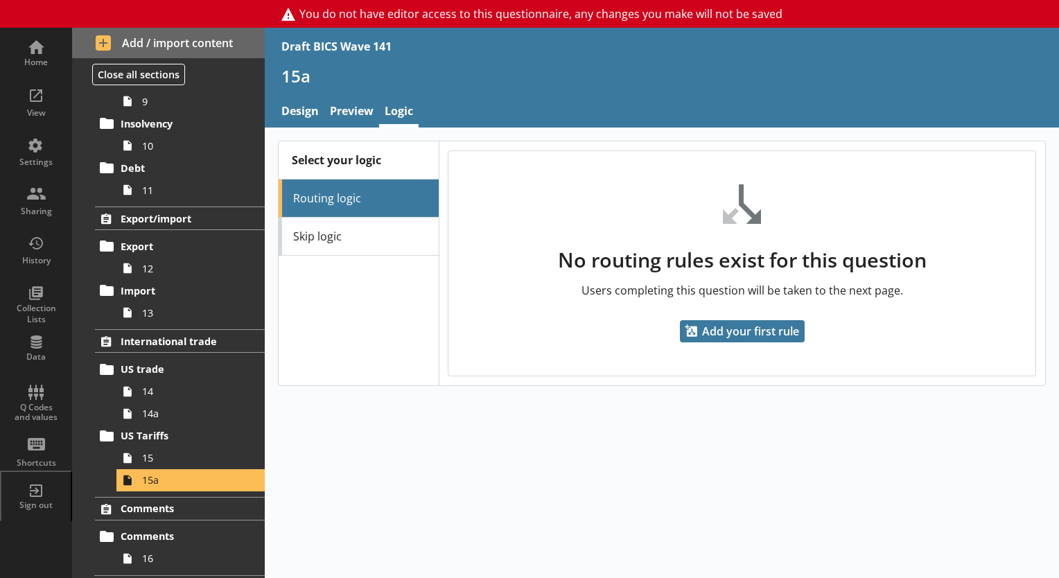
scroll to position [993, 0]
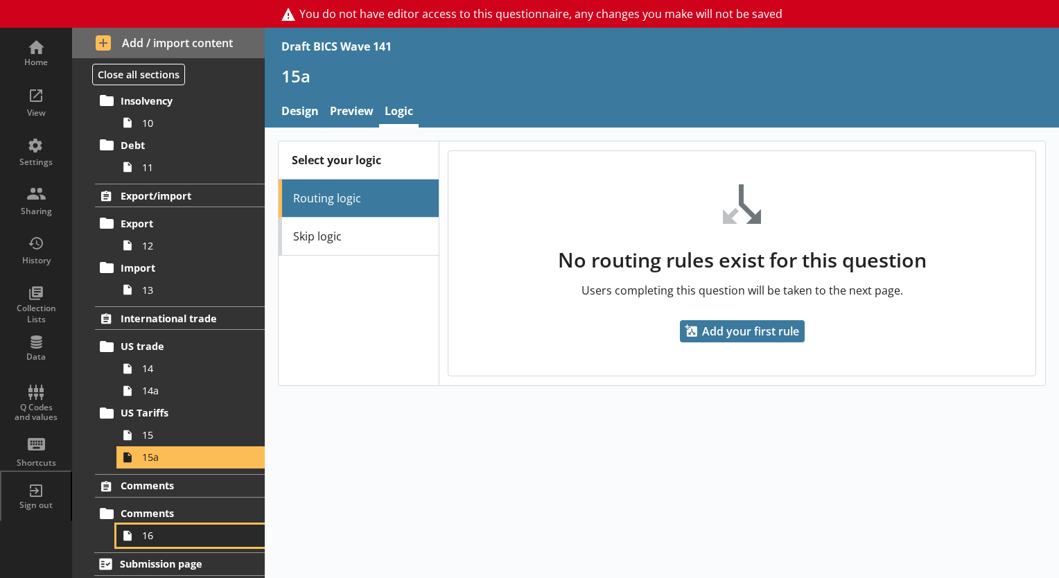
click at [168, 525] on link "16" at bounding box center [190, 536] width 148 height 22
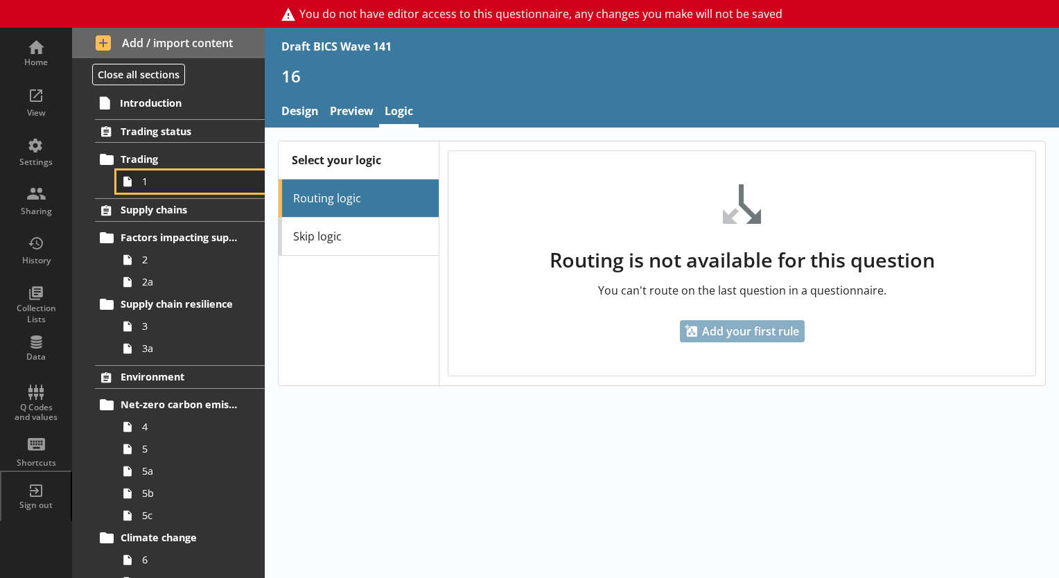
click at [155, 182] on span "1" at bounding box center [194, 181] width 104 height 13
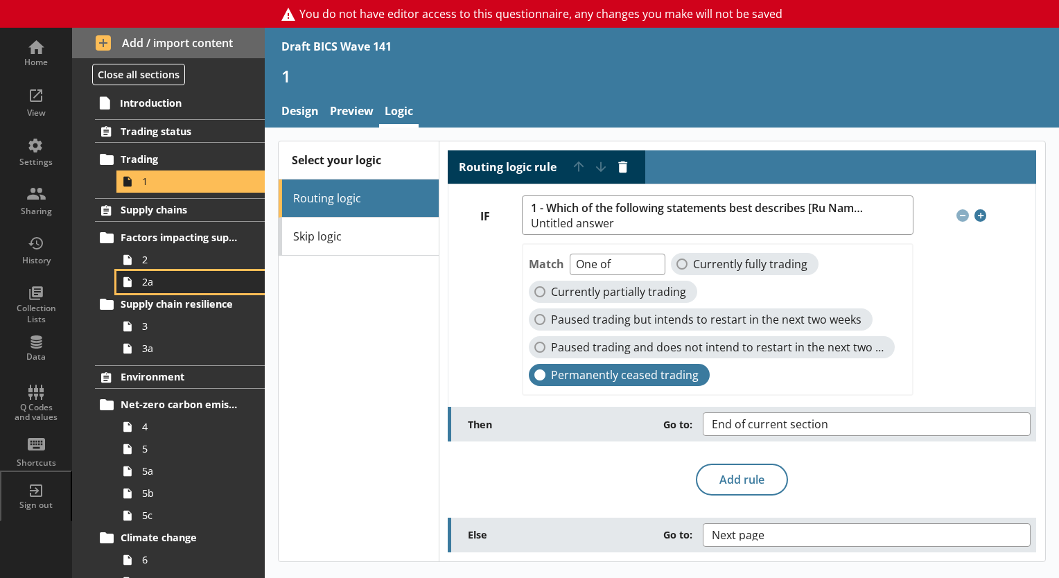
click at [160, 271] on link "2a" at bounding box center [190, 282] width 148 height 22
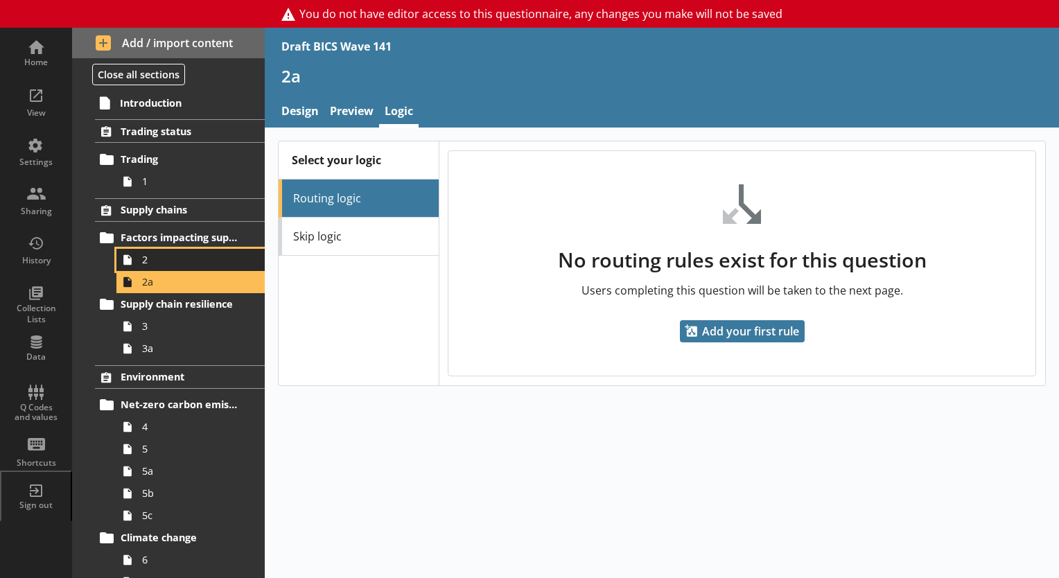
click at [150, 262] on span "2" at bounding box center [194, 259] width 104 height 13
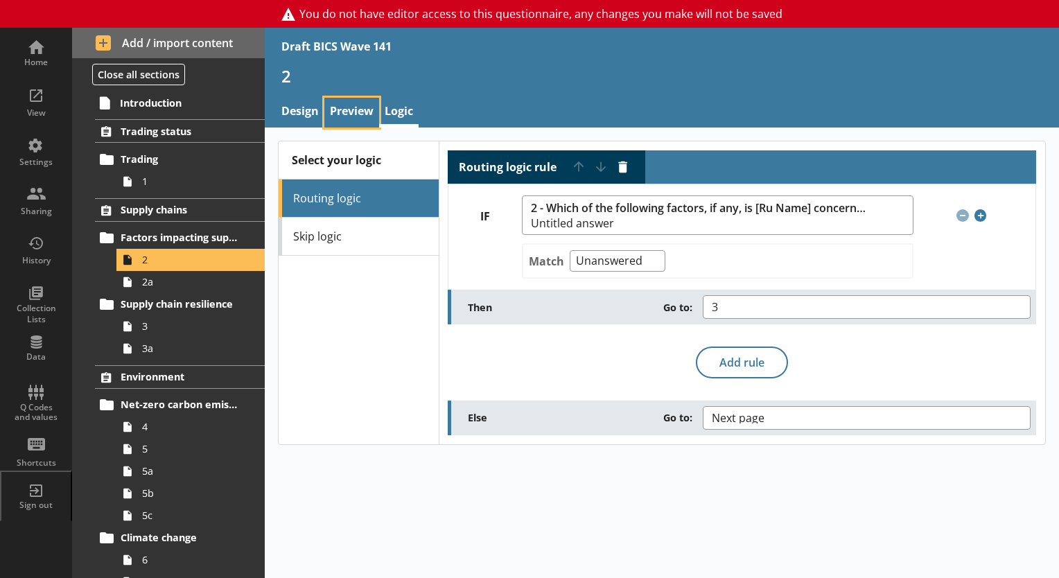
click at [367, 116] on link "Preview" at bounding box center [351, 113] width 55 height 30
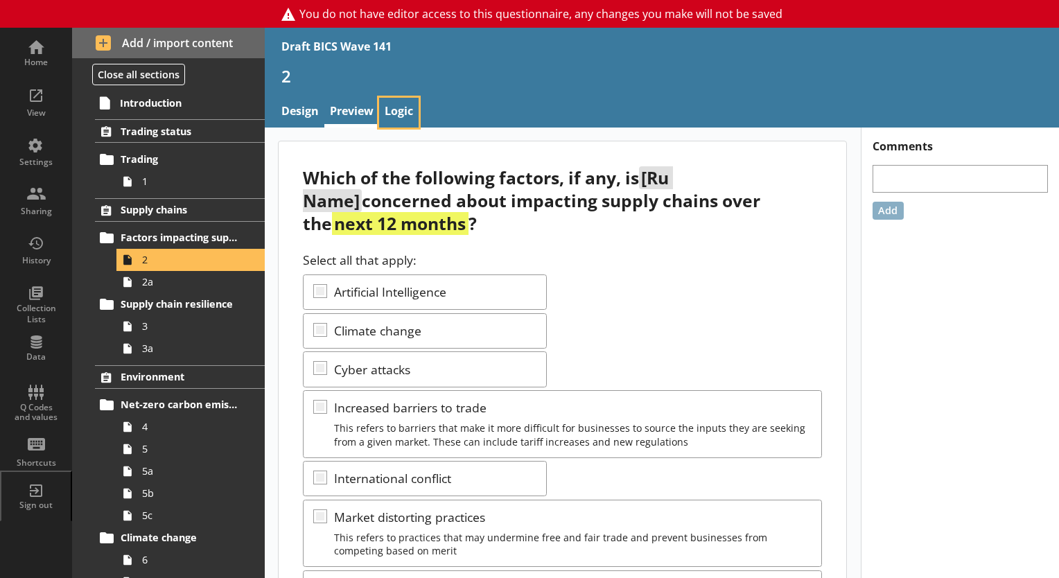
click at [394, 109] on link "Logic" at bounding box center [398, 113] width 39 height 30
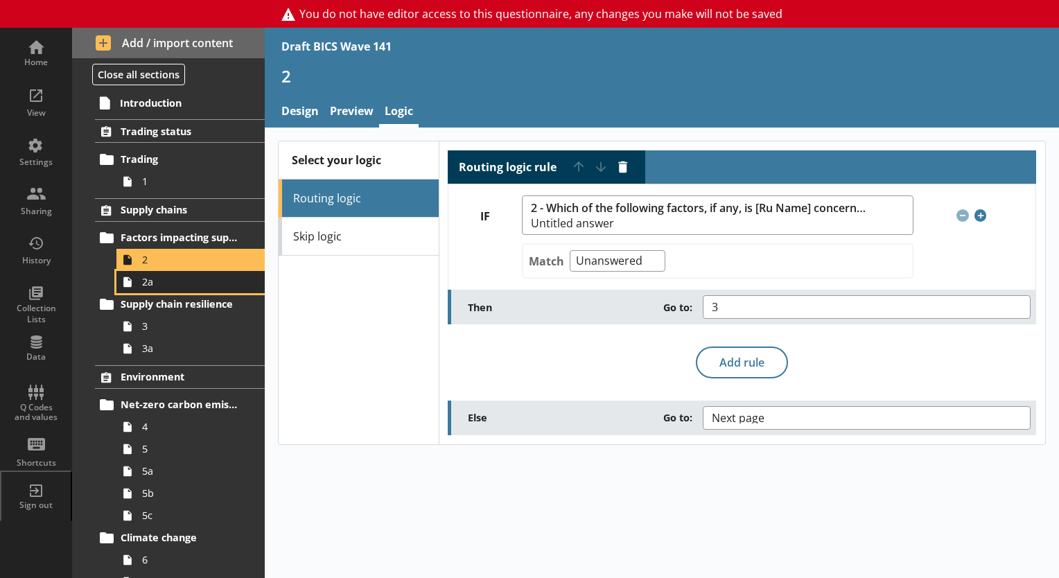
click at [144, 281] on span "2a" at bounding box center [194, 281] width 104 height 13
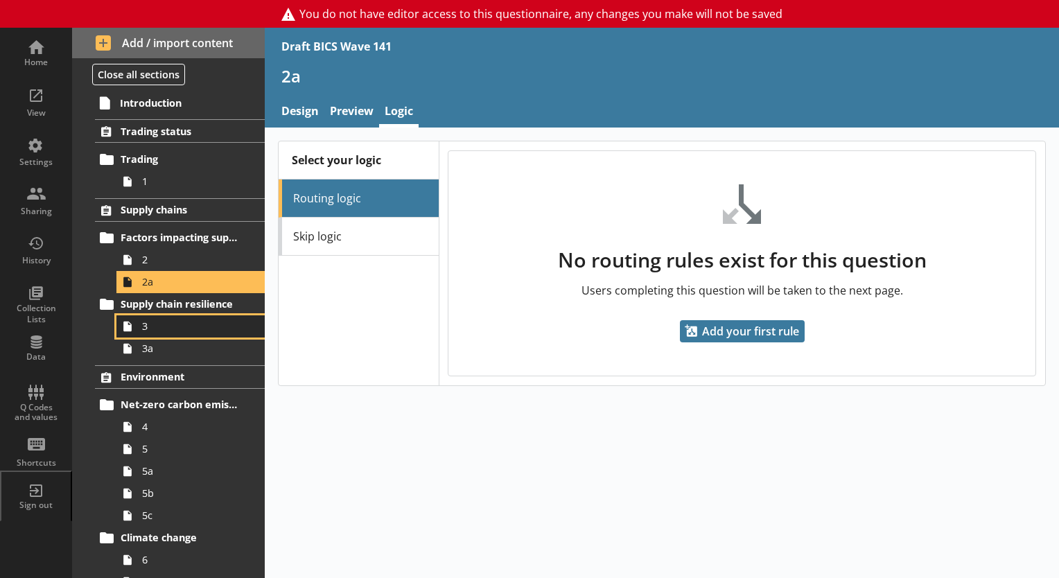
click at [206, 323] on span "3" at bounding box center [194, 325] width 104 height 13
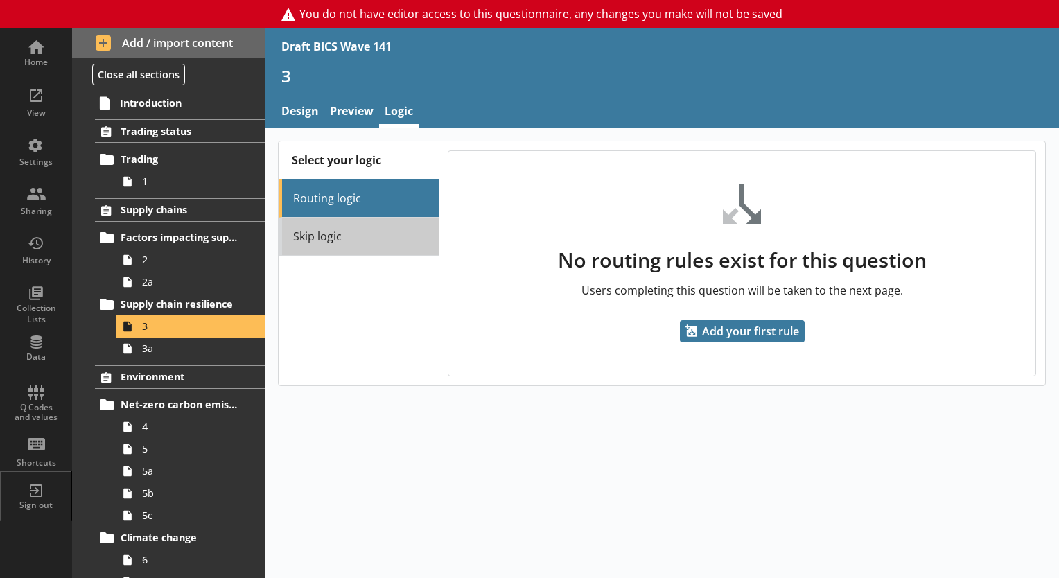
click at [391, 229] on link "Skip logic" at bounding box center [358, 237] width 159 height 38
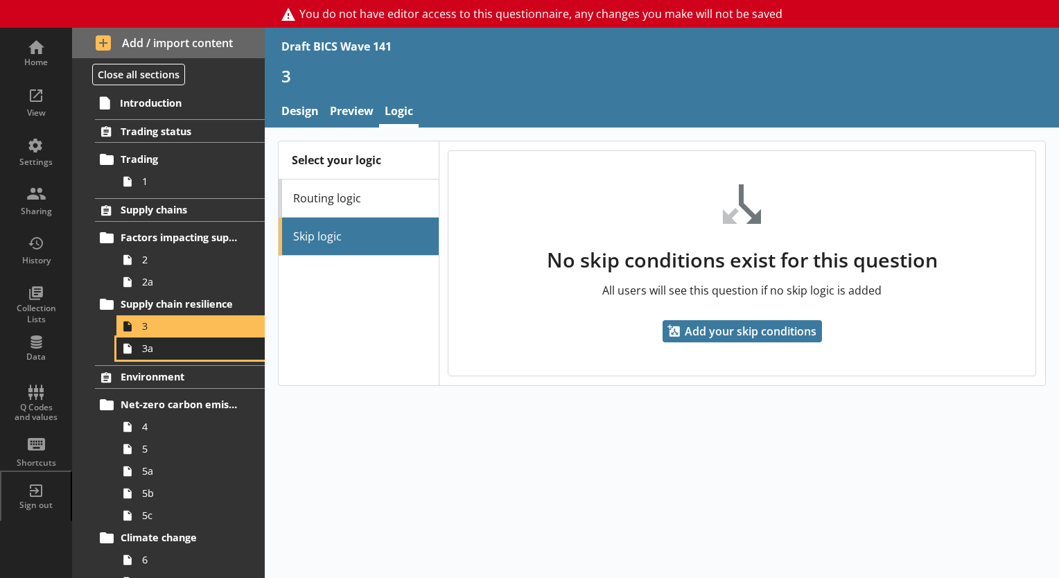
click at [192, 351] on span "3a" at bounding box center [194, 348] width 104 height 13
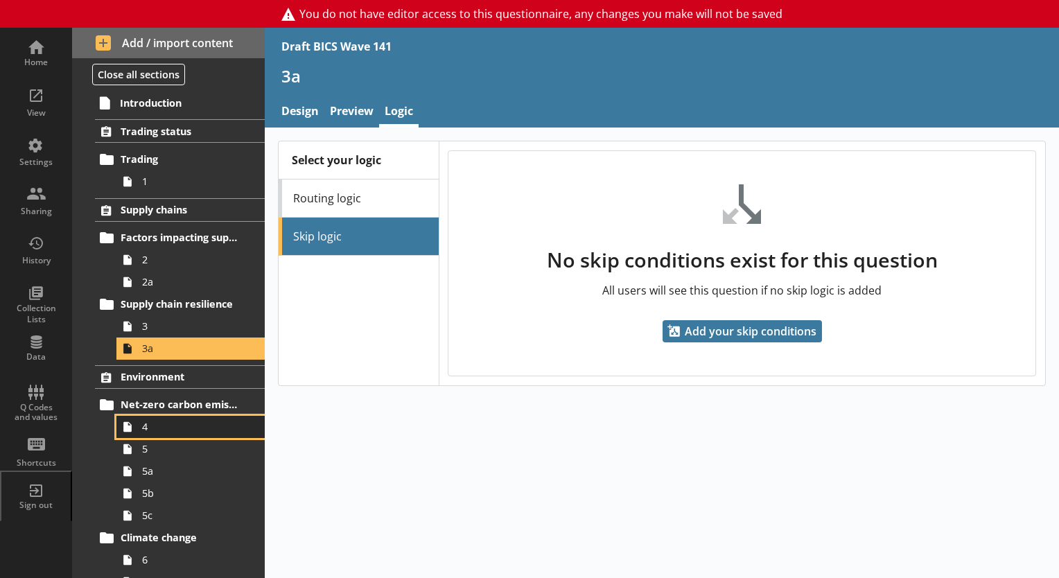
click at [169, 428] on span "4" at bounding box center [194, 426] width 104 height 13
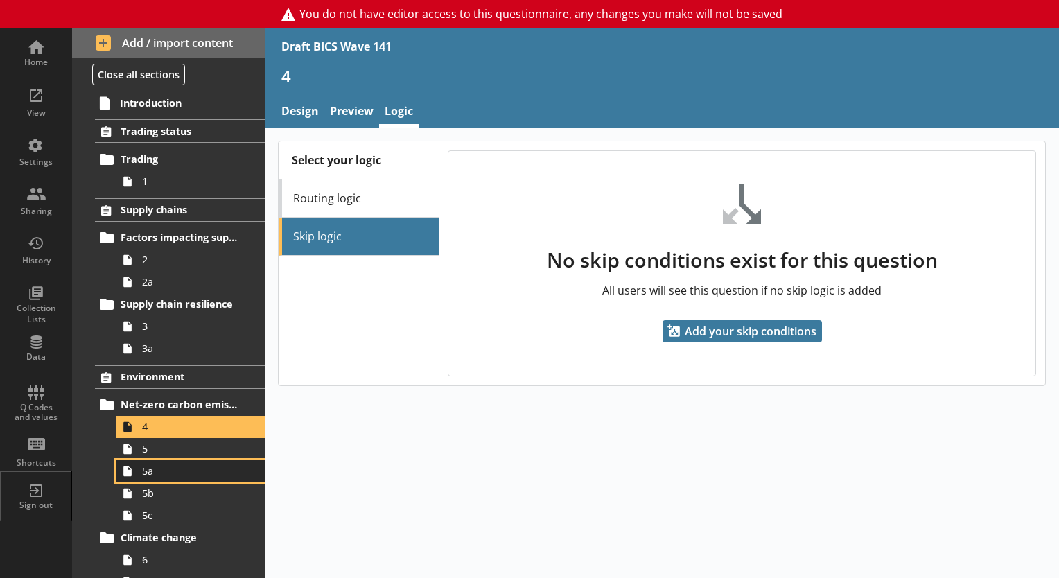
click at [179, 460] on link "5a" at bounding box center [190, 471] width 148 height 22
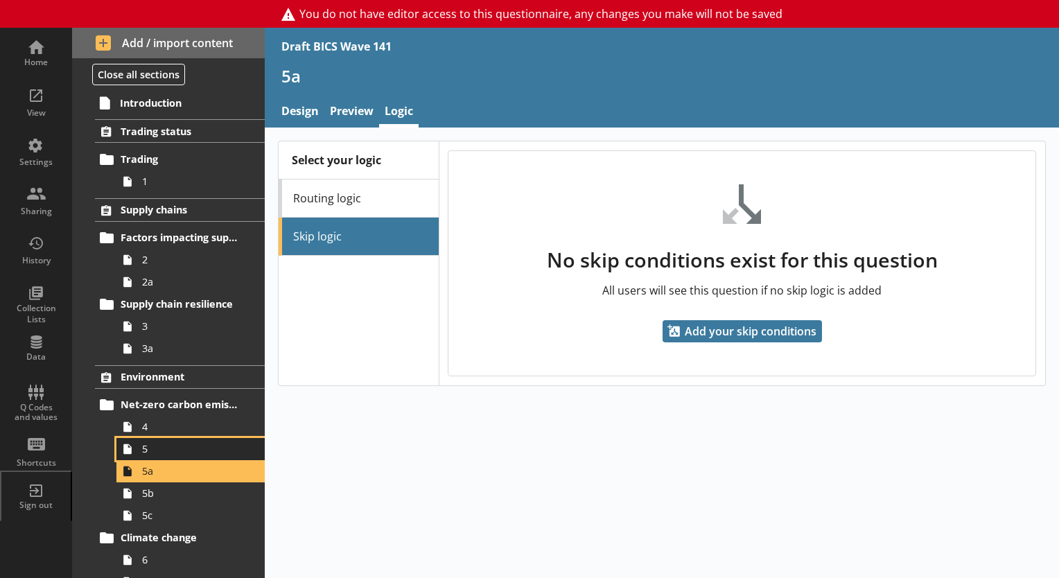
click at [161, 443] on span "5" at bounding box center [194, 448] width 104 height 13
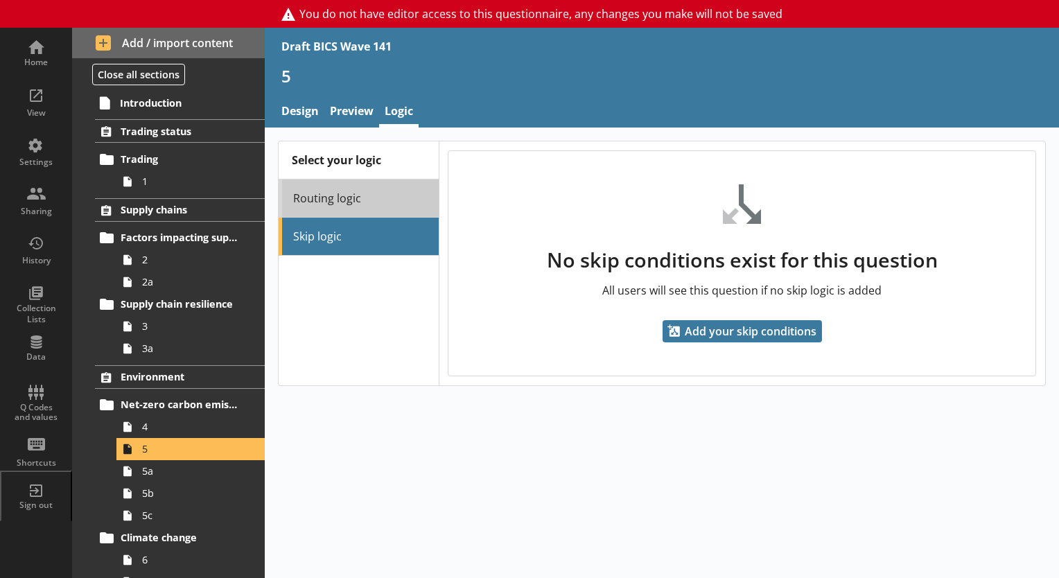
click at [322, 198] on link "Routing logic" at bounding box center [358, 198] width 159 height 38
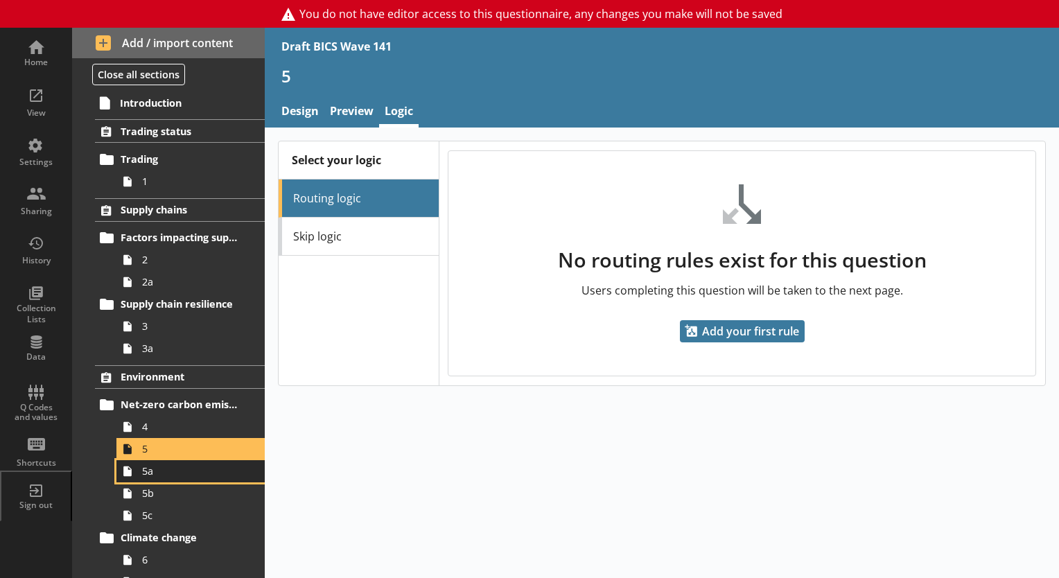
click at [182, 471] on span "5a" at bounding box center [194, 470] width 104 height 13
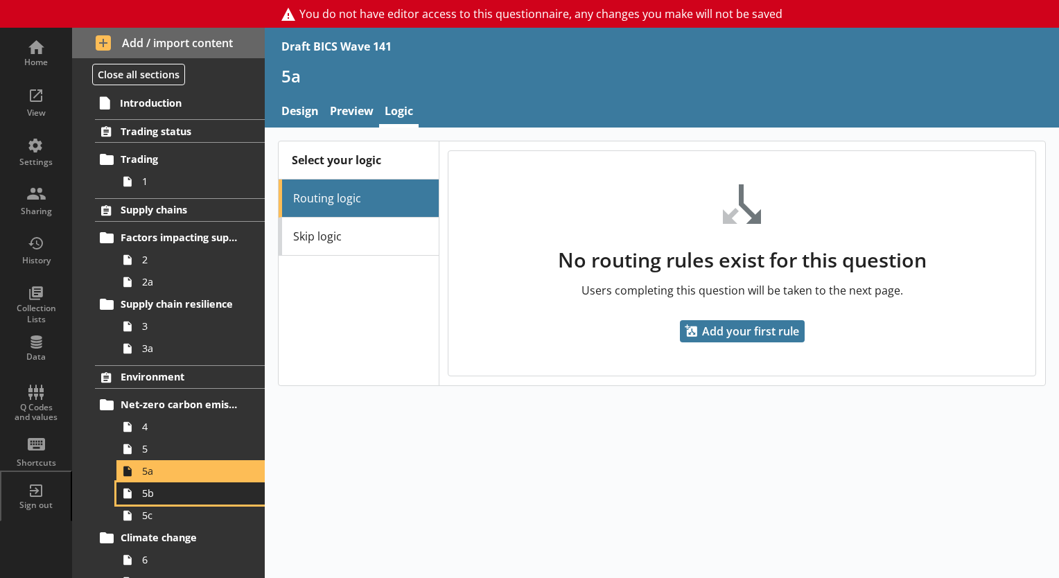
click at [184, 493] on span "5b" at bounding box center [194, 492] width 104 height 13
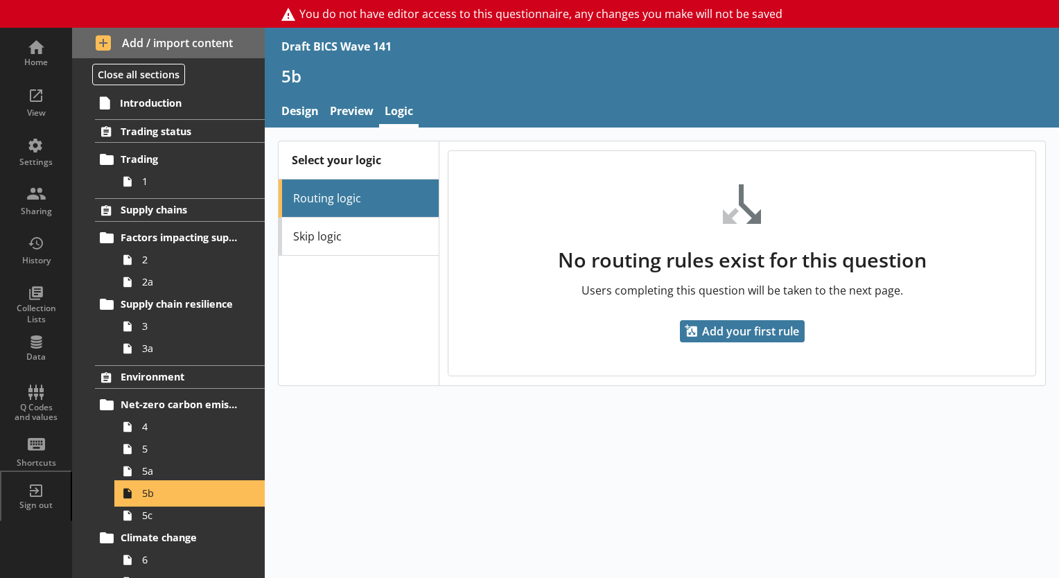
scroll to position [69, 0]
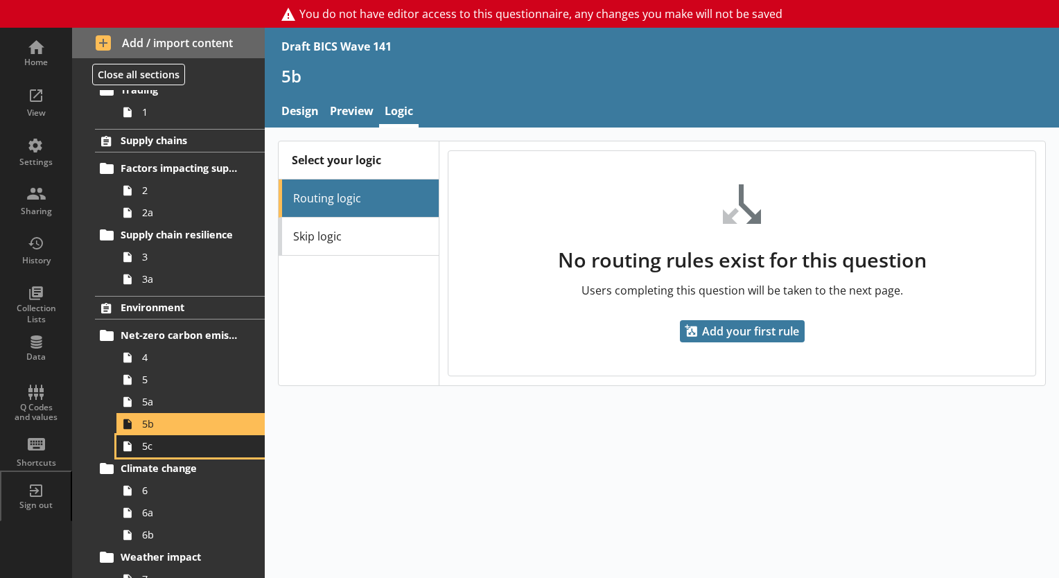
click at [155, 442] on span "5c" at bounding box center [194, 445] width 104 height 13
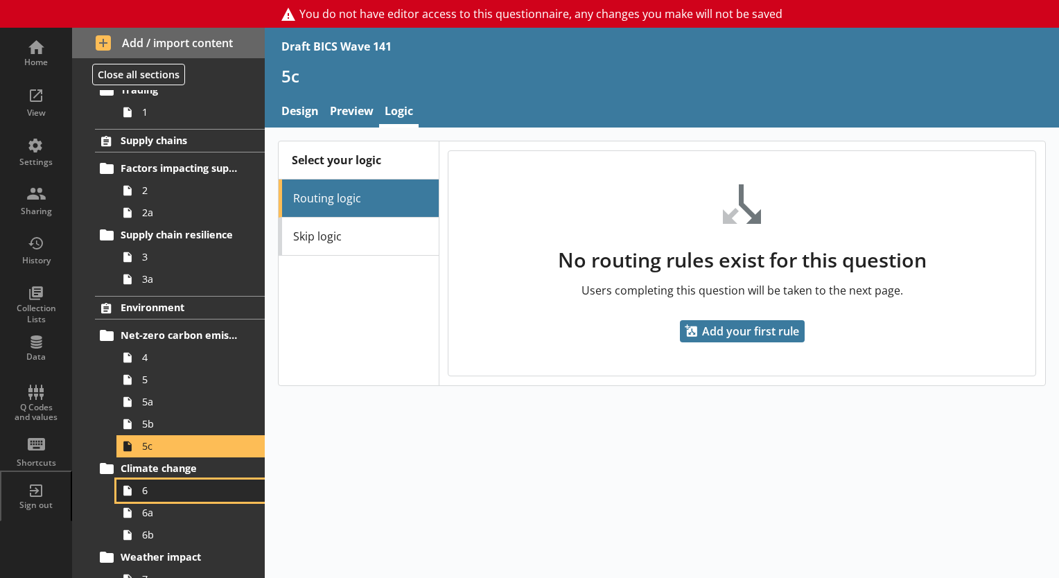
click at [146, 487] on span "6" at bounding box center [194, 490] width 104 height 13
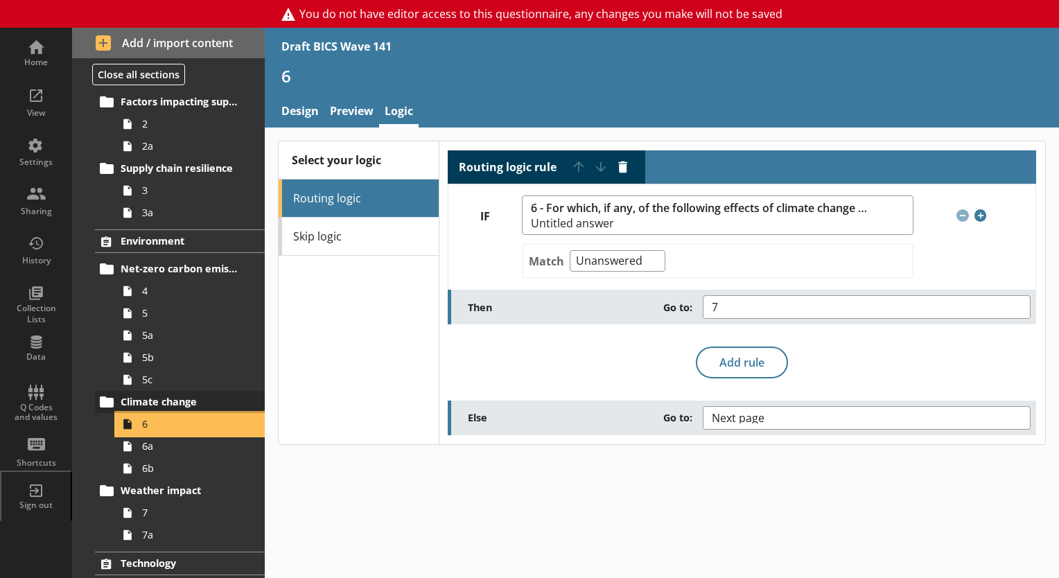
scroll to position [208, 0]
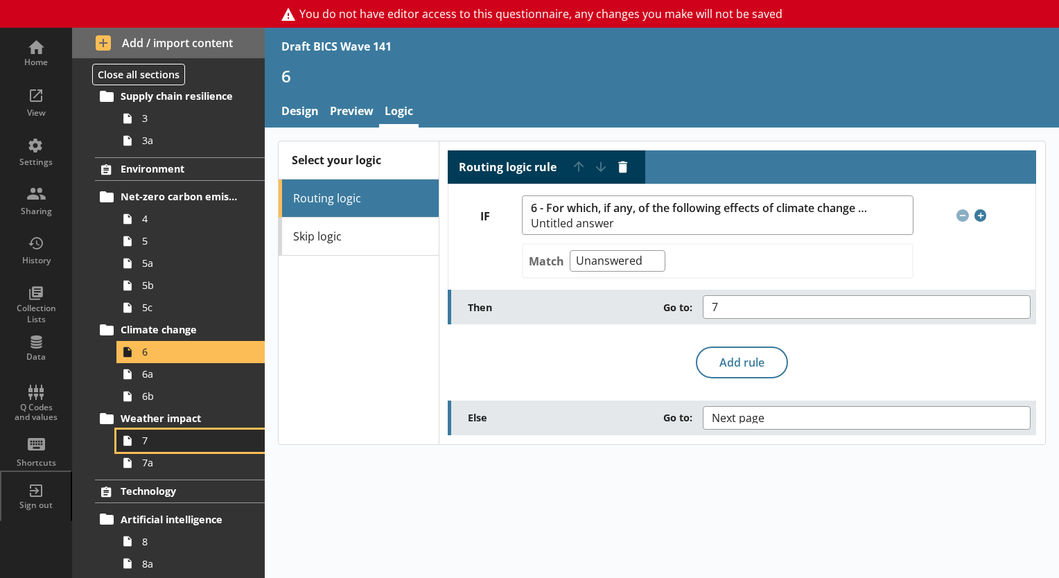
click at [150, 443] on span "7" at bounding box center [194, 440] width 104 height 13
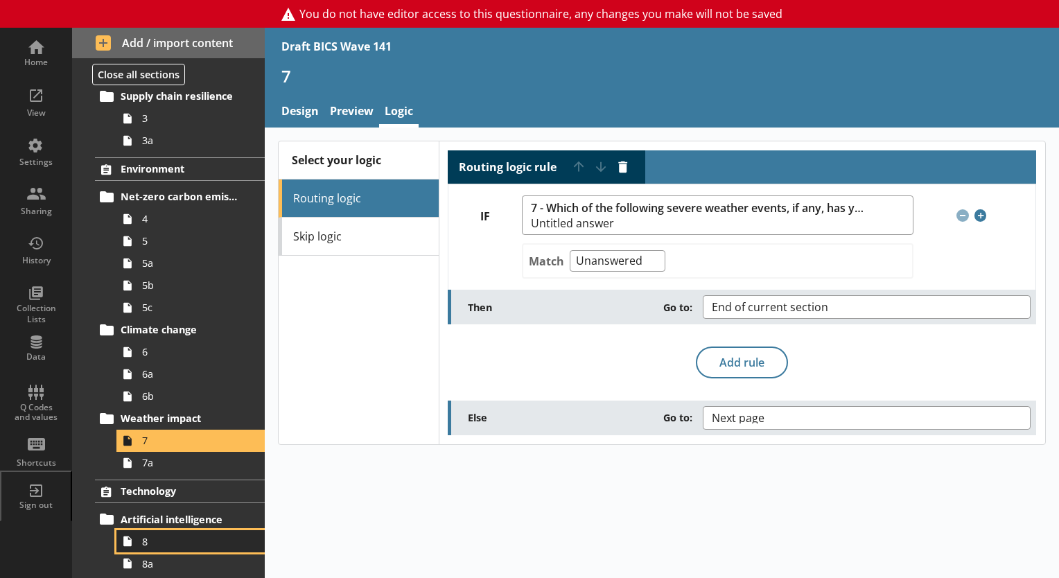
click at [163, 540] on span "8" at bounding box center [194, 541] width 104 height 13
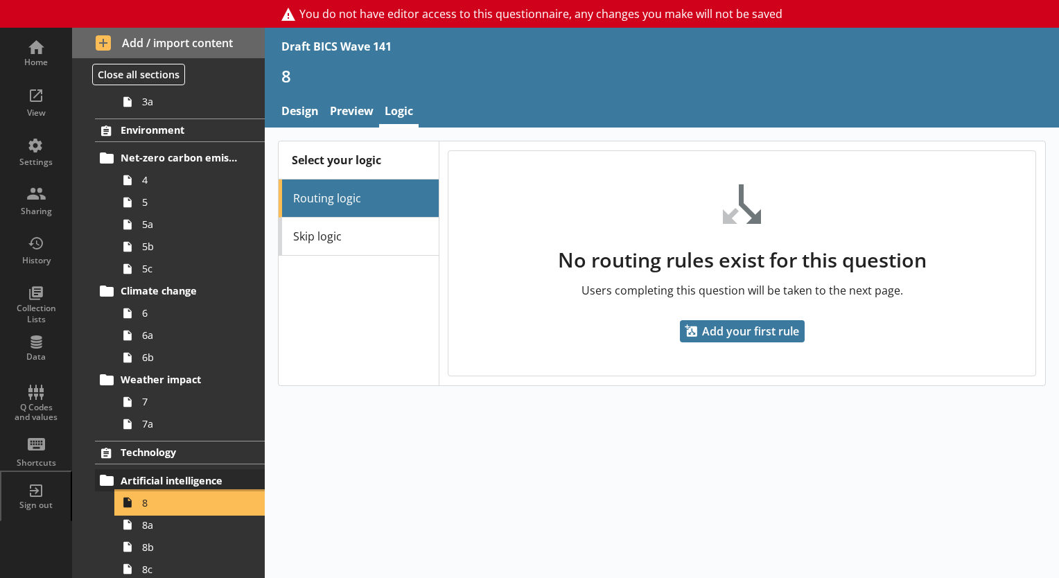
scroll to position [277, 0]
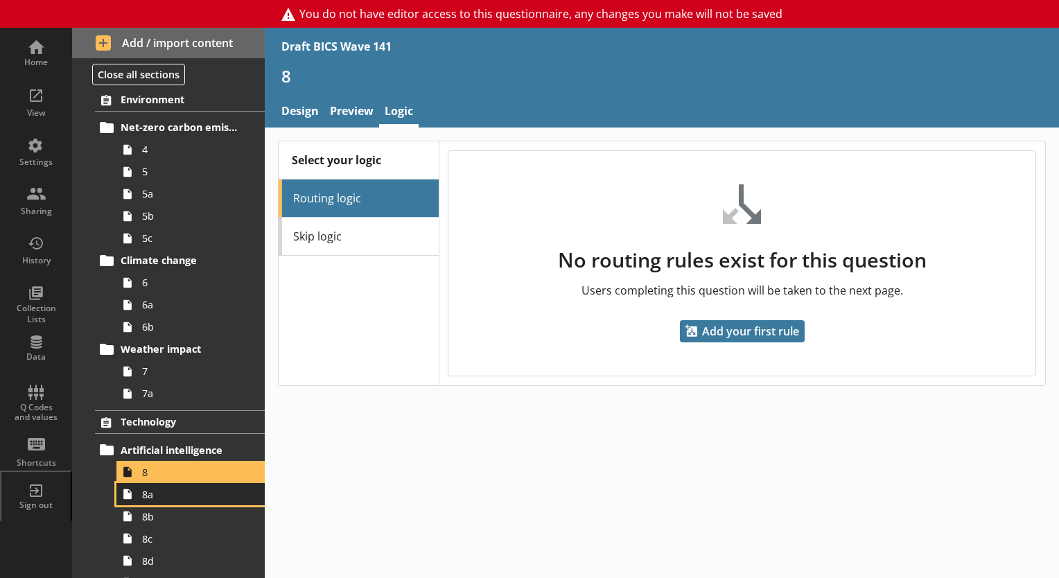
click at [134, 500] on icon at bounding box center [127, 494] width 22 height 22
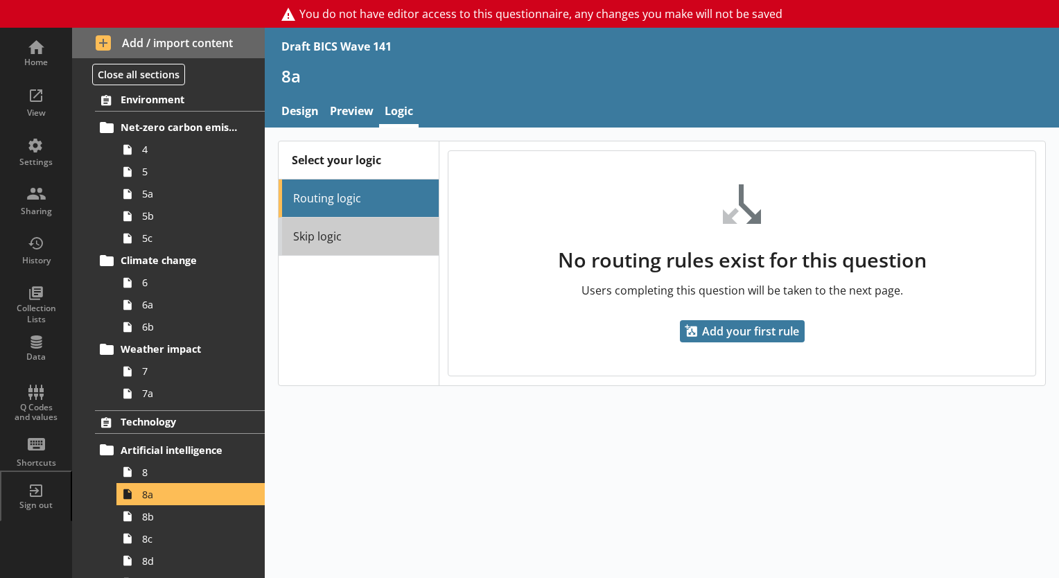
click at [313, 239] on link "Skip logic" at bounding box center [358, 237] width 159 height 38
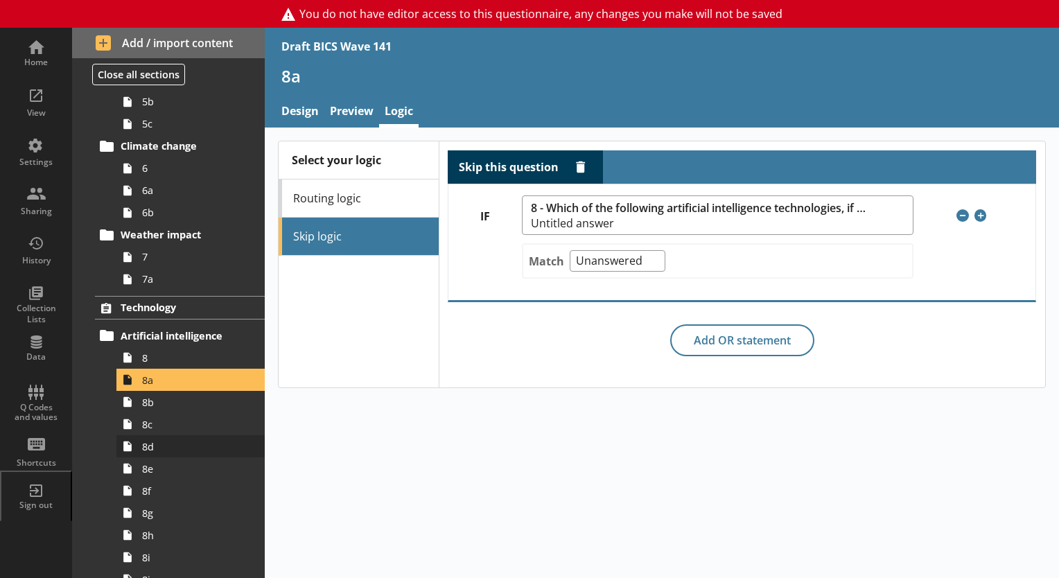
scroll to position [416, 0]
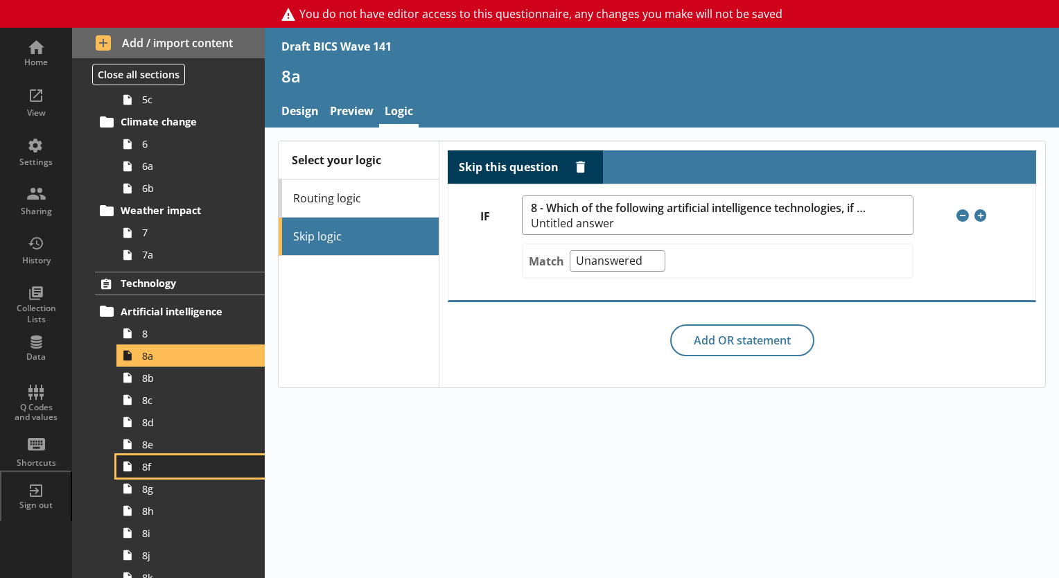
click at [157, 471] on span "8f" at bounding box center [194, 466] width 104 height 13
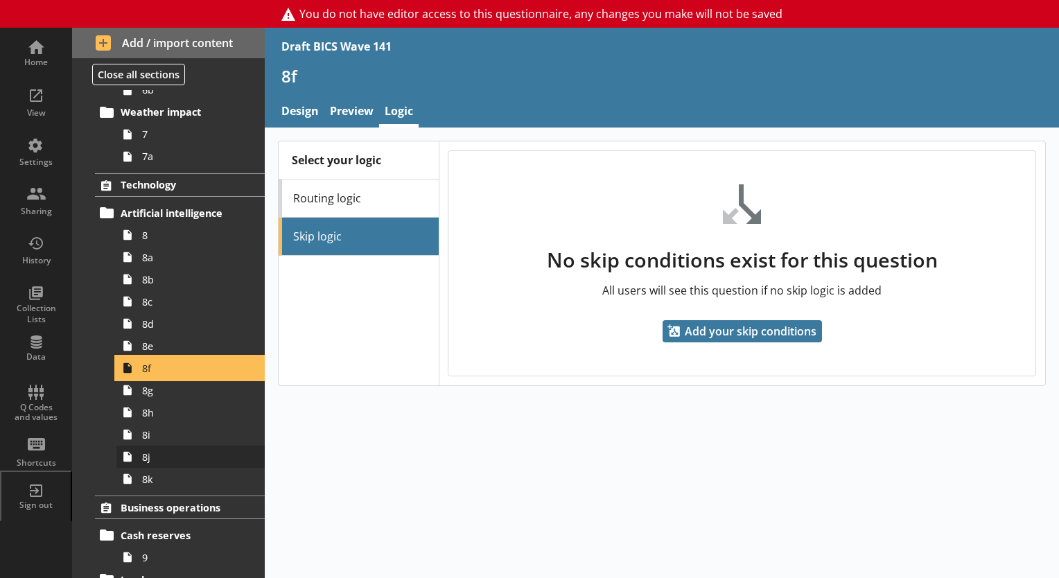
scroll to position [554, 0]
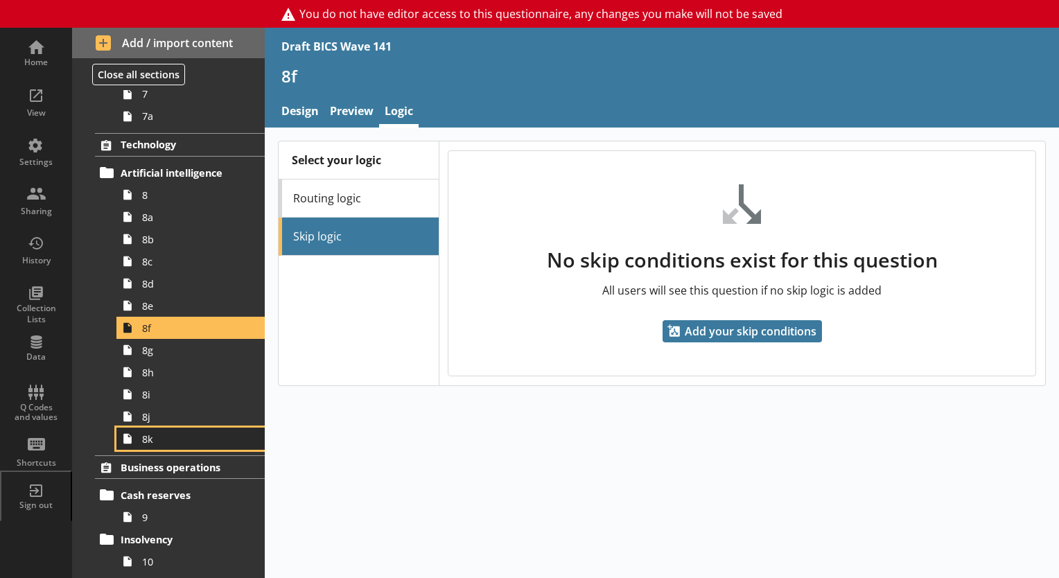
click at [173, 441] on span "8k" at bounding box center [194, 438] width 104 height 13
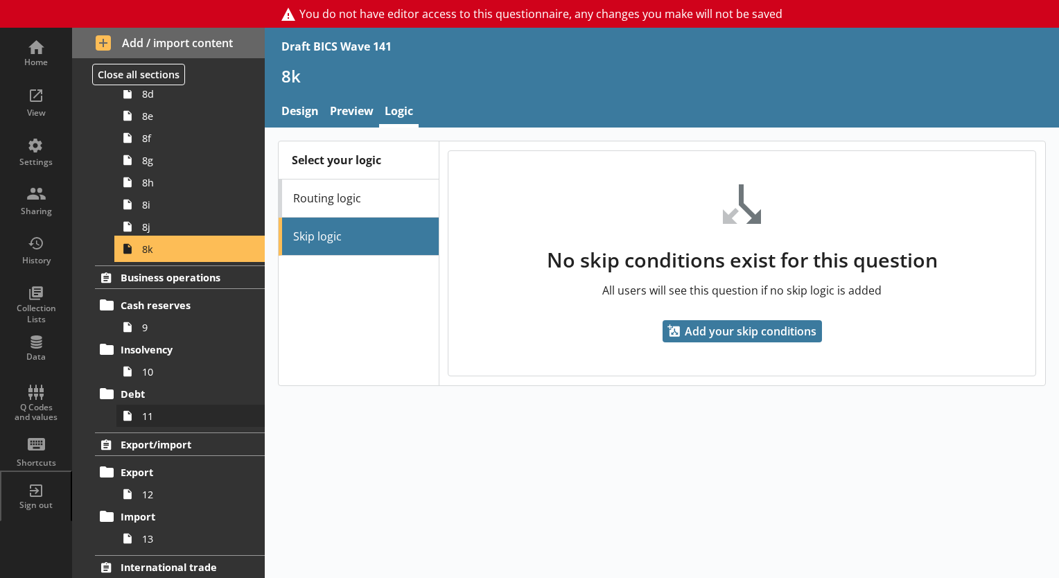
scroll to position [762, 0]
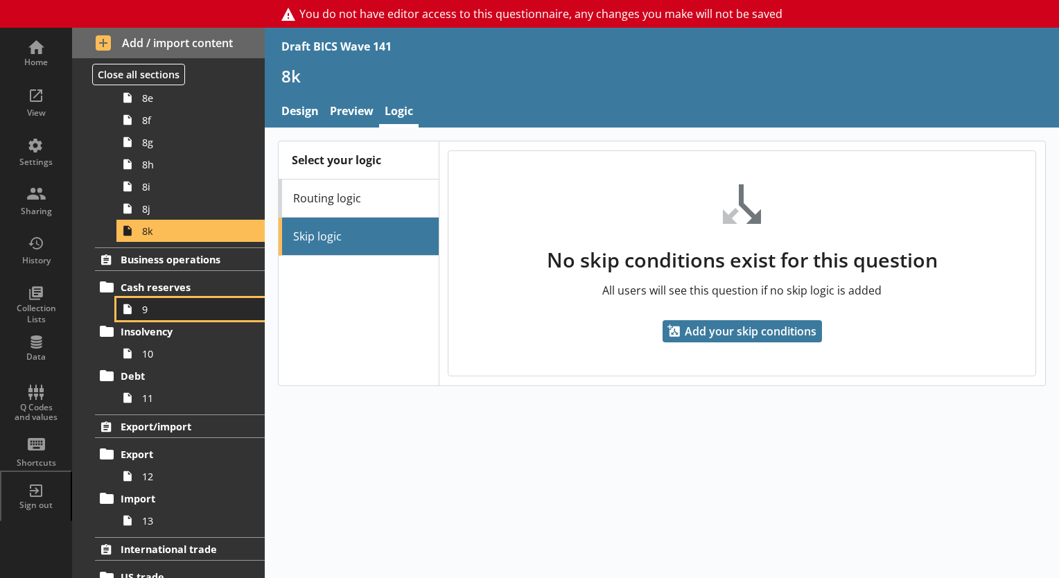
click at [139, 304] on link "9" at bounding box center [190, 309] width 148 height 22
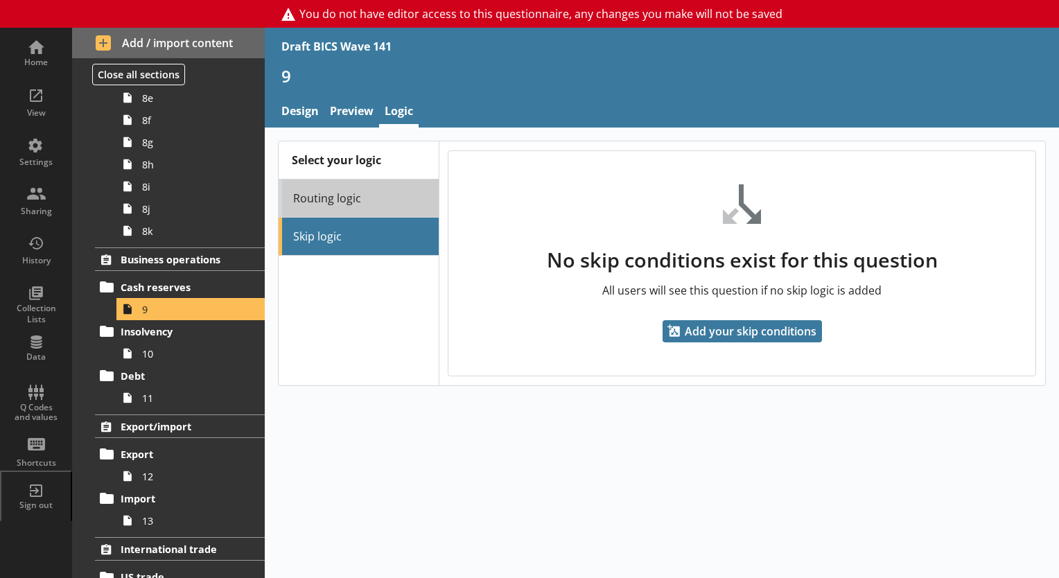
click at [302, 207] on link "Routing logic" at bounding box center [358, 198] width 159 height 38
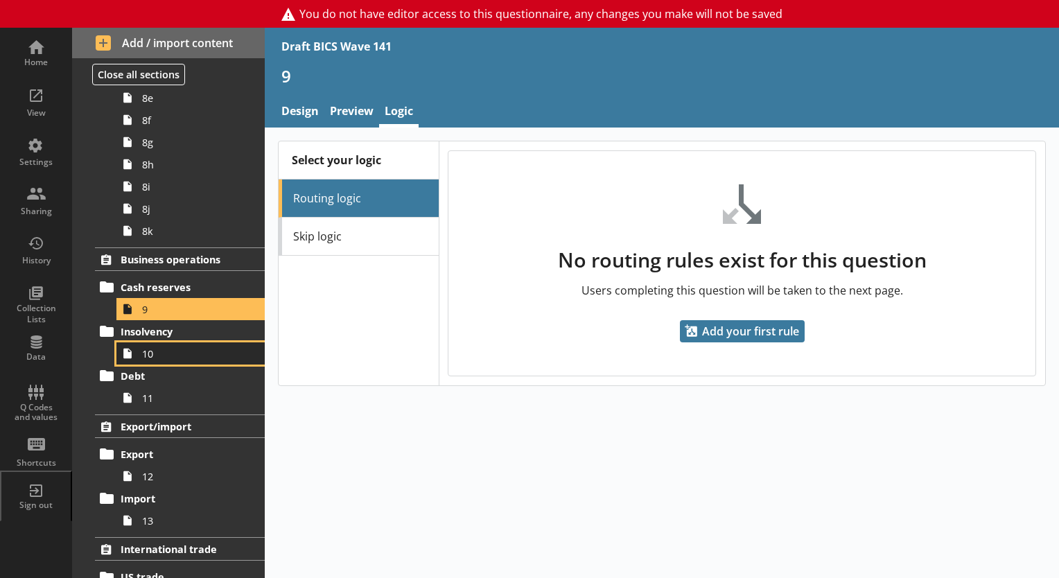
click at [196, 354] on span "10" at bounding box center [194, 353] width 104 height 13
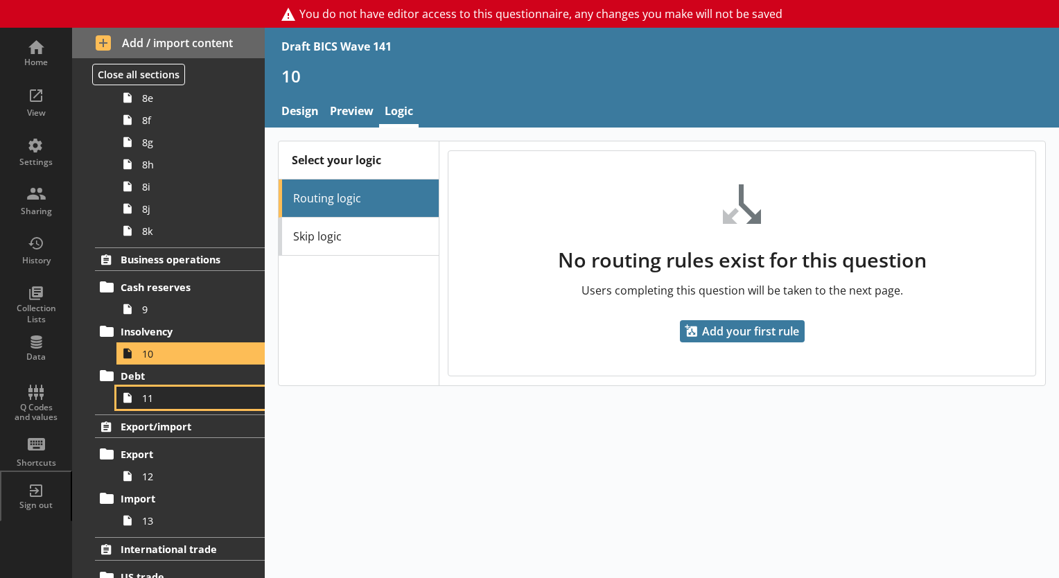
click at [170, 399] on span "11" at bounding box center [194, 398] width 104 height 13
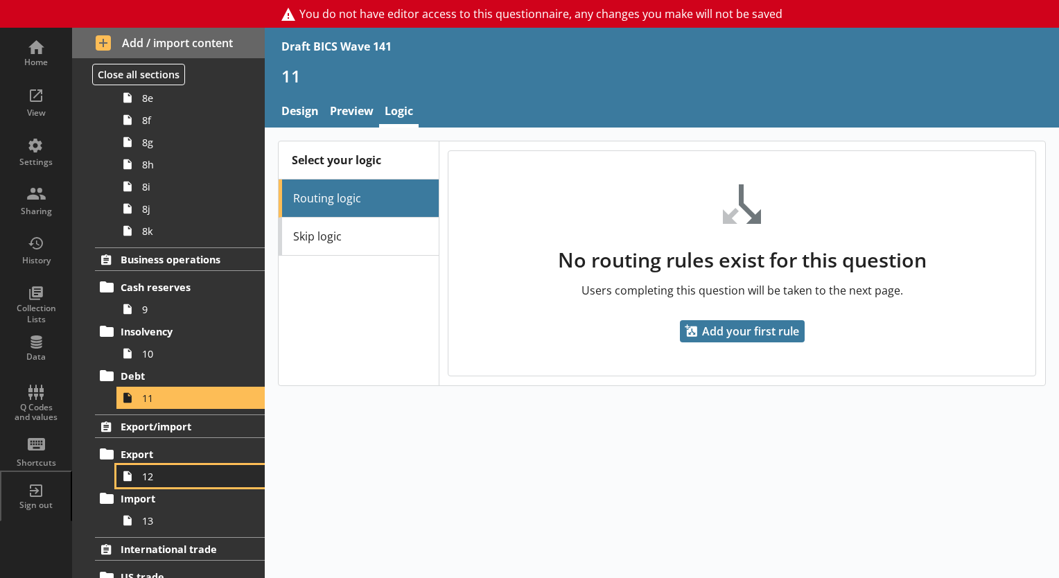
click at [163, 470] on span "12" at bounding box center [194, 476] width 104 height 13
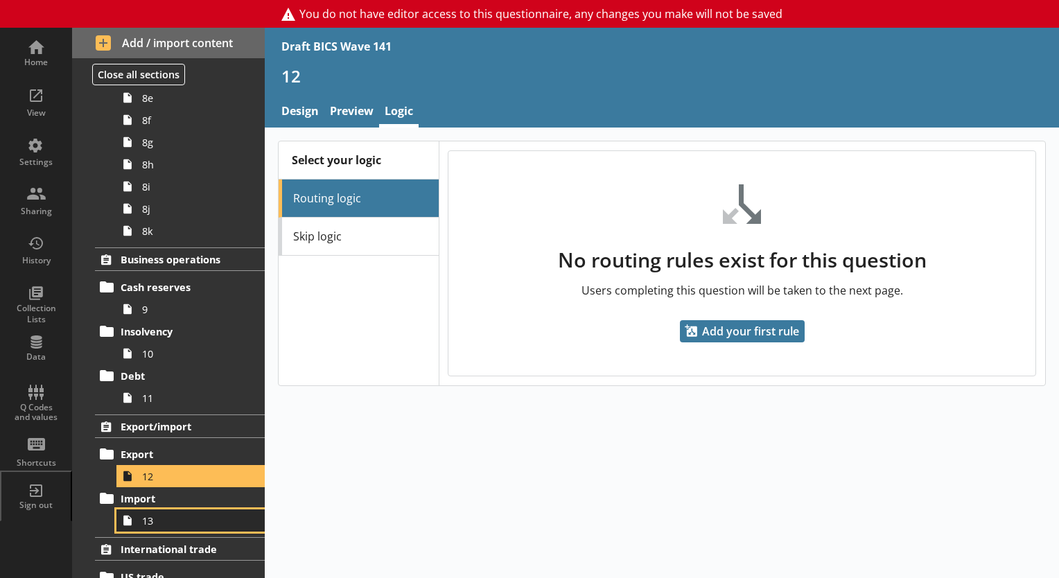
click at [167, 521] on span "13" at bounding box center [194, 520] width 104 height 13
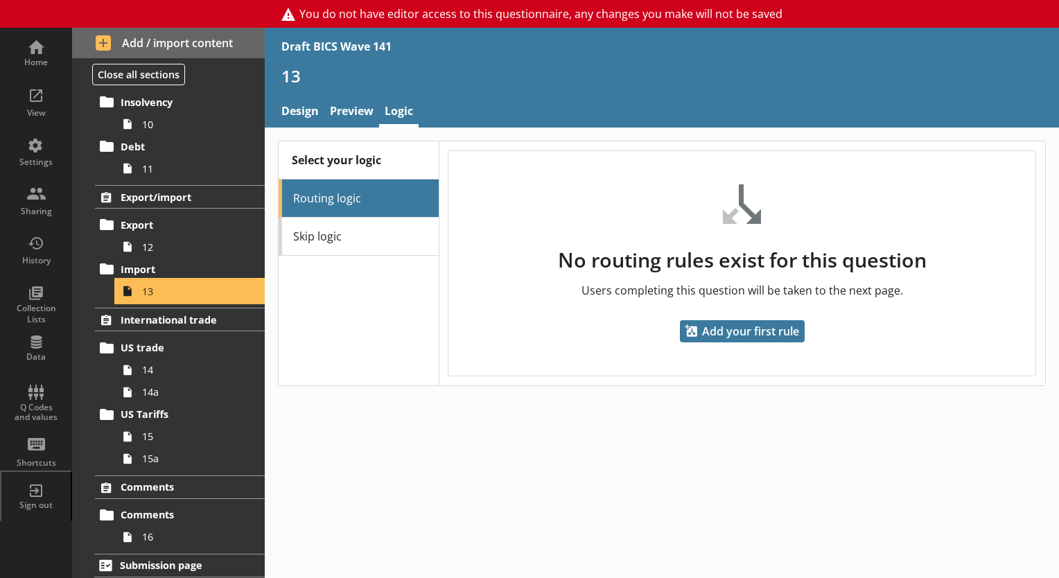
scroll to position [993, 0]
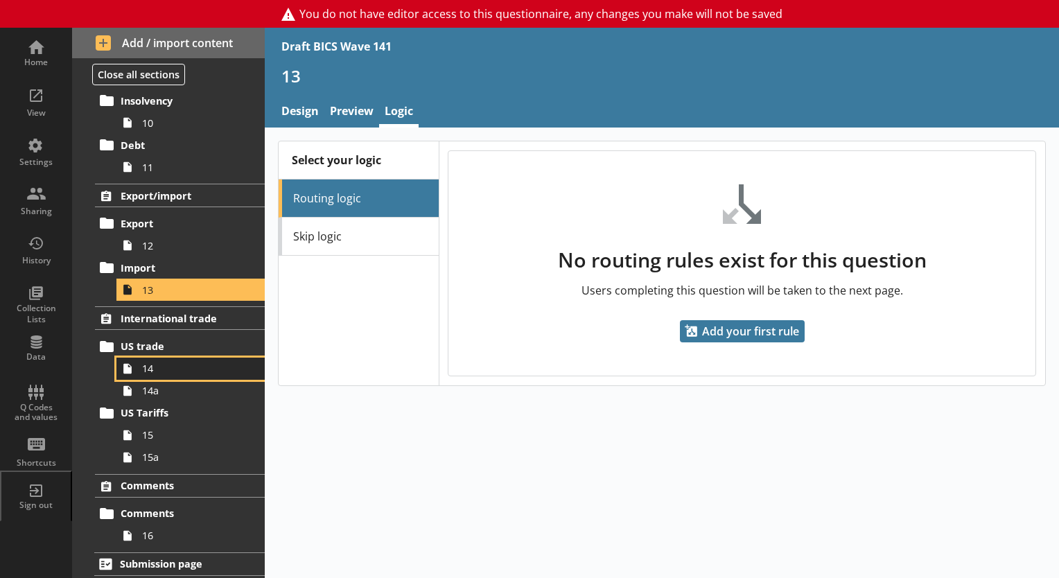
click at [161, 368] on span "14" at bounding box center [194, 368] width 104 height 13
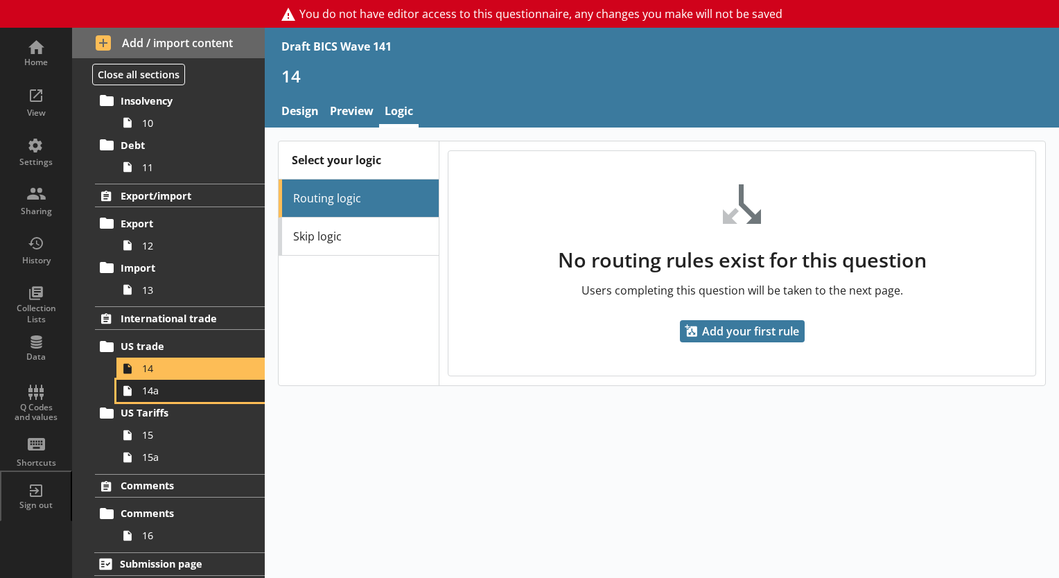
click at [159, 396] on link "14a" at bounding box center [190, 391] width 148 height 22
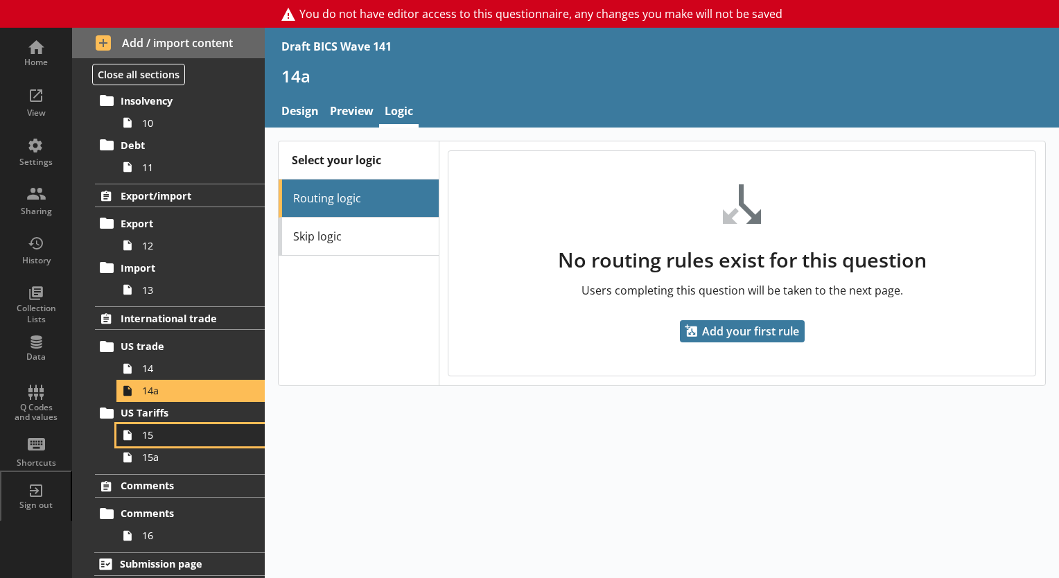
click at [167, 434] on span "15" at bounding box center [194, 434] width 104 height 13
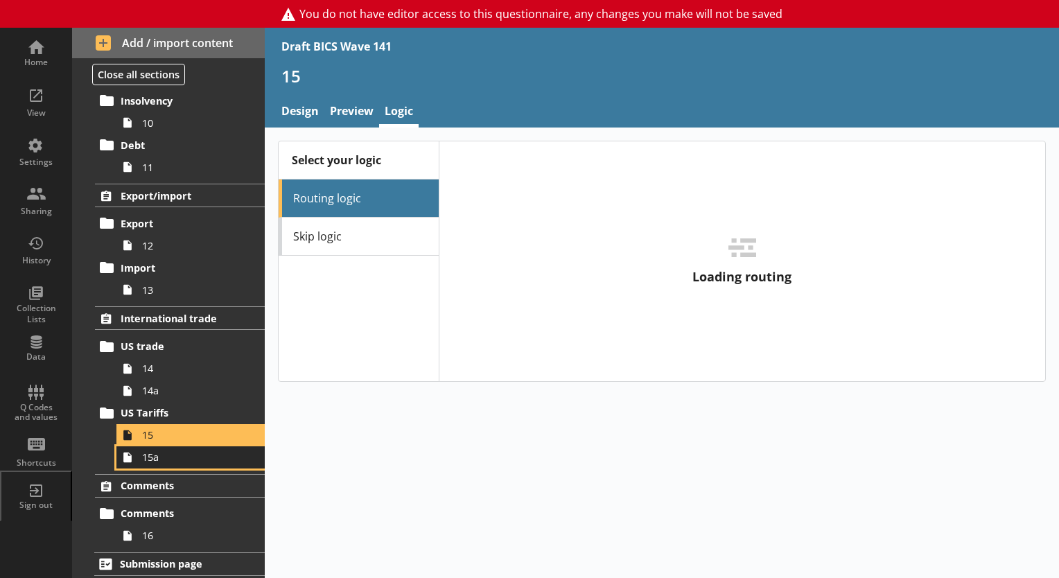
click at [176, 459] on span "15a" at bounding box center [194, 456] width 104 height 13
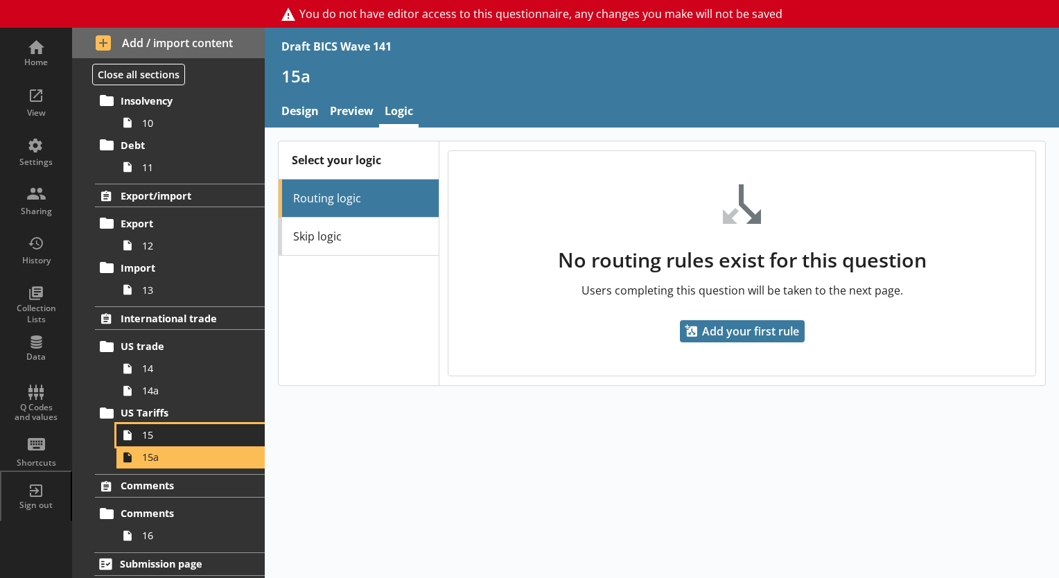
click at [164, 434] on span "15" at bounding box center [194, 434] width 104 height 13
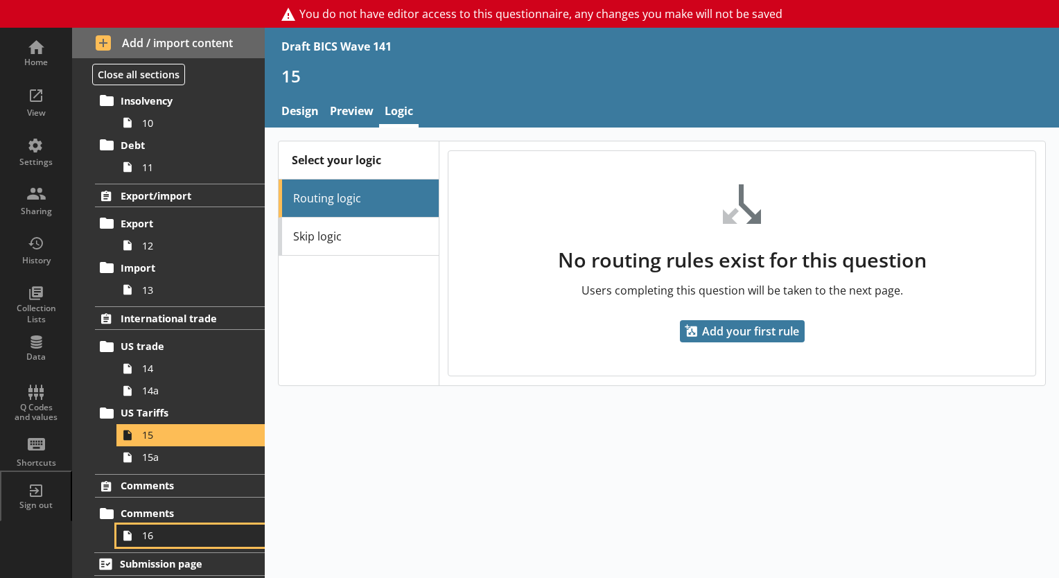
click at [168, 525] on link "16" at bounding box center [190, 536] width 148 height 22
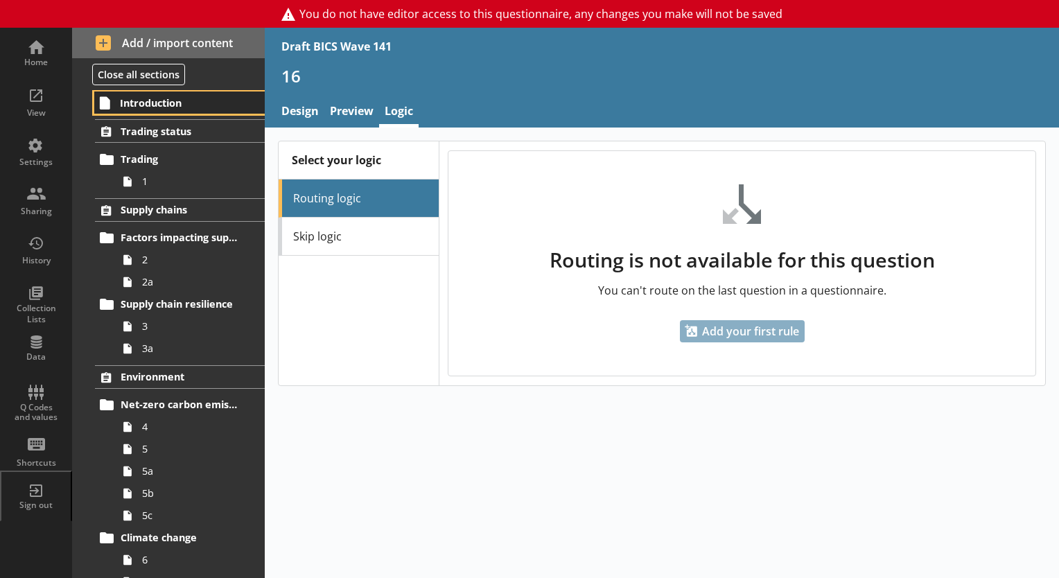
click at [121, 111] on link "Introduction" at bounding box center [179, 102] width 170 height 22
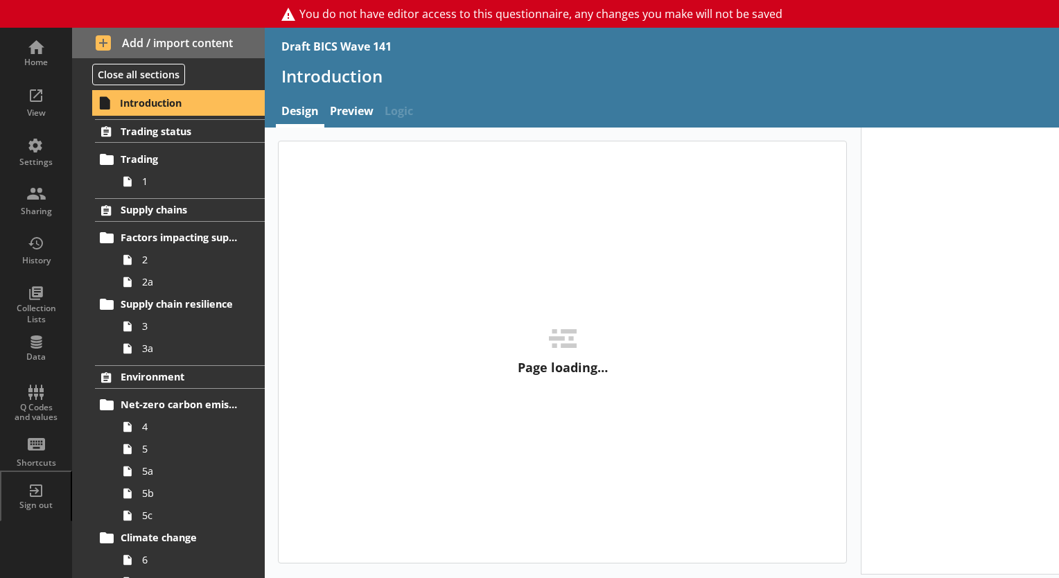
type textarea "x"
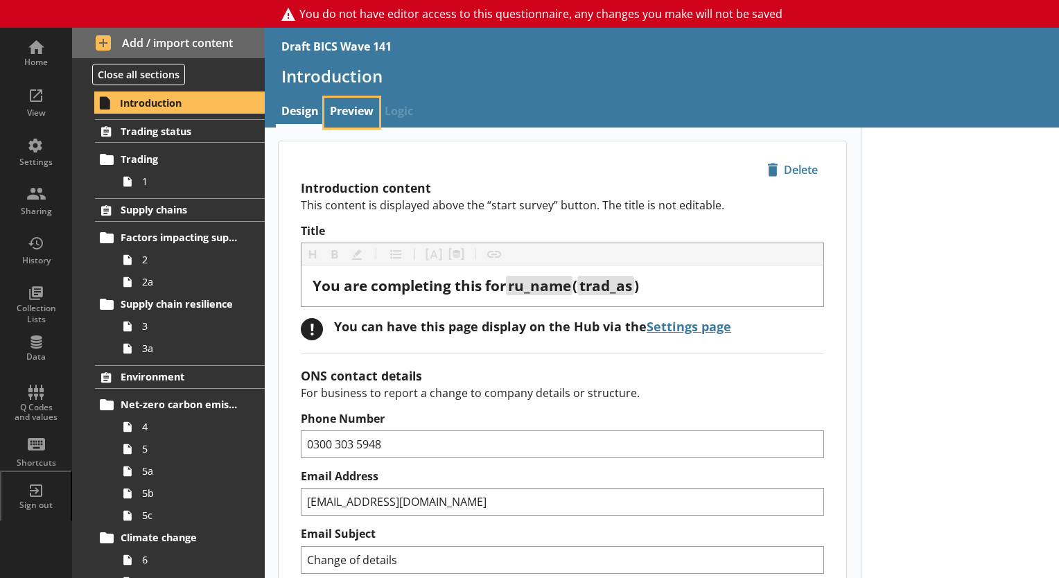
click at [350, 116] on link "Preview" at bounding box center [351, 113] width 55 height 30
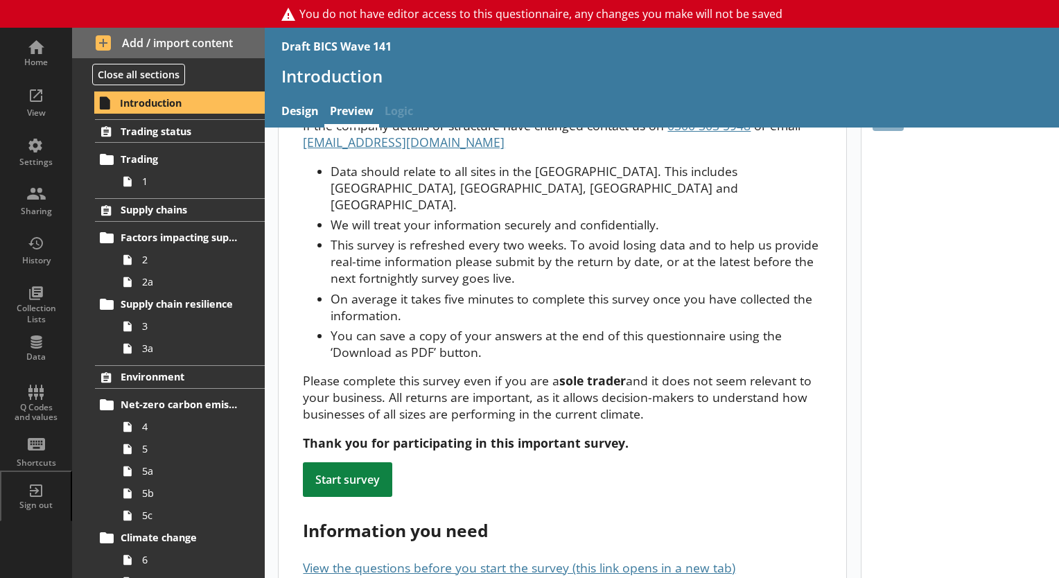
scroll to position [277, 0]
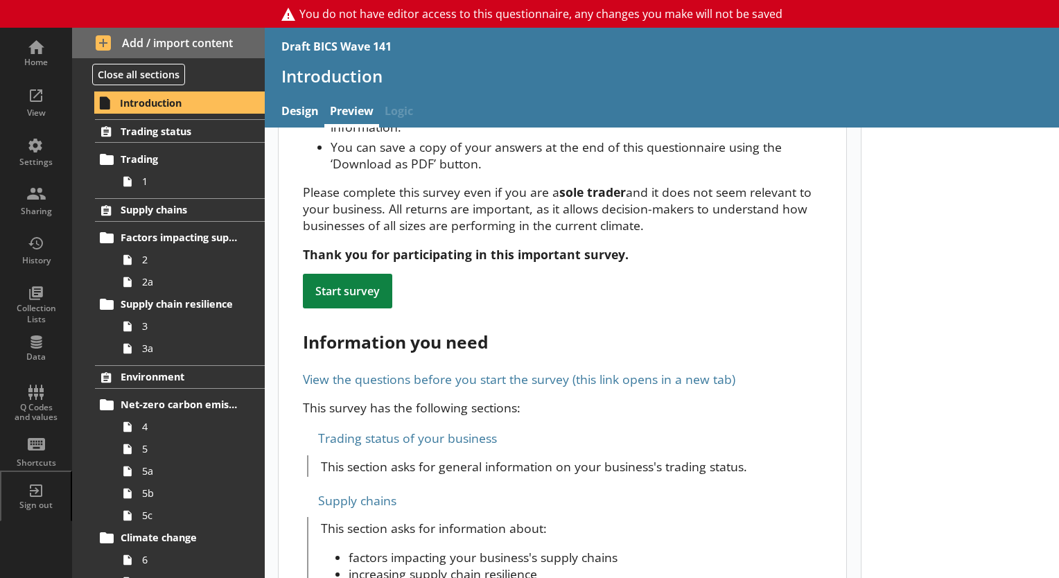
click at [583, 371] on link "View the questions before you start the survey (this link opens in a new tab)" at bounding box center [519, 379] width 432 height 17
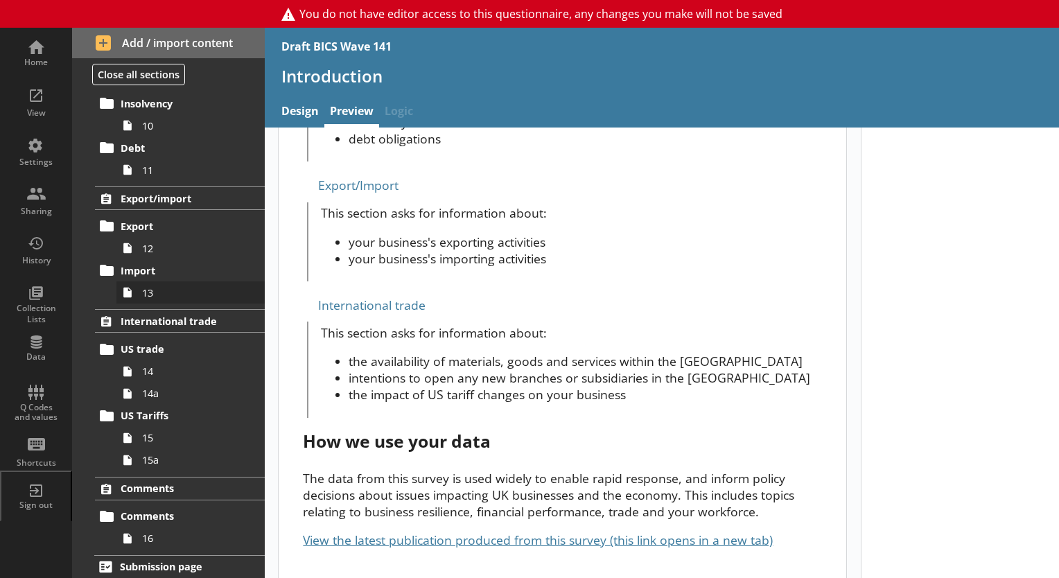
scroll to position [993, 0]
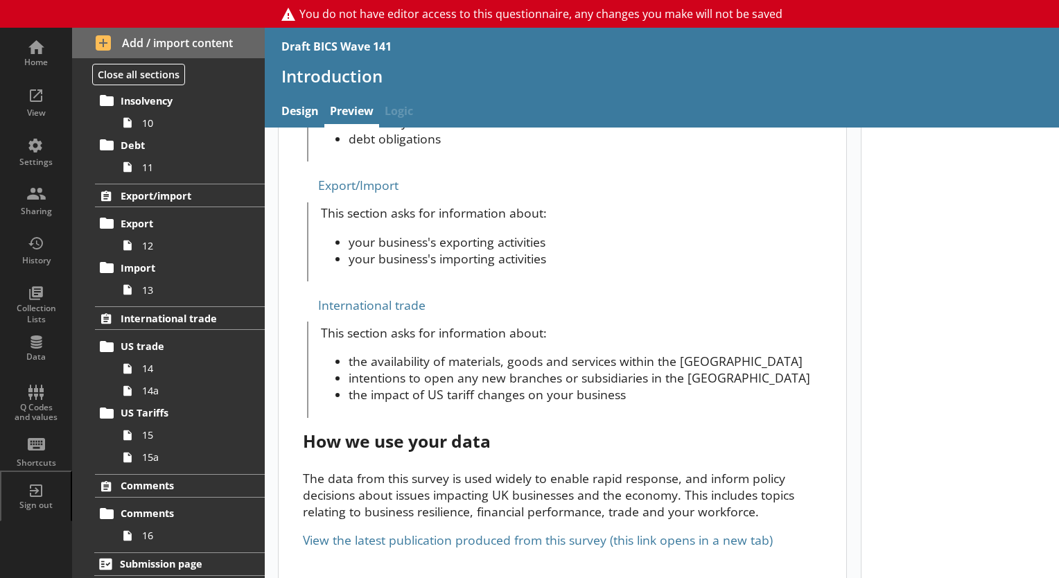
click at [529, 531] on link "View the latest publication produced from this survey (this link opens in a new…" at bounding box center [538, 539] width 470 height 17
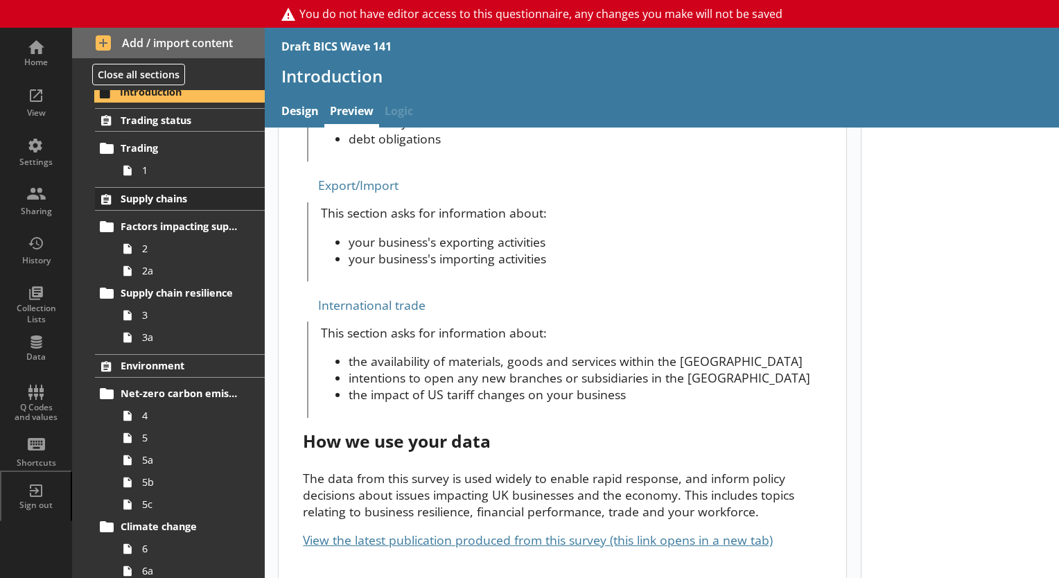
scroll to position [0, 0]
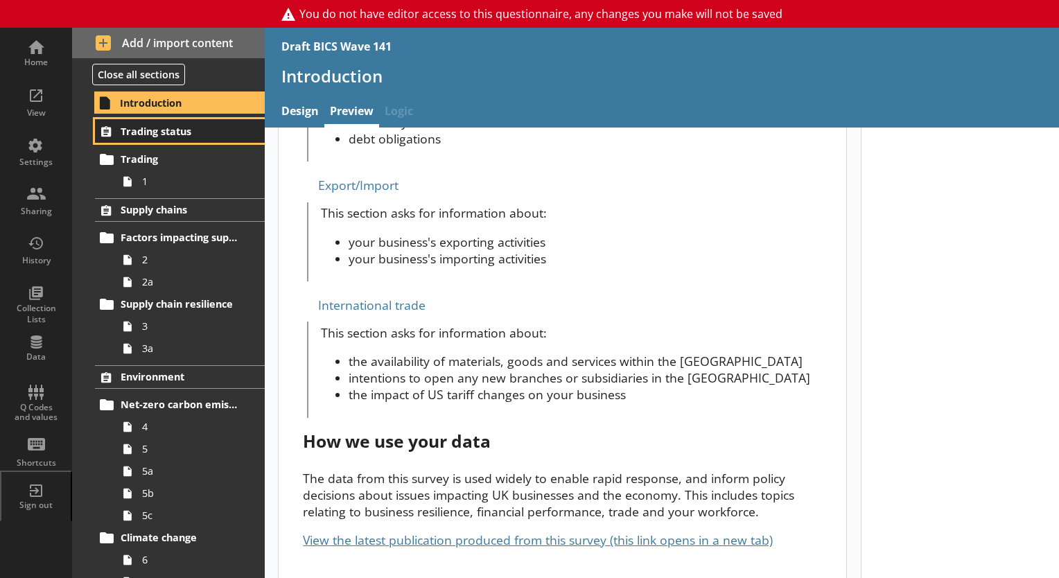
click at [143, 140] on link "Trading status" at bounding box center [180, 131] width 170 height 24
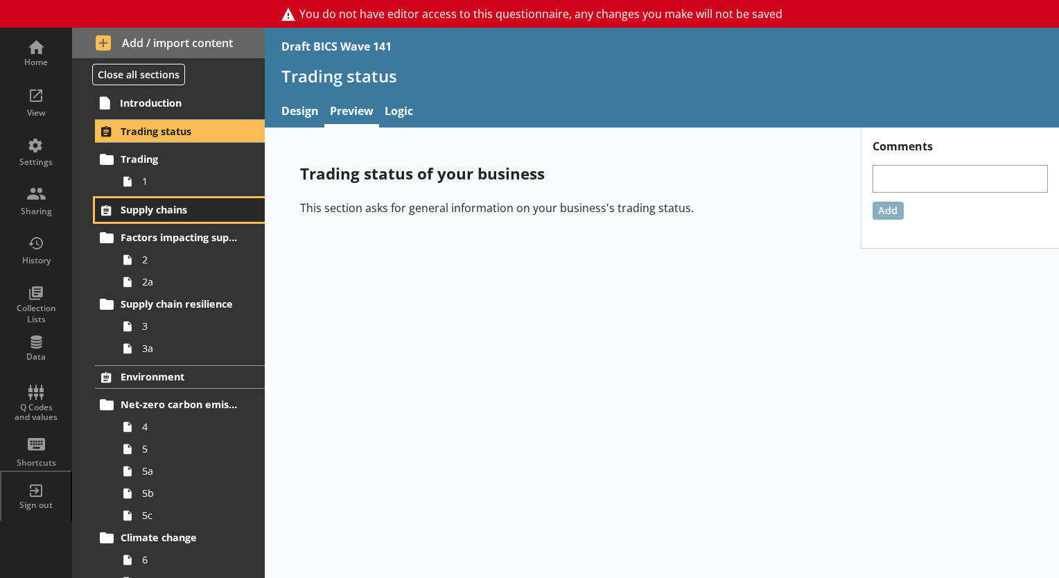
click at [146, 218] on link "Supply chains" at bounding box center [180, 210] width 170 height 24
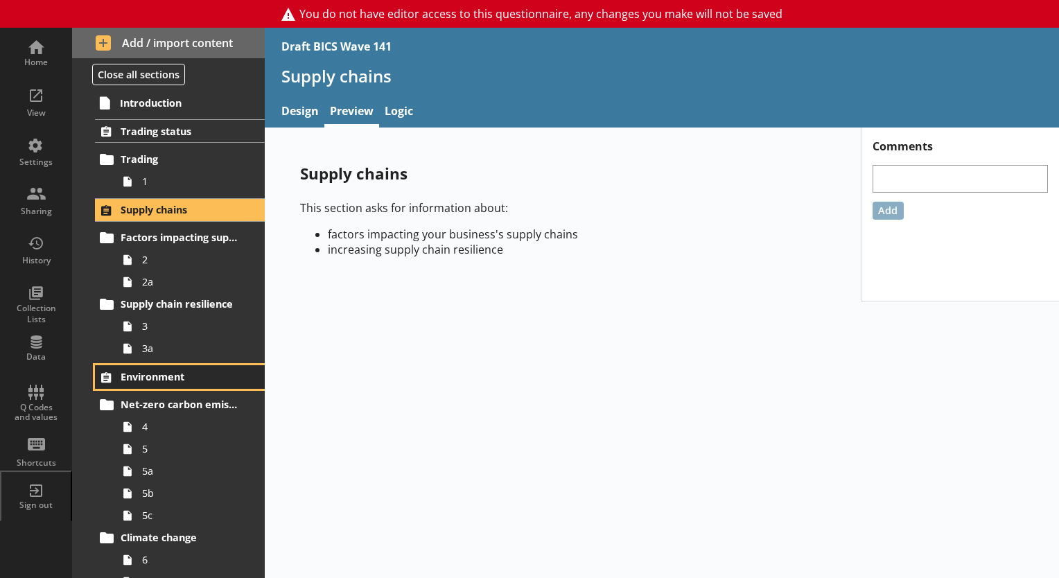
click at [180, 383] on link "Environment" at bounding box center [180, 377] width 170 height 24
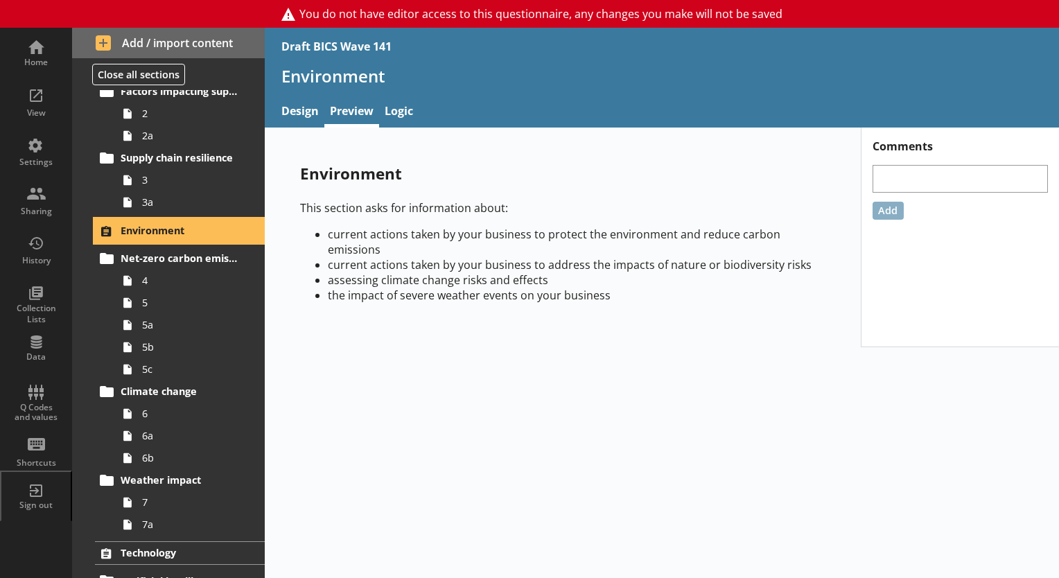
scroll to position [208, 0]
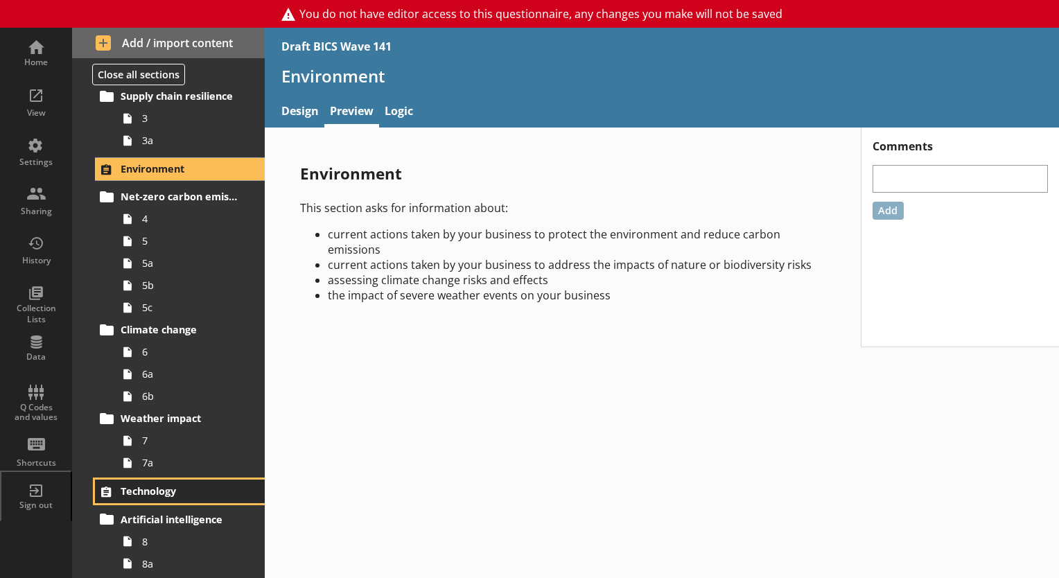
click at [144, 489] on span "Technology" at bounding box center [181, 490] width 120 height 13
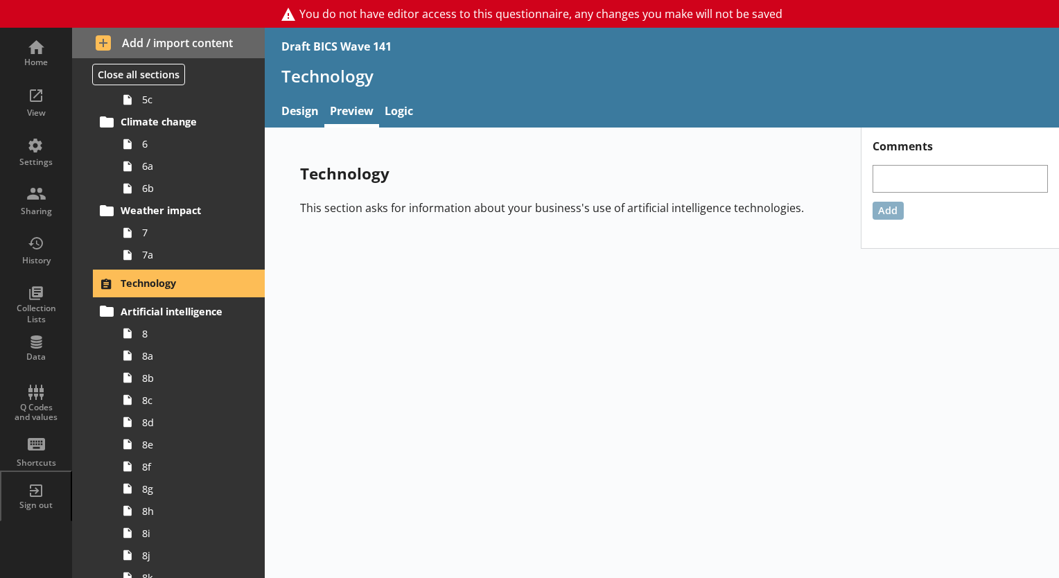
scroll to position [624, 0]
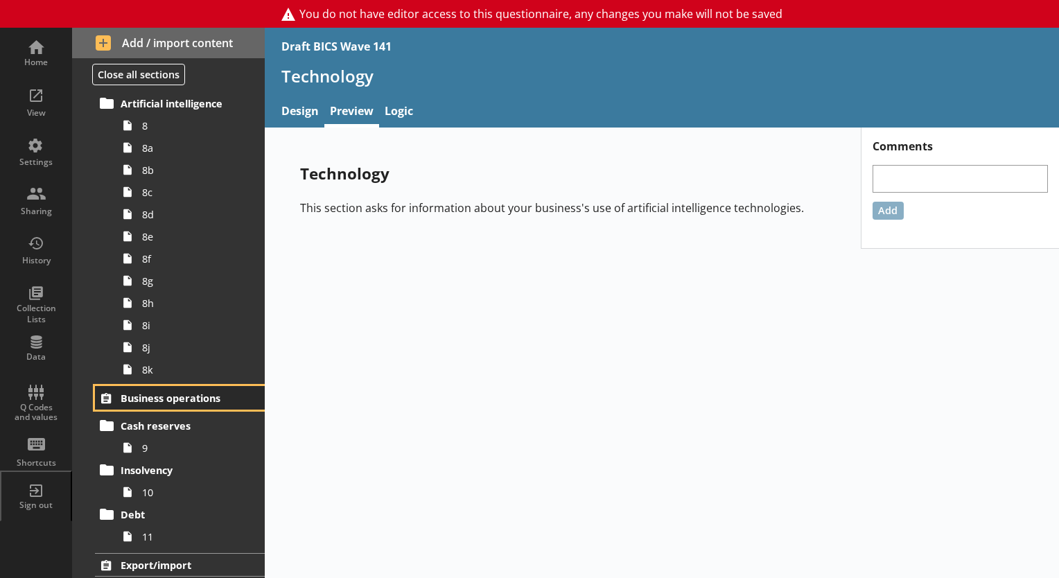
click at [142, 399] on span "Business operations" at bounding box center [181, 398] width 120 height 13
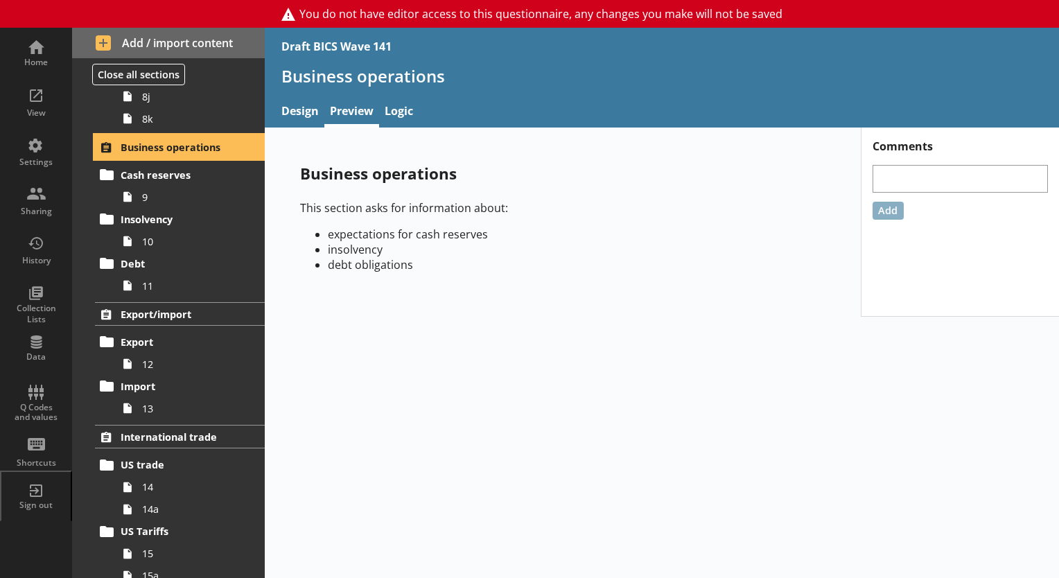
scroll to position [970, 0]
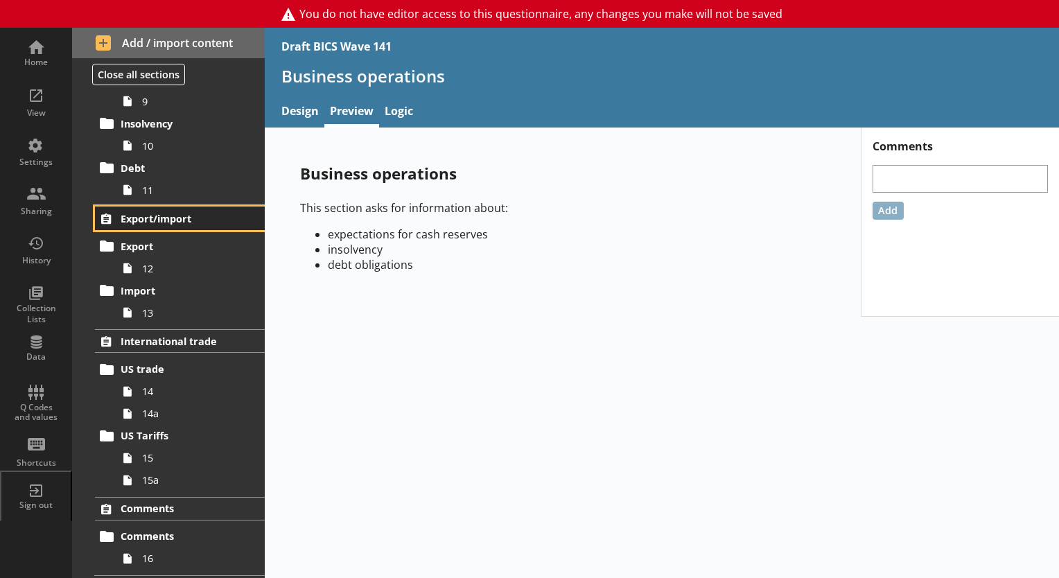
click at [135, 220] on span "Export/import" at bounding box center [181, 218] width 120 height 13
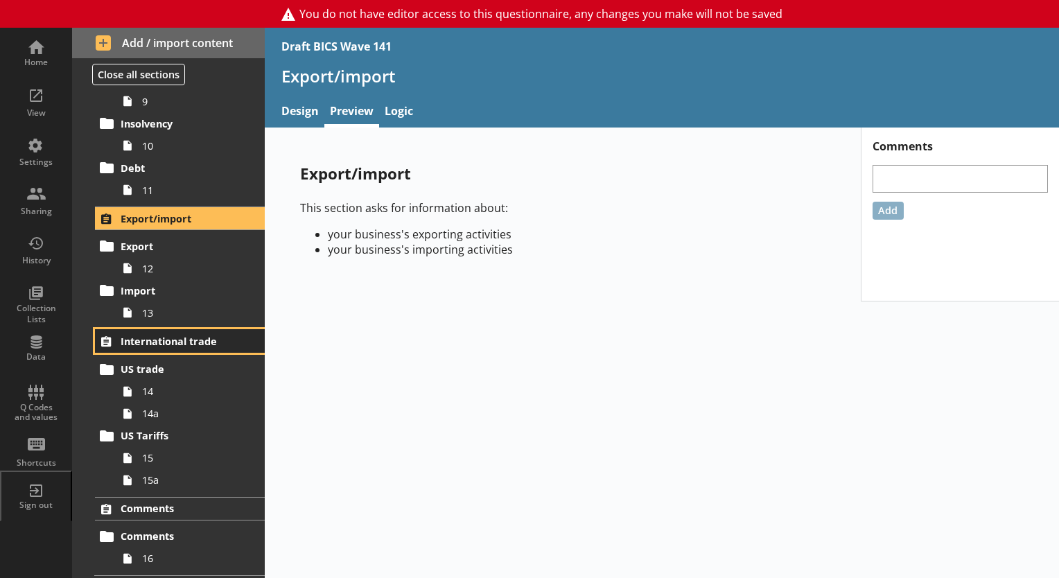
click at [187, 342] on span "International trade" at bounding box center [181, 341] width 120 height 13
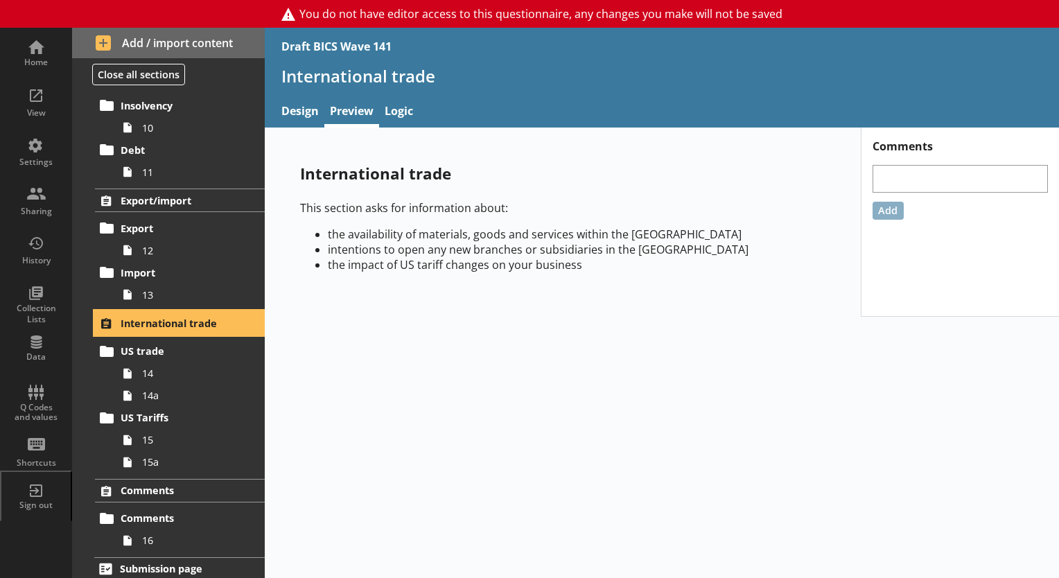
scroll to position [993, 0]
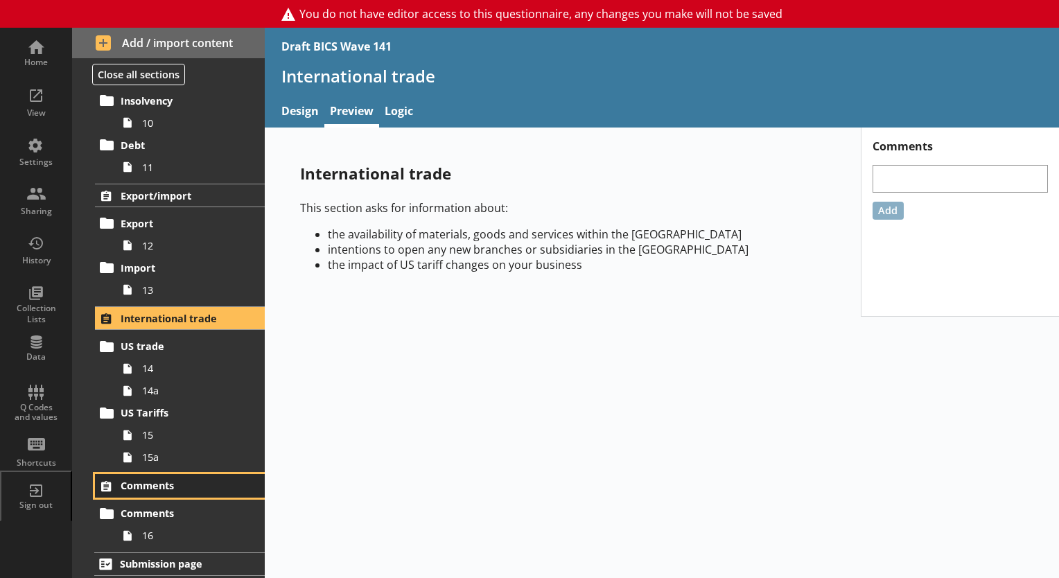
click at [154, 486] on span "Comments" at bounding box center [181, 485] width 120 height 13
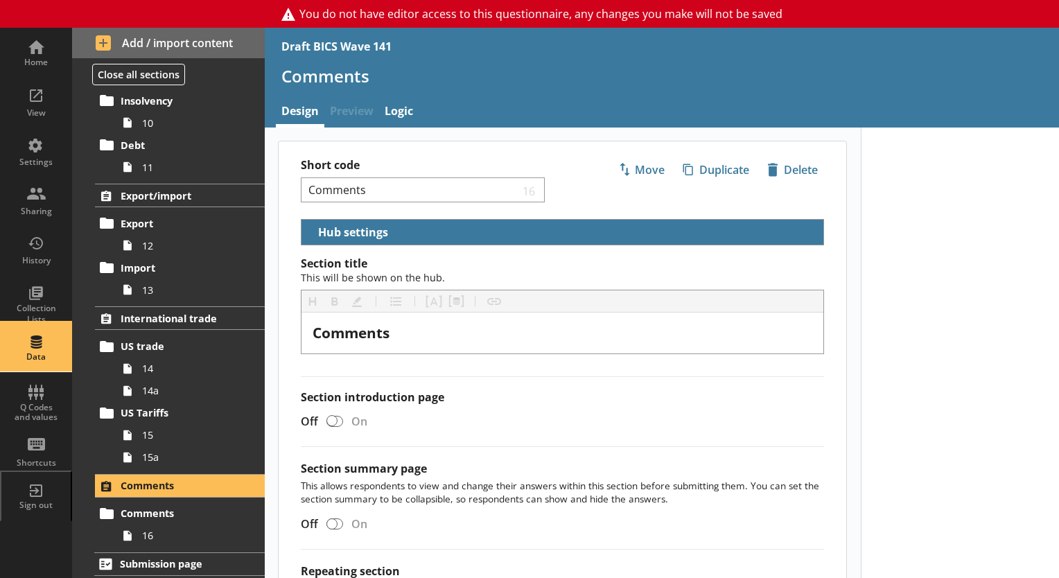
click at [21, 342] on div "Data" at bounding box center [36, 347] width 49 height 49
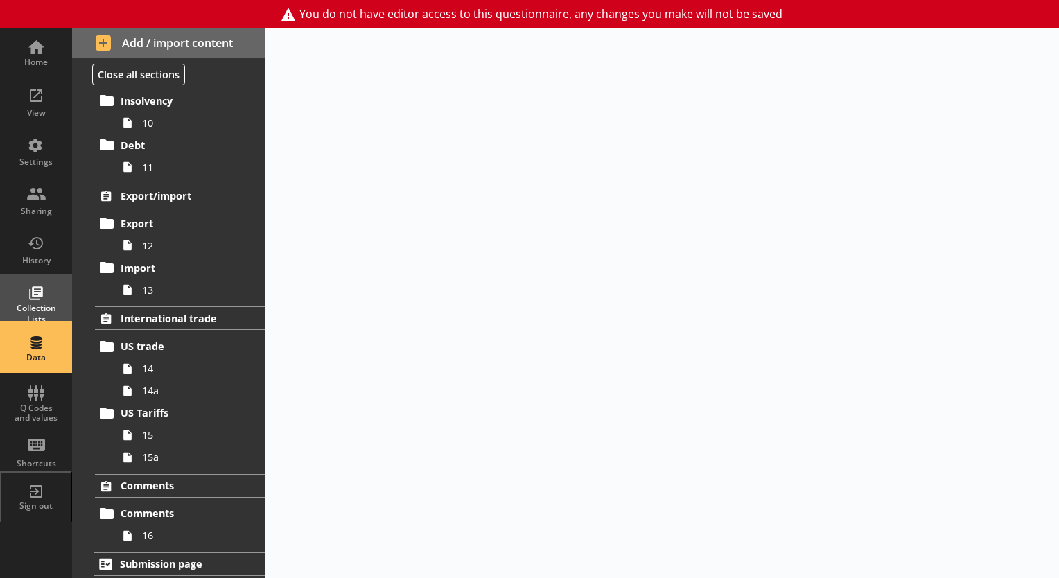
select select "Text_Optional"
select select "Date"
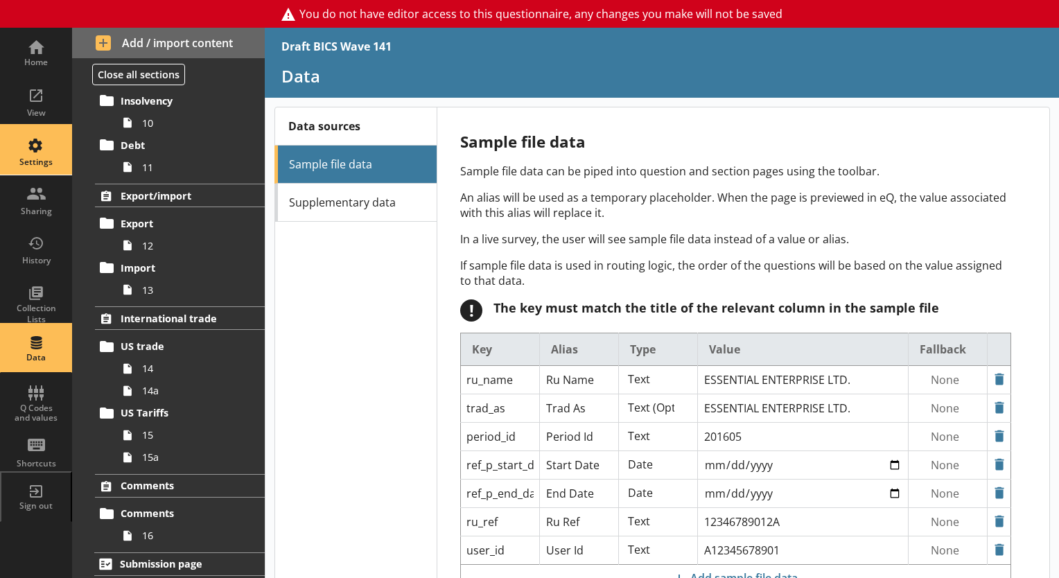
click at [65, 139] on link "Settings" at bounding box center [36, 150] width 72 height 49
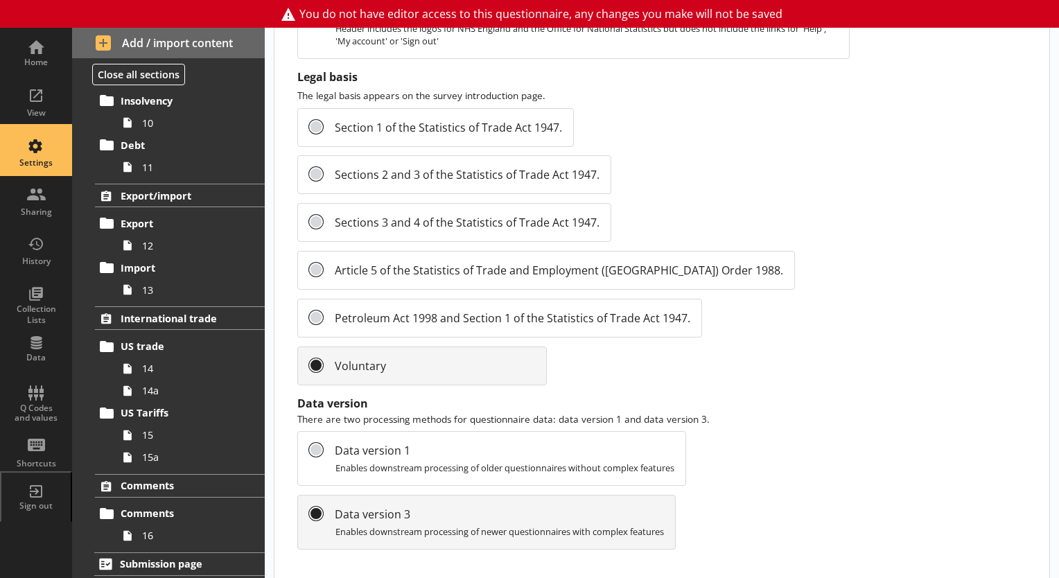
scroll to position [1551, 0]
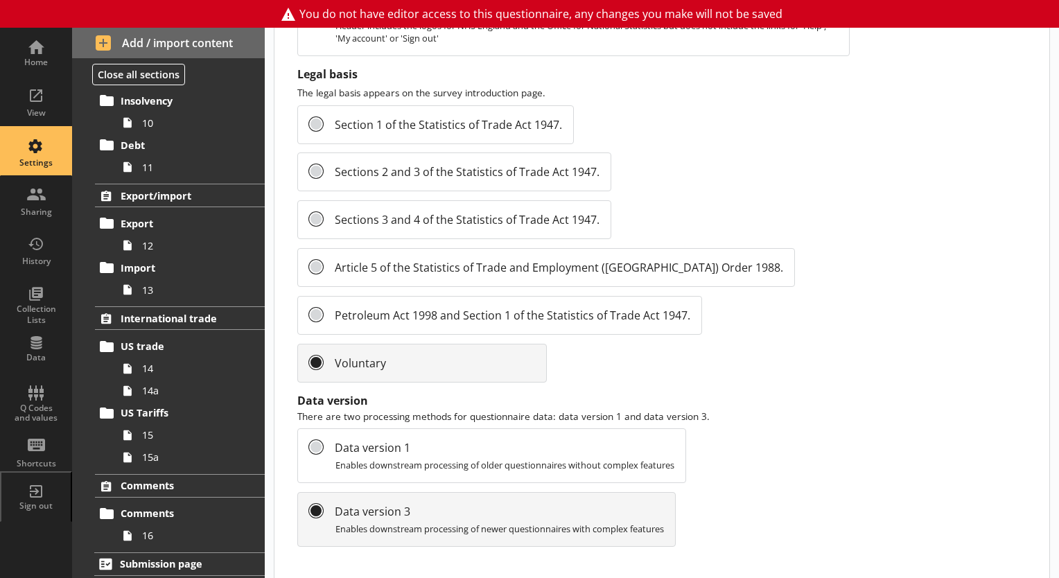
click at [1058, 14] on html "You do not have editor access to this questionnaire, any changes you make will …" at bounding box center [529, 289] width 1059 height 578
